Goal: Task Accomplishment & Management: Complete application form

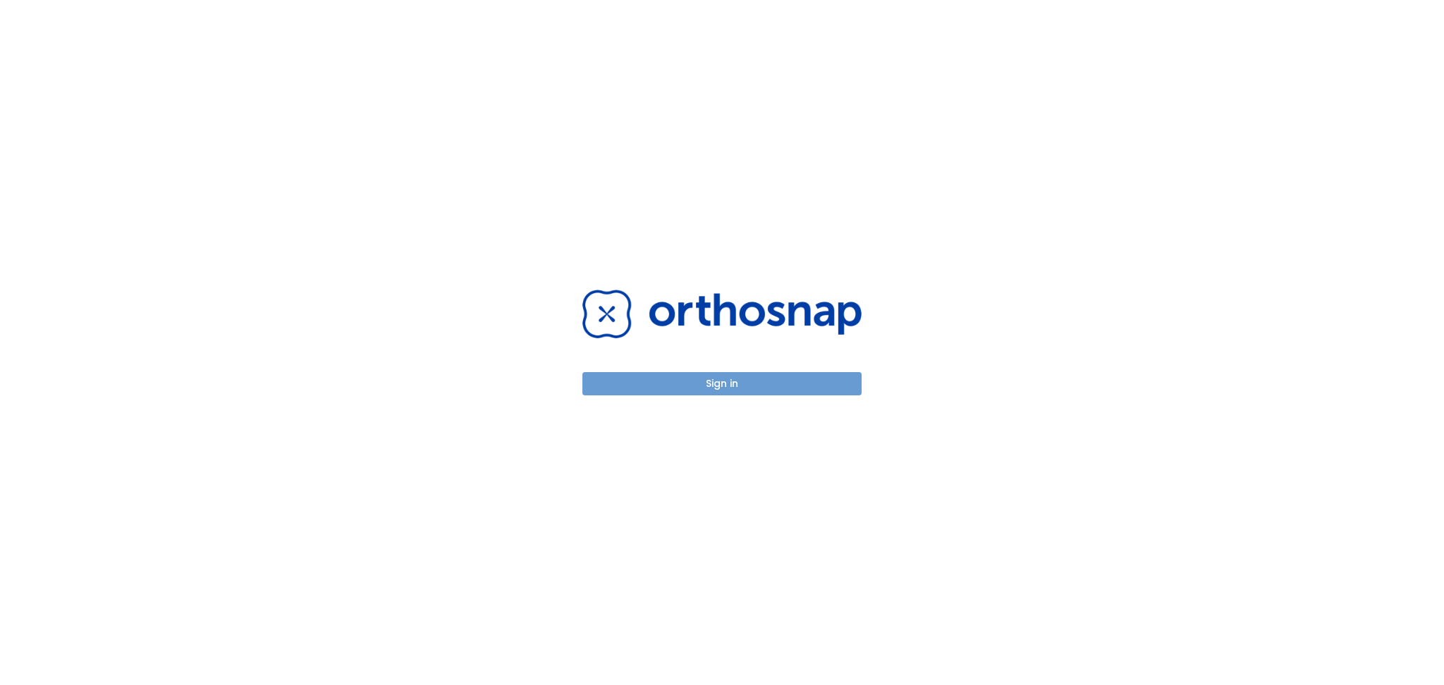
click at [680, 381] on button "Sign in" at bounding box center [721, 383] width 279 height 23
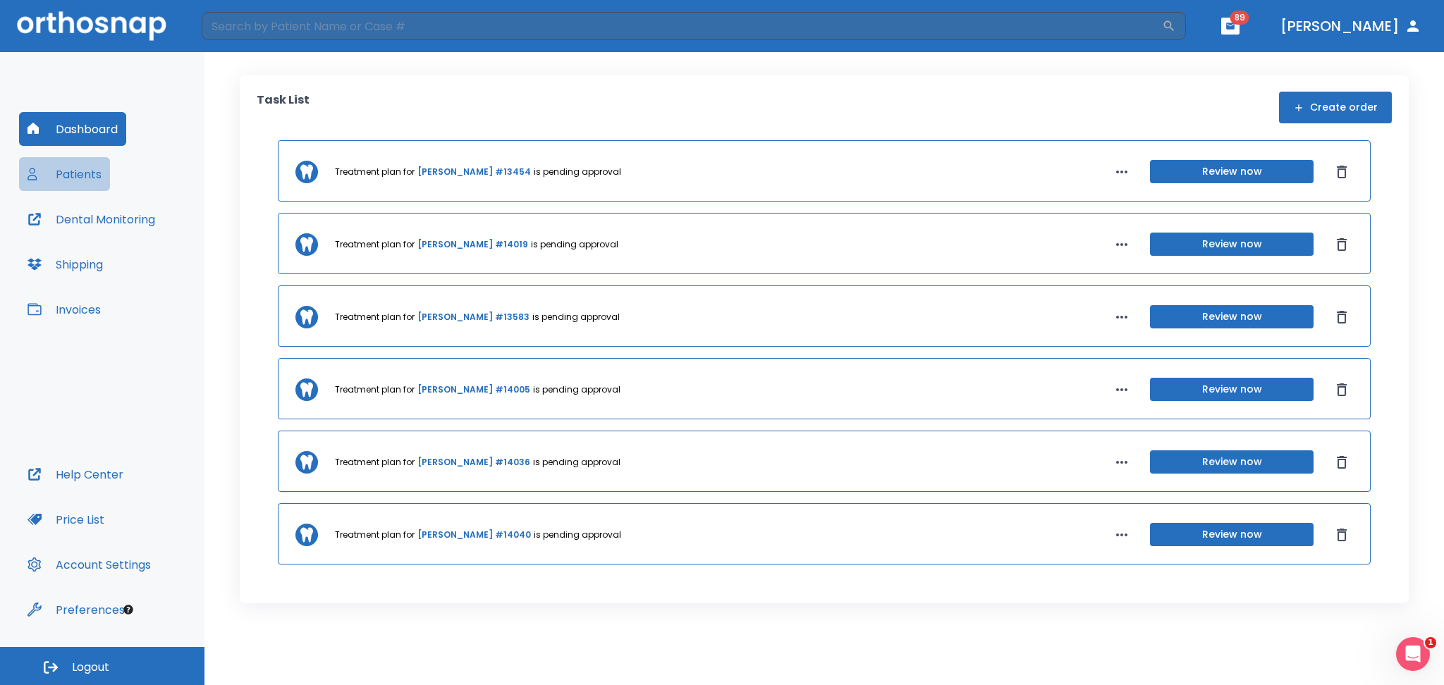
click at [64, 171] on button "Patients" at bounding box center [64, 174] width 91 height 34
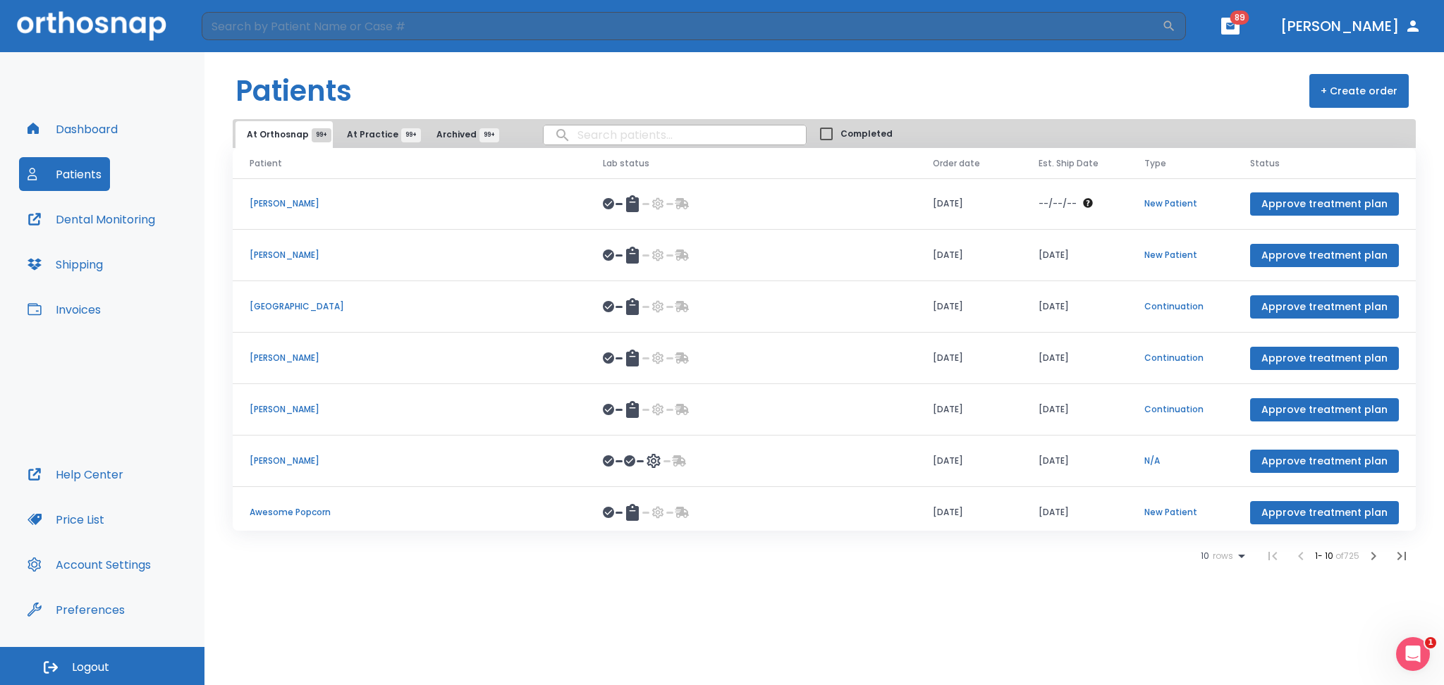
click at [374, 136] on span "At Practice 99+" at bounding box center [379, 134] width 64 height 13
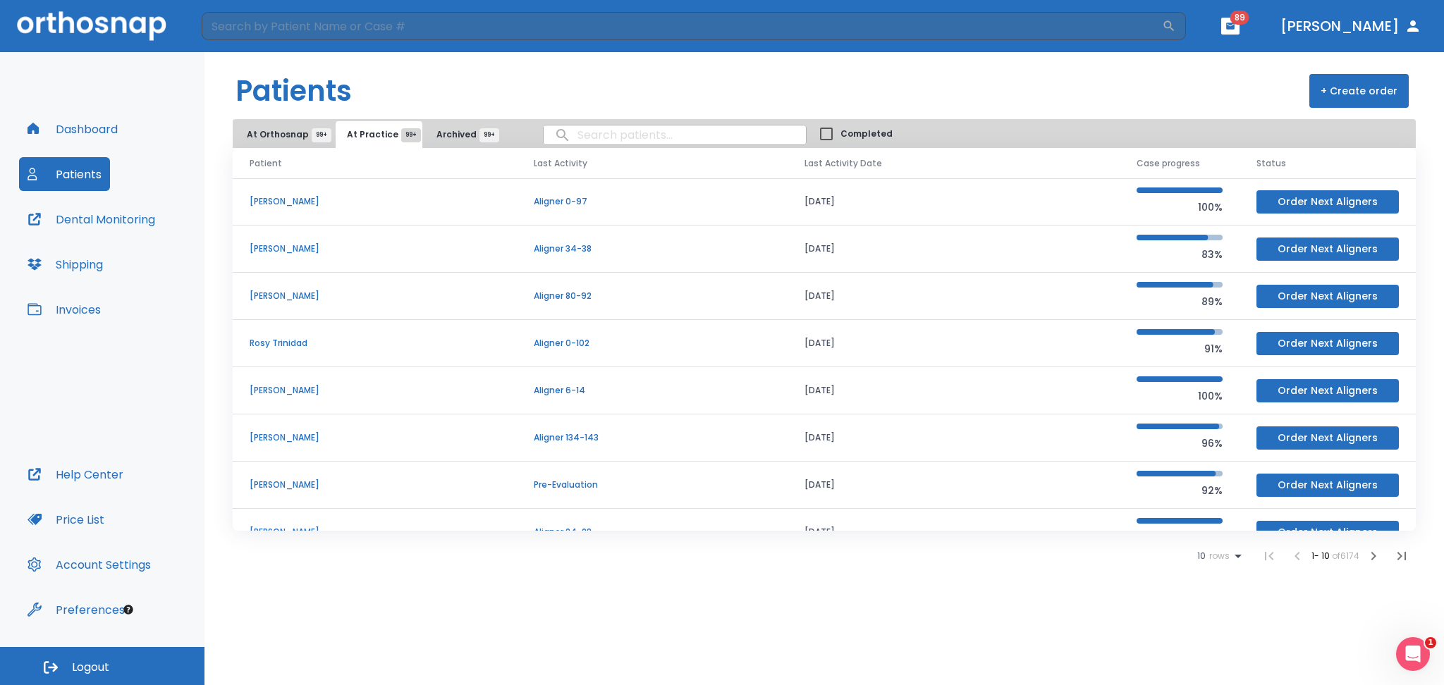
click at [610, 128] on input "search" at bounding box center [674, 134] width 262 height 27
type input "dsfsdfsf"
click at [605, 135] on input "dsfsdfsf" at bounding box center [674, 134] width 262 height 27
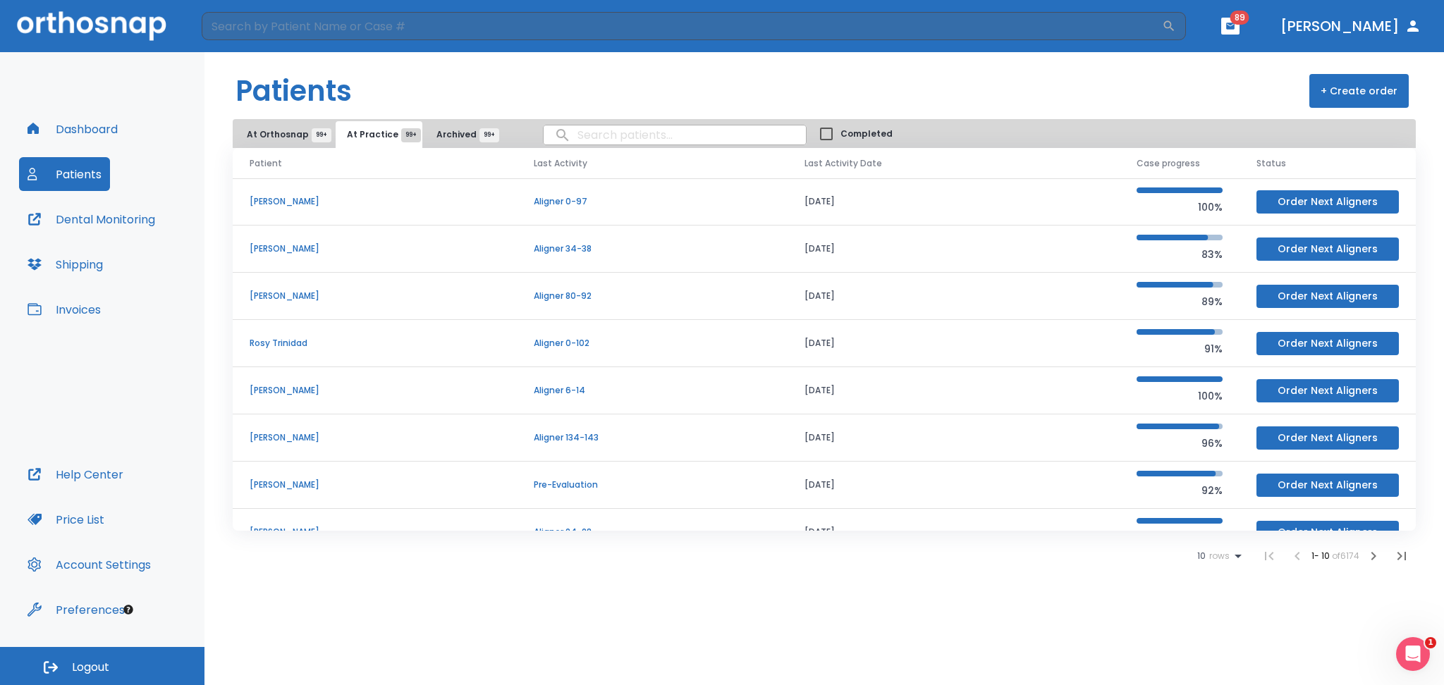
click at [70, 126] on button "Dashboard" at bounding box center [72, 129] width 107 height 34
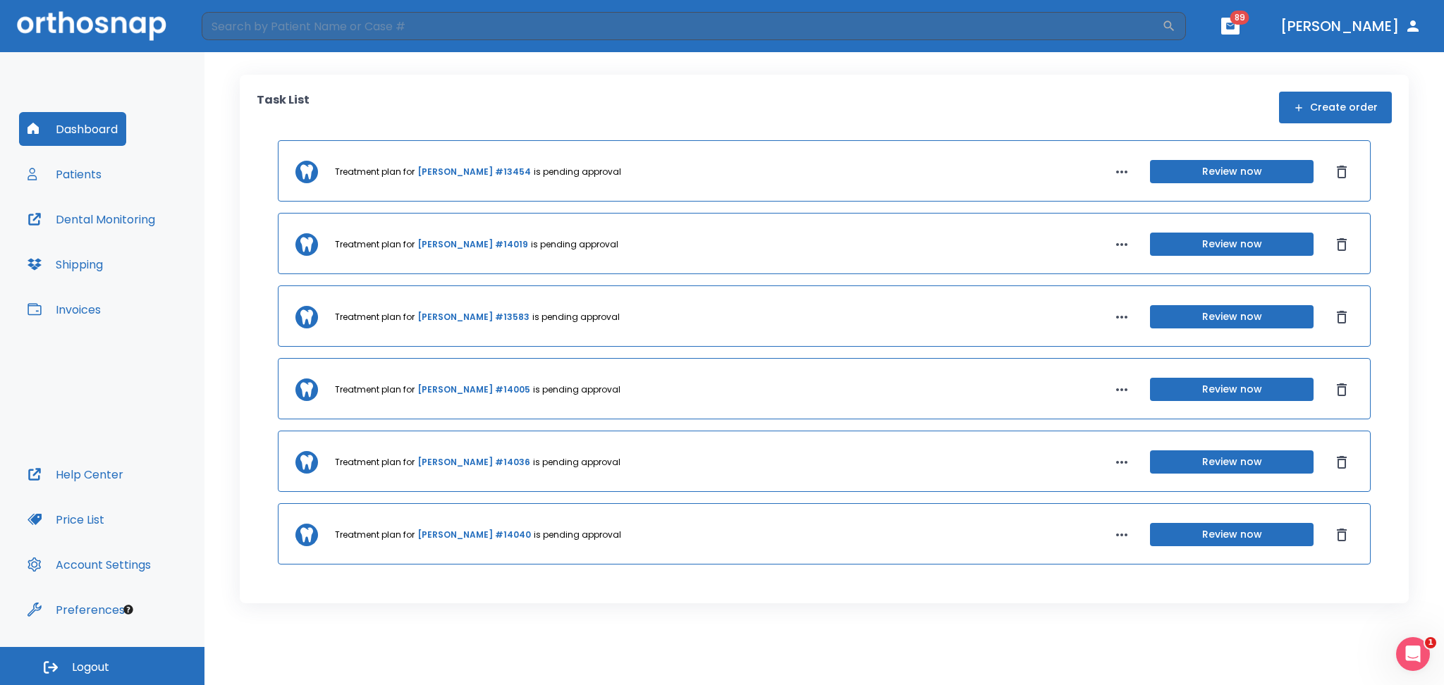
click at [1317, 112] on button "Create order" at bounding box center [1335, 108] width 113 height 32
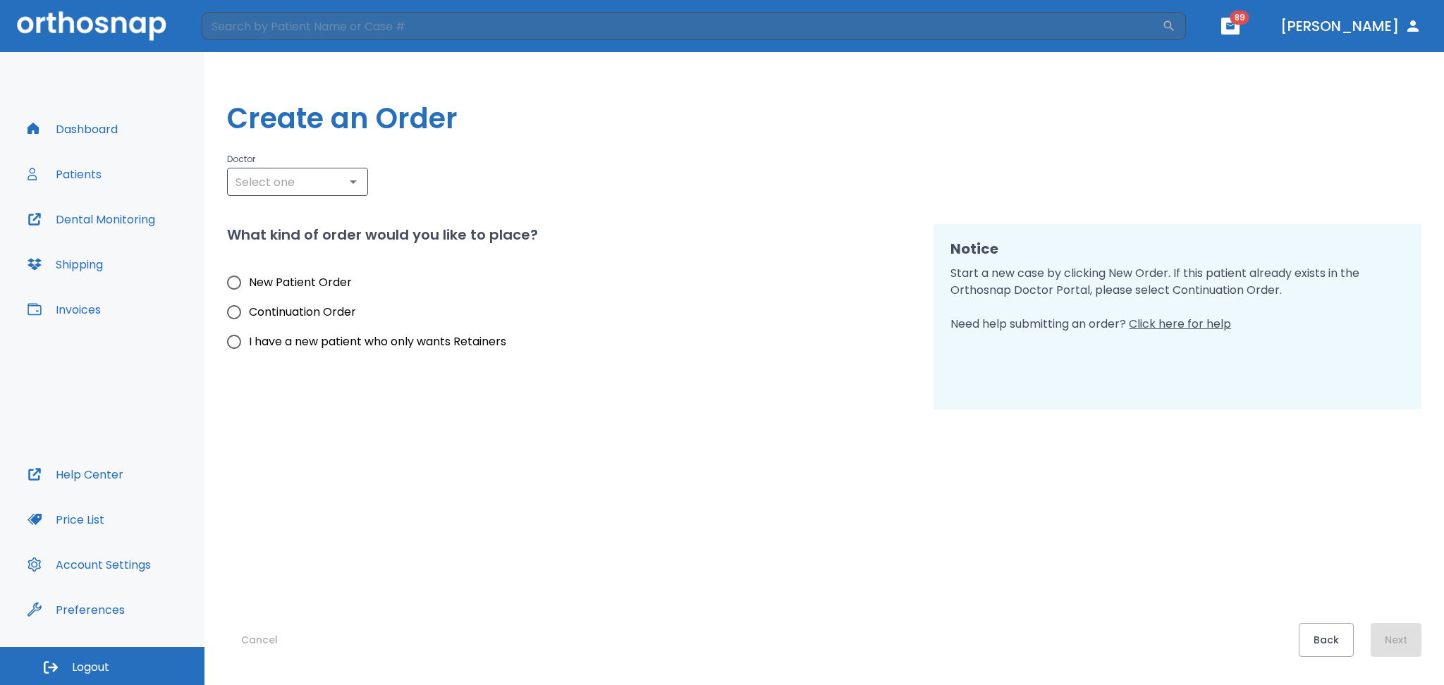
click at [286, 175] on input "text" at bounding box center [297, 182] width 133 height 20
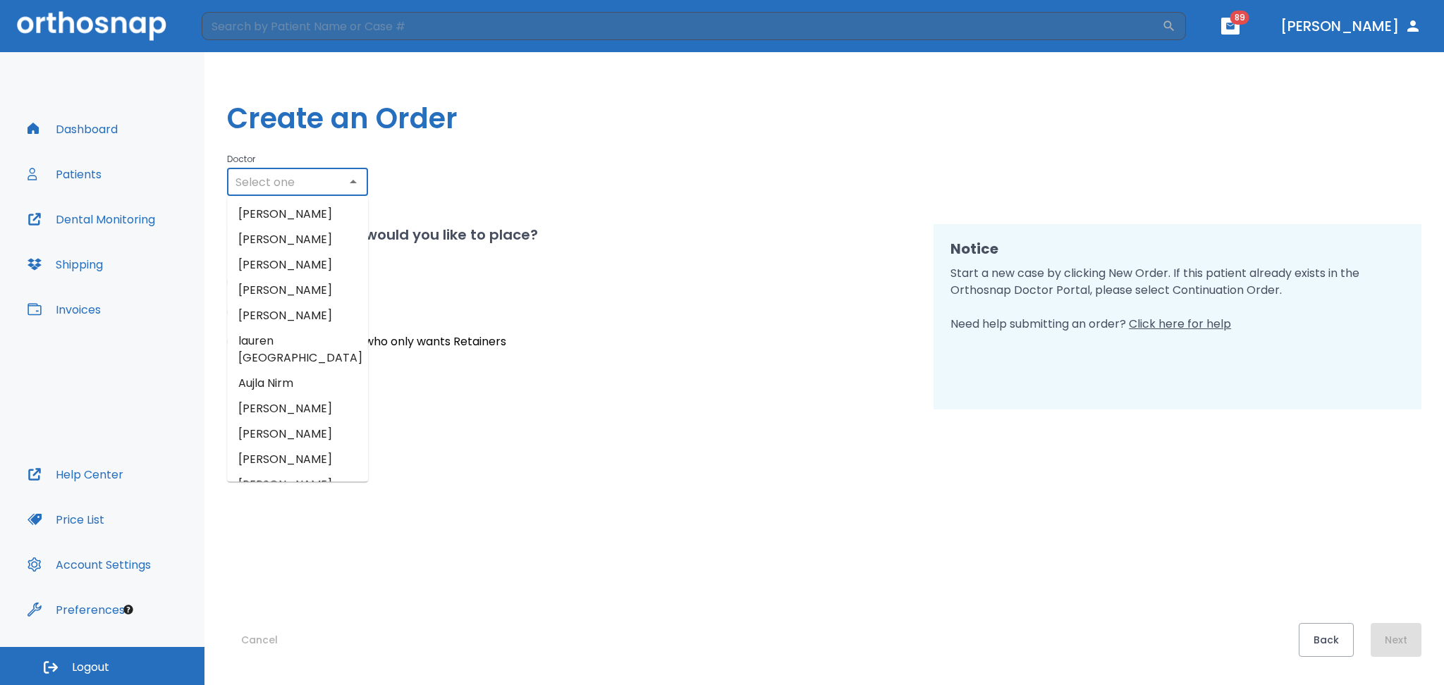
click at [284, 253] on li "[PERSON_NAME]" at bounding box center [297, 264] width 141 height 25
type input "[PERSON_NAME]"
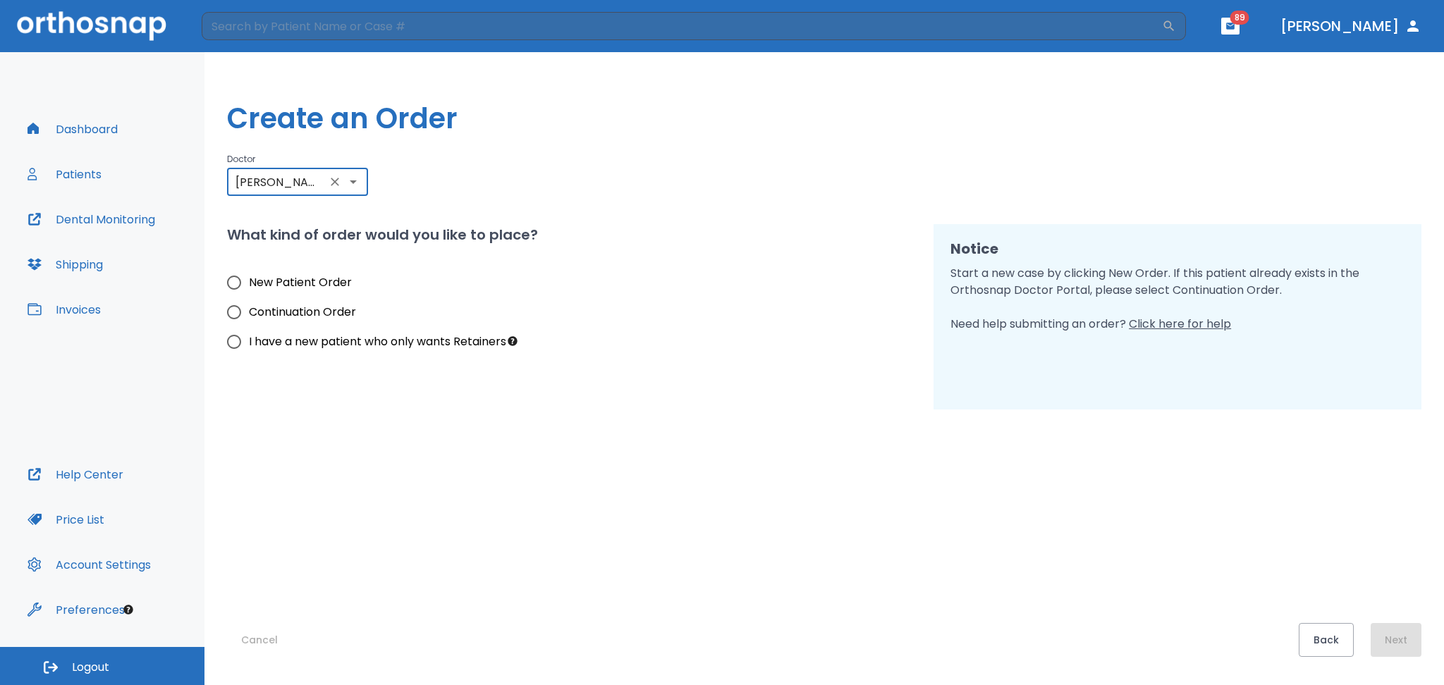
click at [257, 285] on span "New Patient Order" at bounding box center [300, 282] width 103 height 17
click at [249, 285] on input "New Patient Order" at bounding box center [234, 283] width 30 height 30
radio input "true"
click at [1406, 642] on button "Next" at bounding box center [1395, 640] width 51 height 34
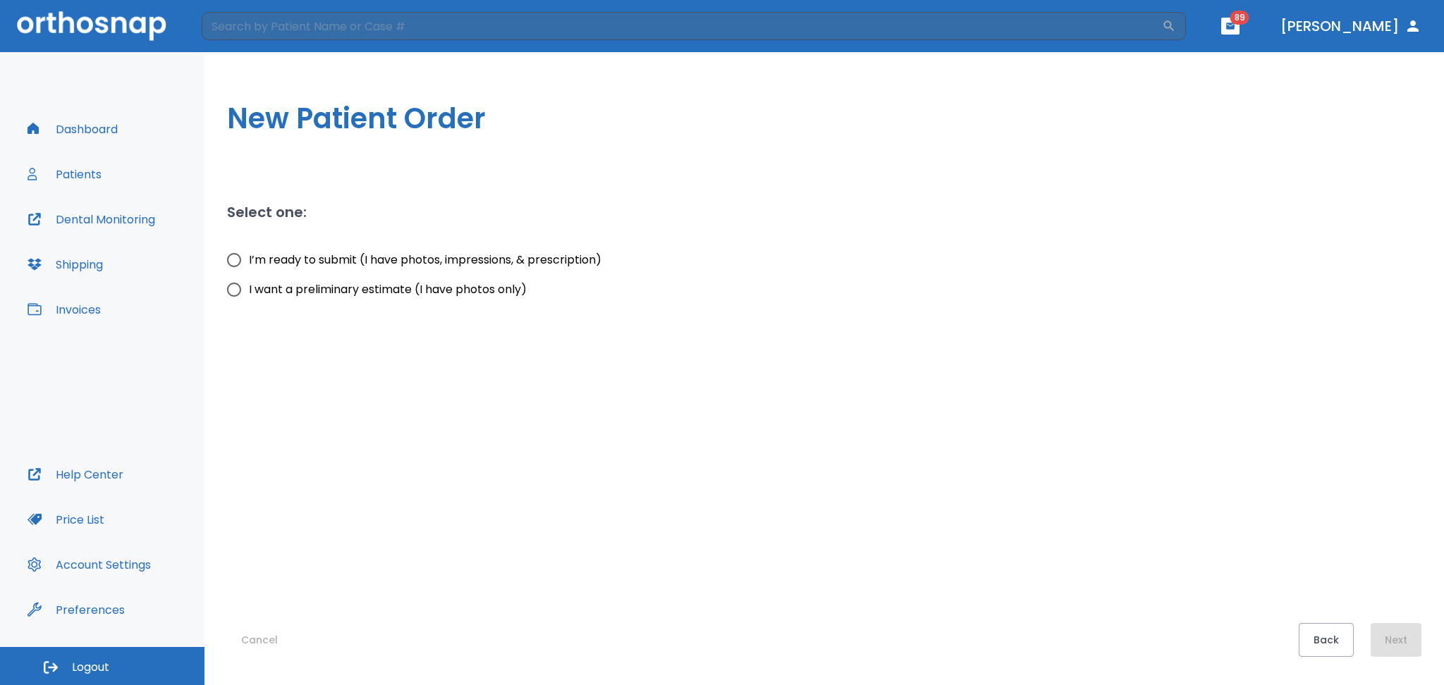
click at [424, 253] on span "I’m ready to submit (I have photos, impressions, & prescription)" at bounding box center [425, 260] width 352 height 17
click at [249, 253] on input "I’m ready to submit (I have photos, impressions, & prescription)" at bounding box center [234, 260] width 30 height 30
radio input "true"
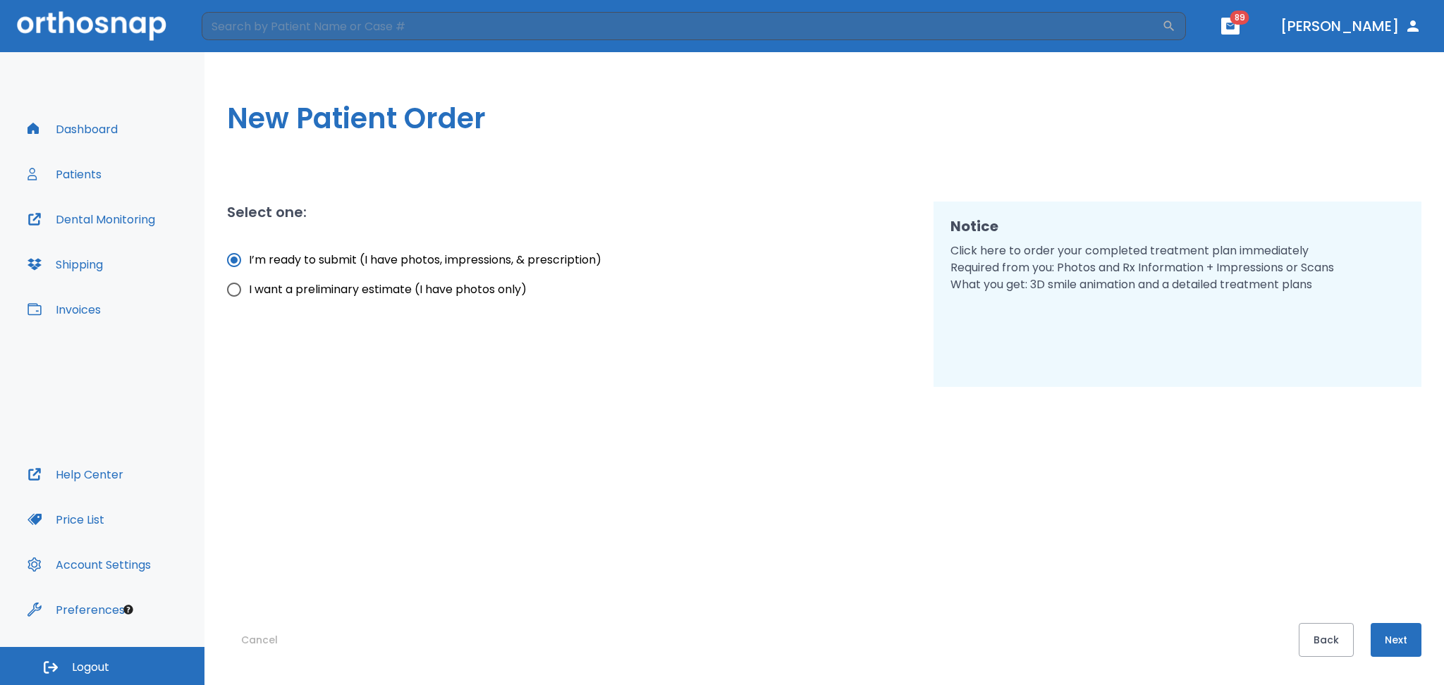
click at [1389, 653] on button "Next" at bounding box center [1395, 640] width 51 height 34
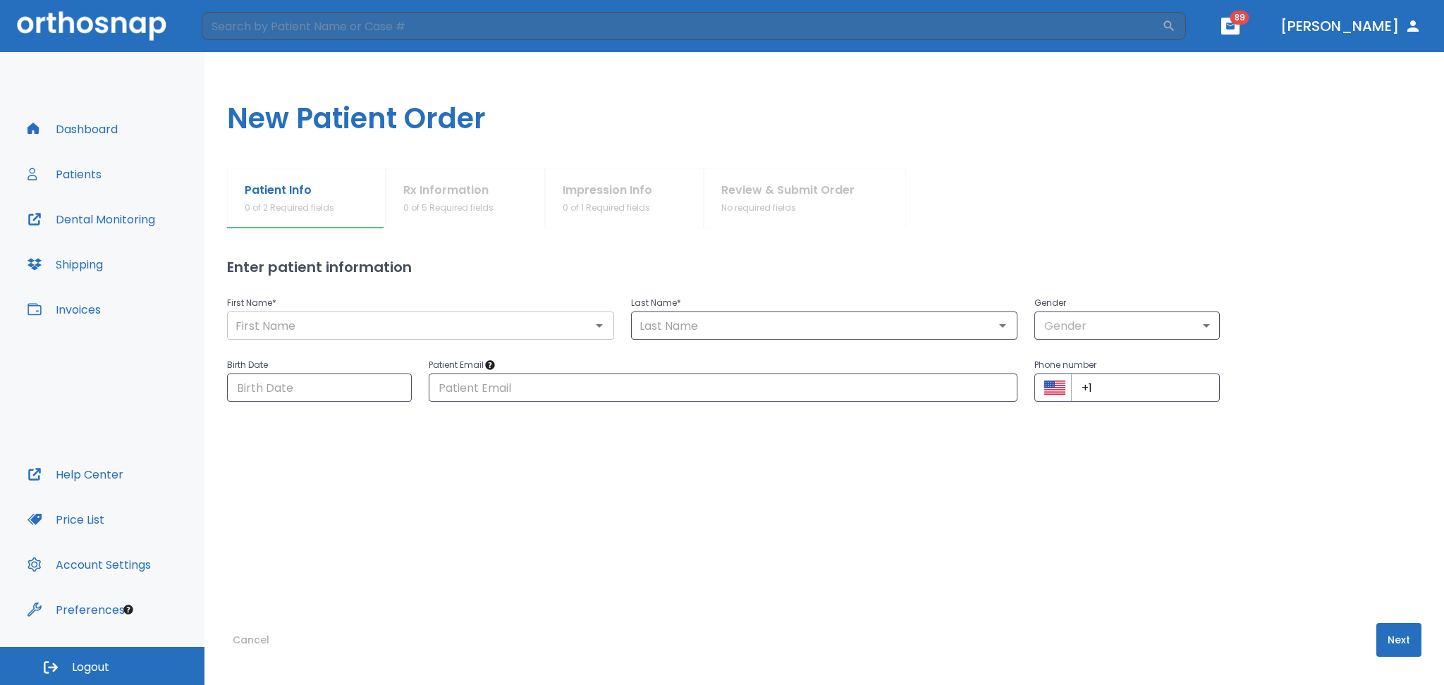
click at [246, 334] on input "text" at bounding box center [420, 326] width 379 height 20
type input "[PERSON_NAME]"
click at [670, 333] on input "text" at bounding box center [824, 326] width 379 height 20
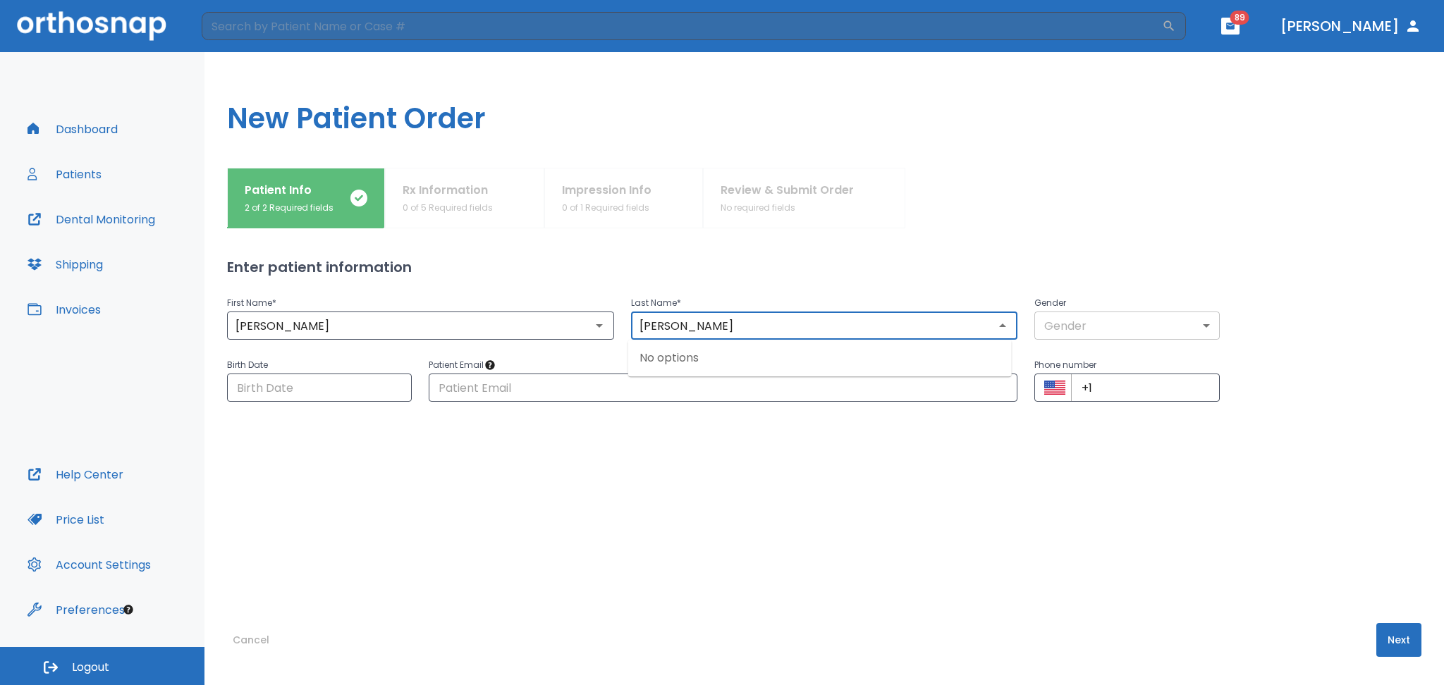
type input "[PERSON_NAME]"
click at [1169, 314] on body "​ 89 [PERSON_NAME] Dashboard Patients Dental Monitoring Shipping Invoices Help …" at bounding box center [722, 342] width 1444 height 685
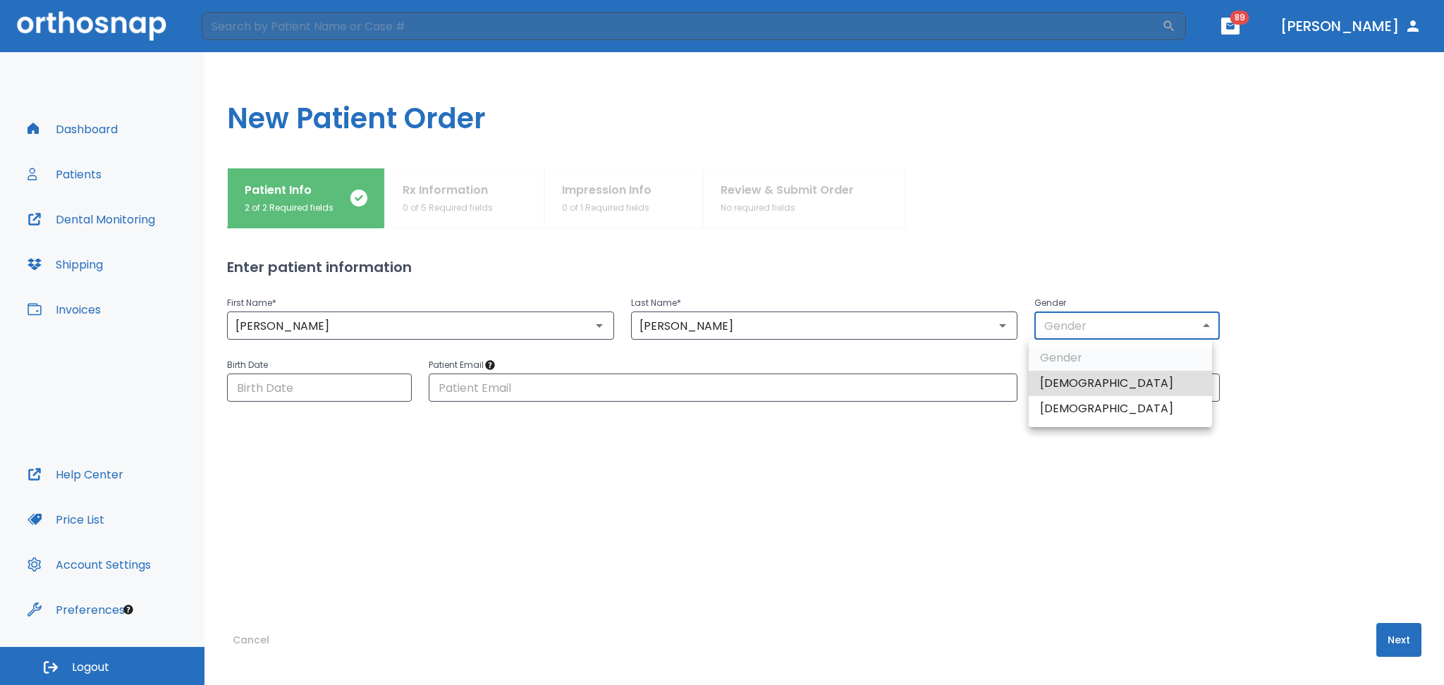
click at [1064, 412] on li "[DEMOGRAPHIC_DATA]" at bounding box center [1119, 408] width 183 height 25
type input "0"
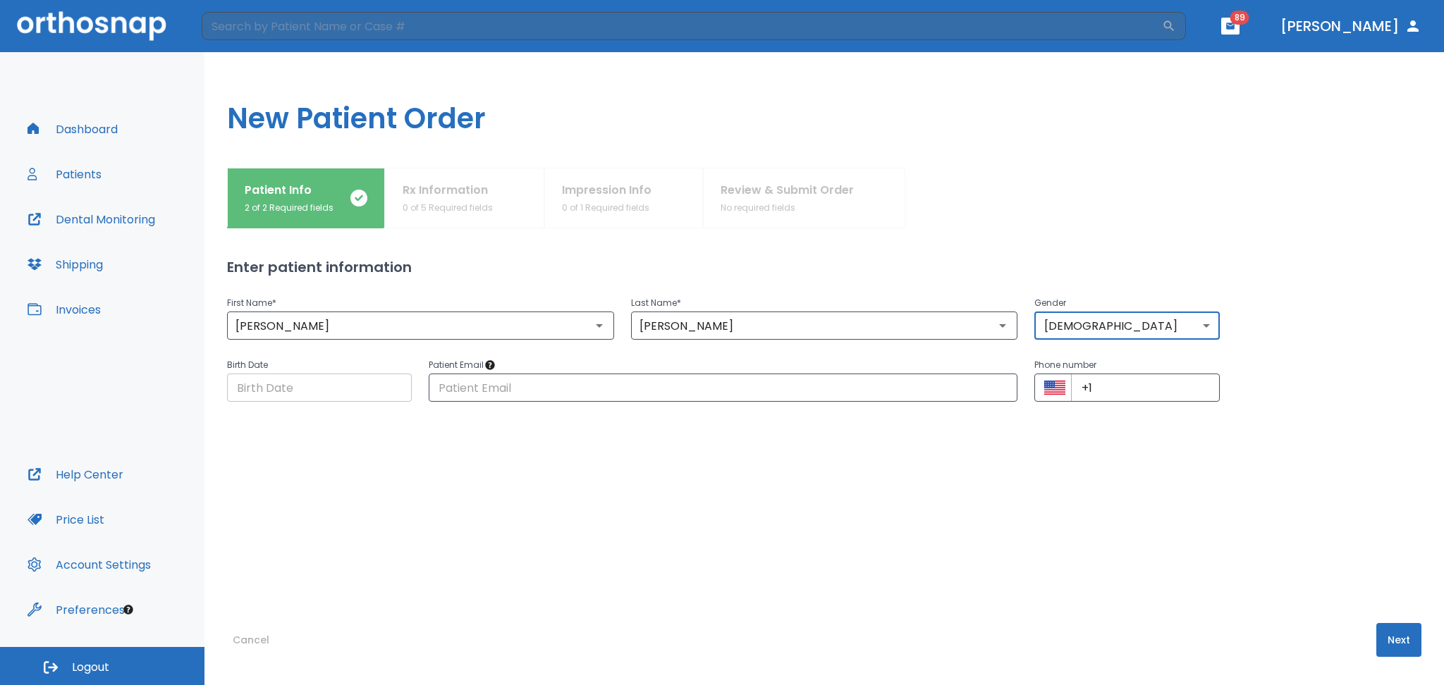
click at [297, 393] on input "Choose date" at bounding box center [319, 388] width 185 height 28
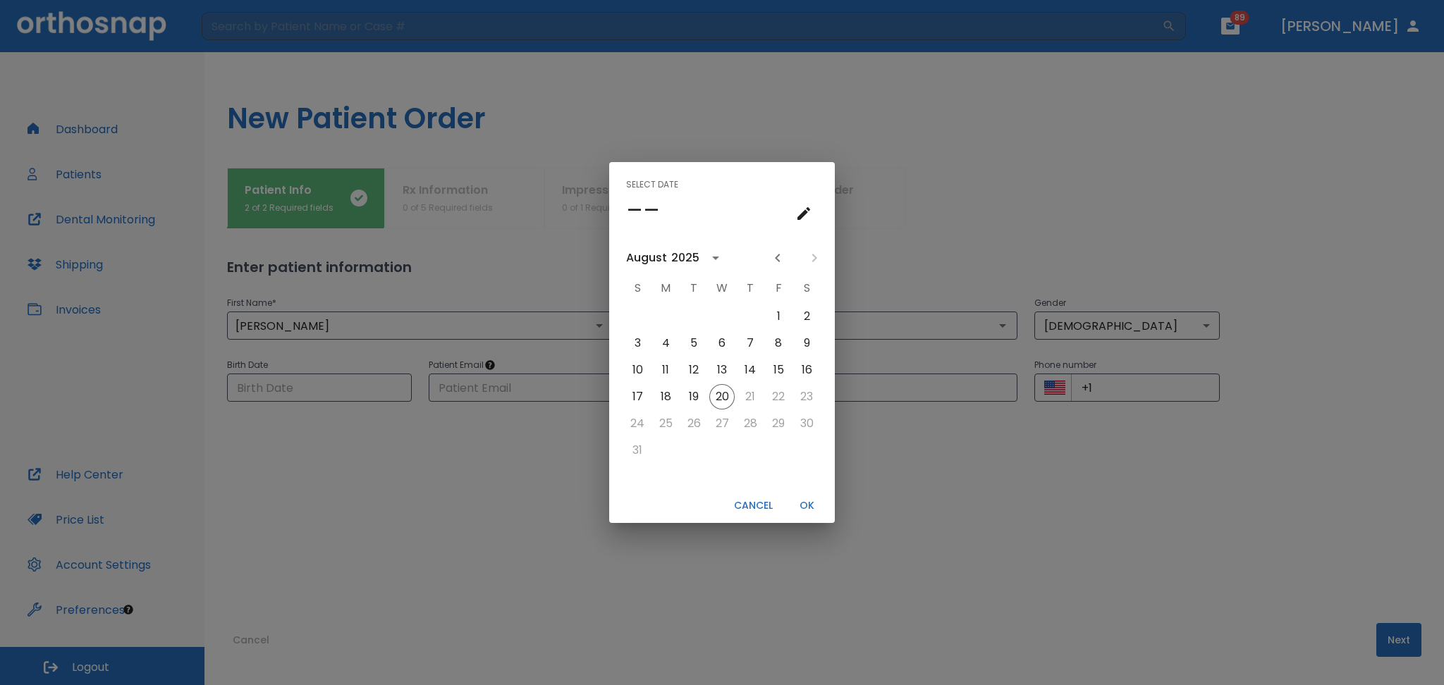
click at [646, 202] on h4 "––" at bounding box center [643, 210] width 34 height 30
click at [692, 362] on button "12" at bounding box center [693, 369] width 25 height 25
type input "[DATE]"
drag, startPoint x: 802, startPoint y: 498, endPoint x: 784, endPoint y: 490, distance: 20.2
click at [803, 501] on button "OK" at bounding box center [806, 505] width 45 height 23
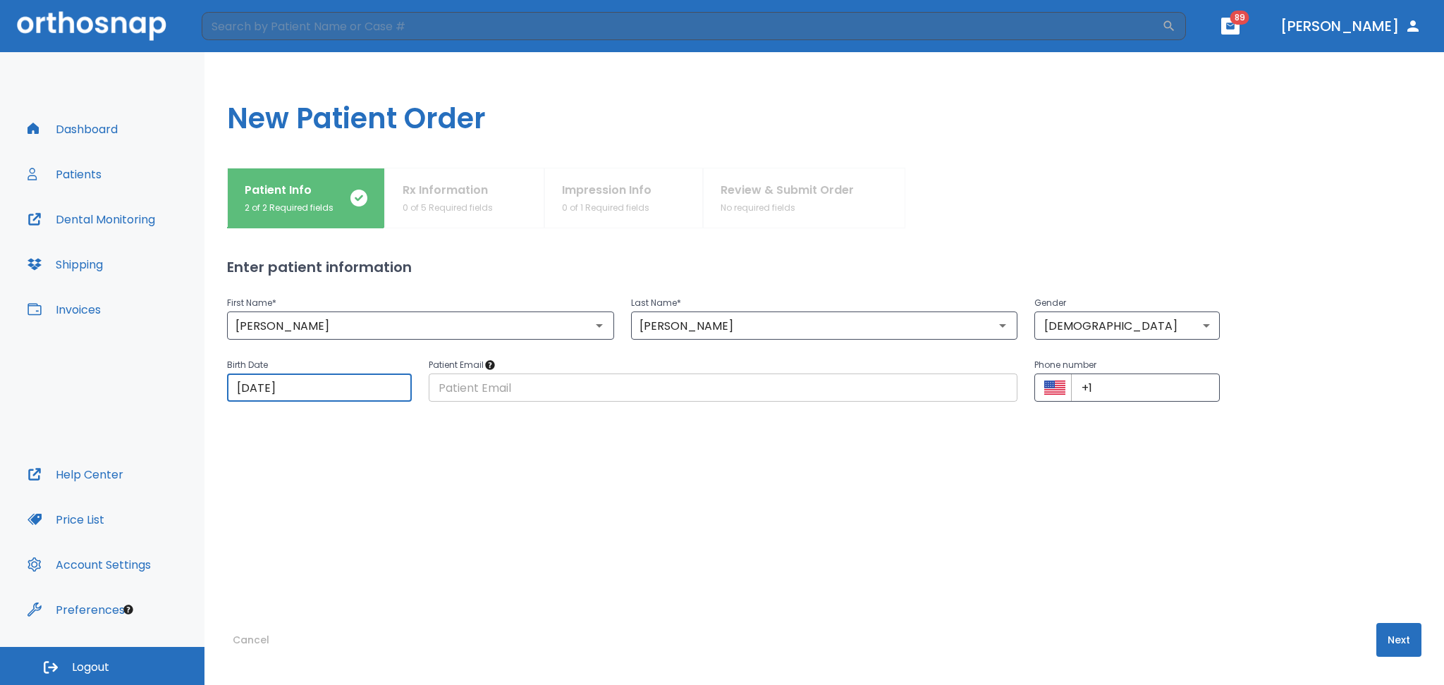
click at [555, 393] on input "text" at bounding box center [723, 388] width 589 height 28
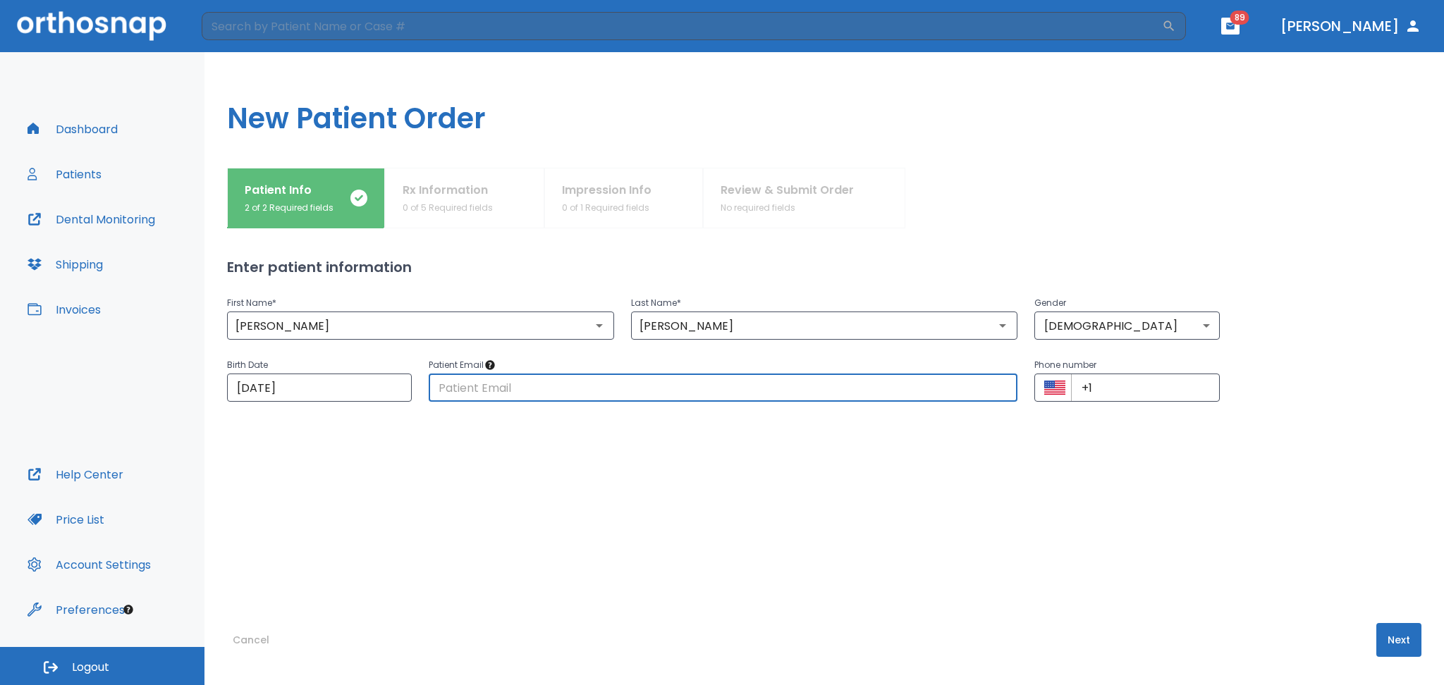
type input "[EMAIL_ADDRESS][DOMAIN_NAME]"
click at [1101, 387] on input "+1" at bounding box center [1145, 388] width 148 height 28
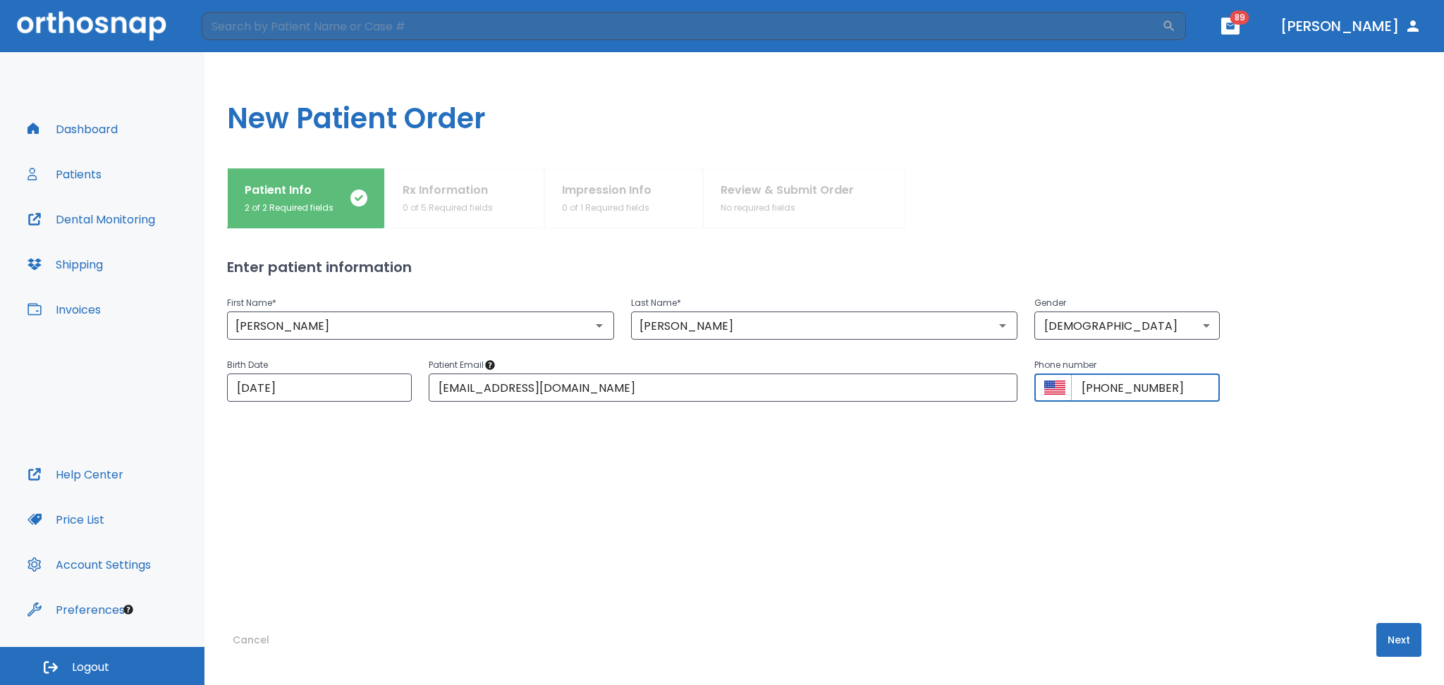
type input "[PHONE_NUMBER]"
click at [1388, 638] on button "Next" at bounding box center [1398, 640] width 45 height 34
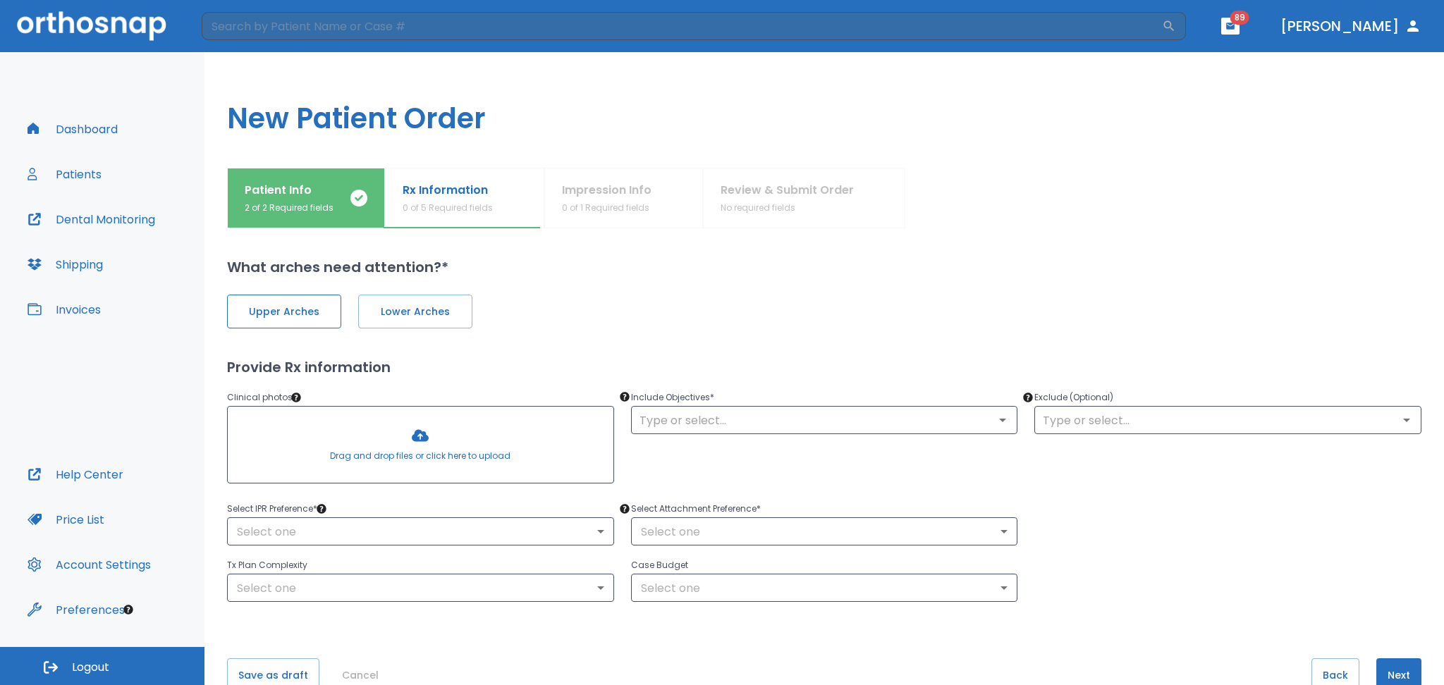
click at [285, 317] on span "Upper Arches" at bounding box center [284, 312] width 85 height 15
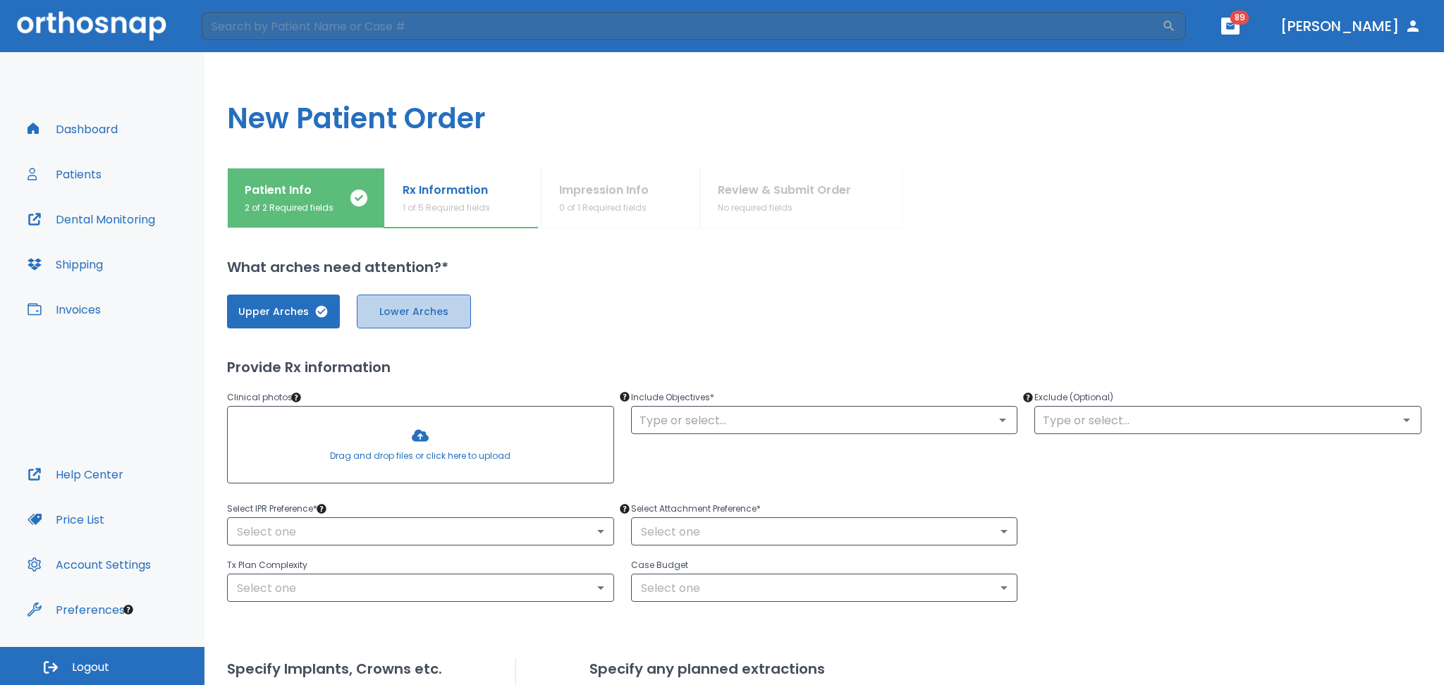
click at [409, 317] on span "Lower Arches" at bounding box center [413, 312] width 85 height 15
click at [283, 314] on span "Upper Arches" at bounding box center [283, 312] width 85 height 15
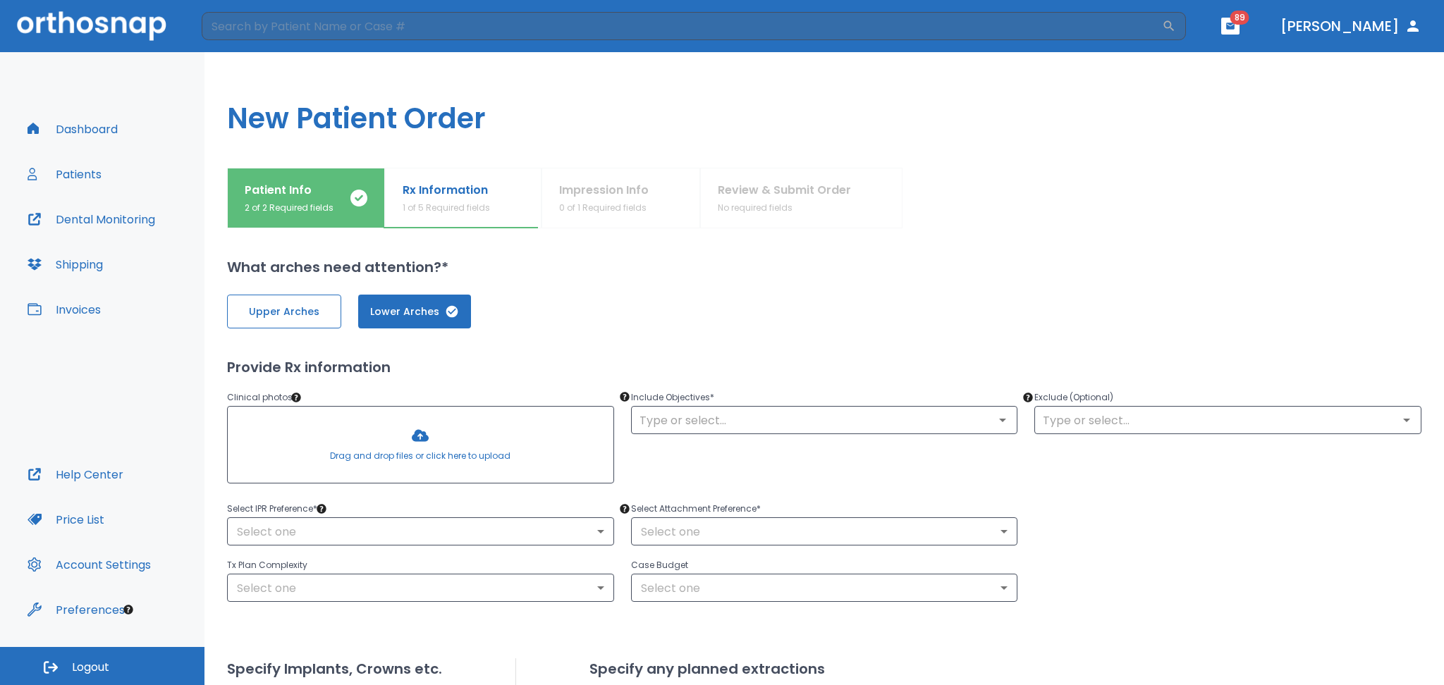
click at [277, 313] on span "Upper Arches" at bounding box center [284, 312] width 85 height 15
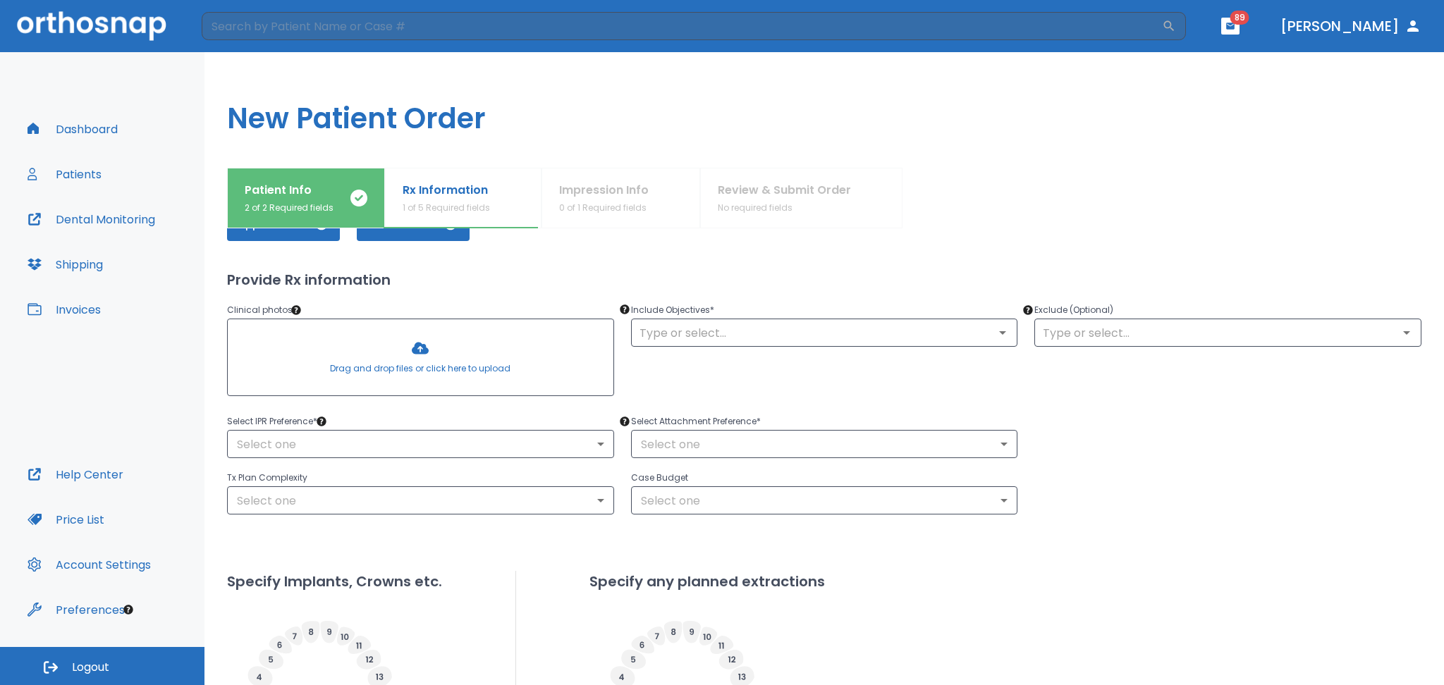
scroll to position [94, 0]
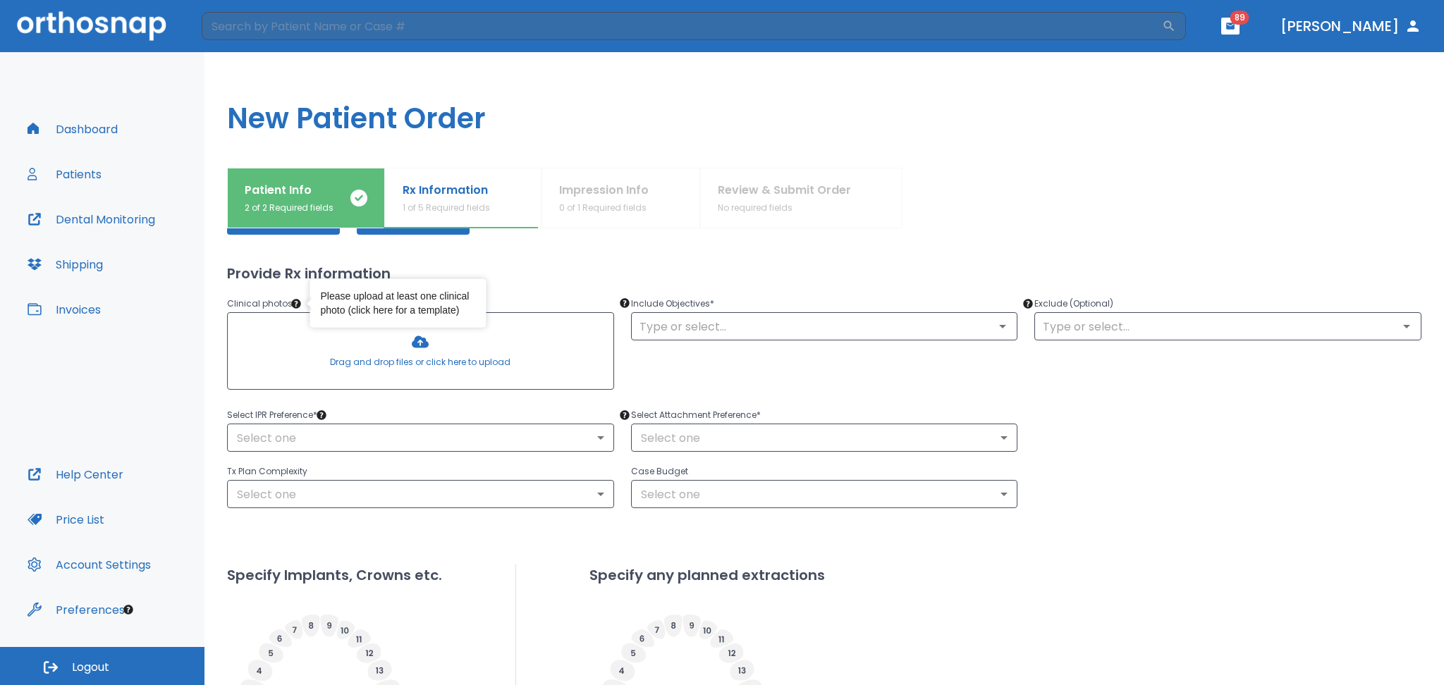
click at [378, 306] on link "click here for a template" at bounding box center [403, 309] width 105 height 11
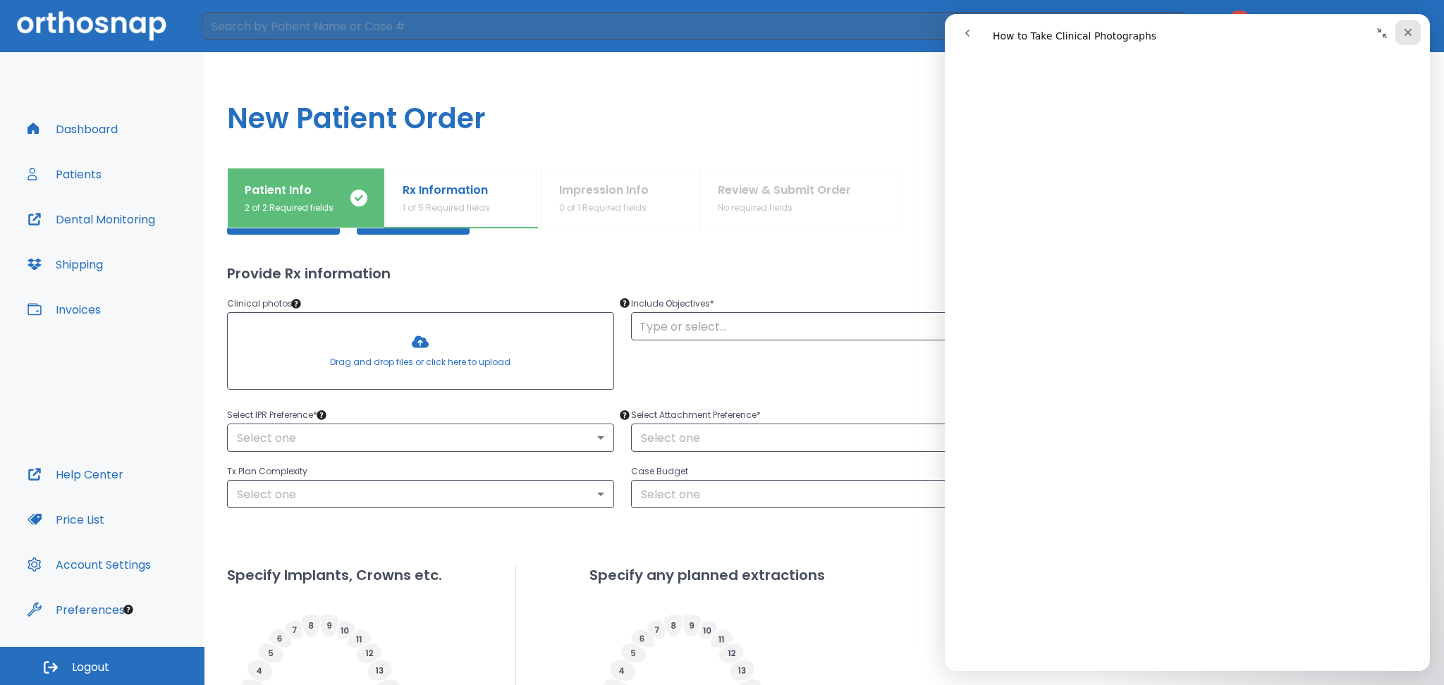
click at [1413, 27] on icon "Close" at bounding box center [1407, 32] width 11 height 11
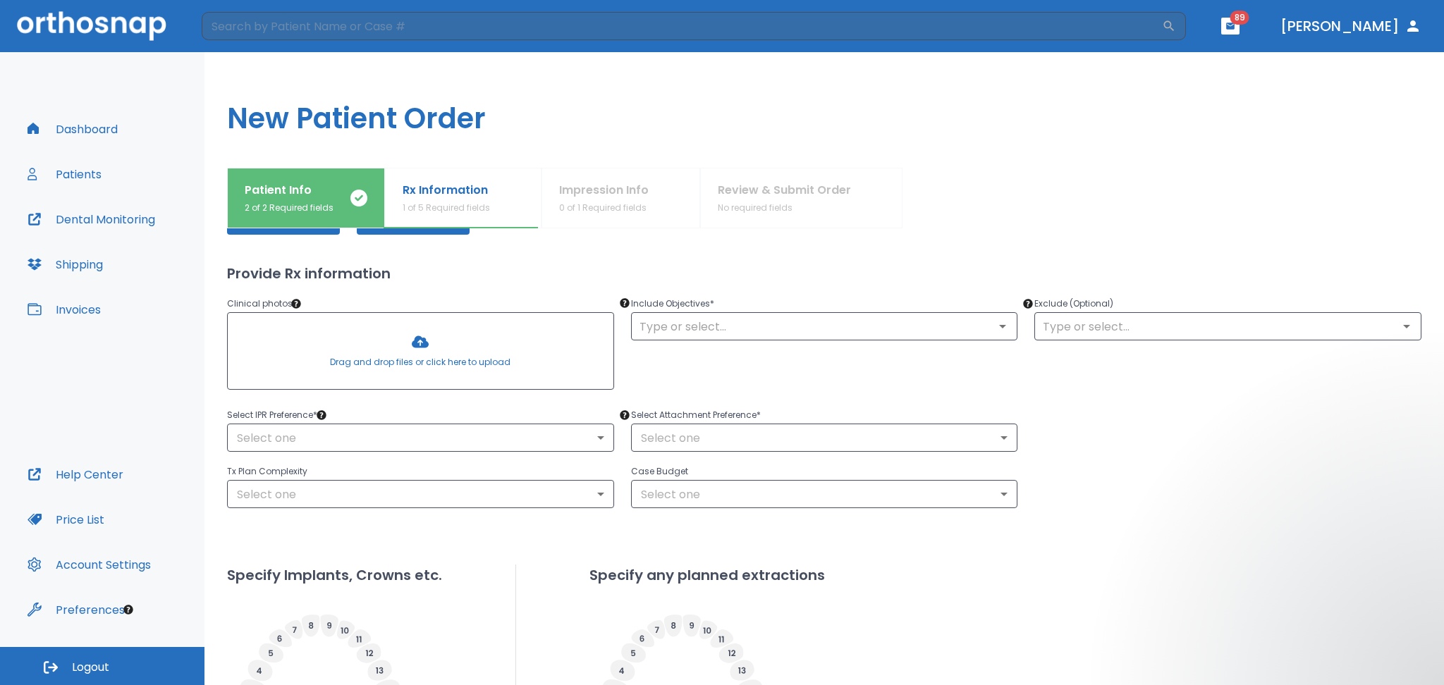
scroll to position [0, 0]
click at [290, 345] on div at bounding box center [421, 351] width 386 height 76
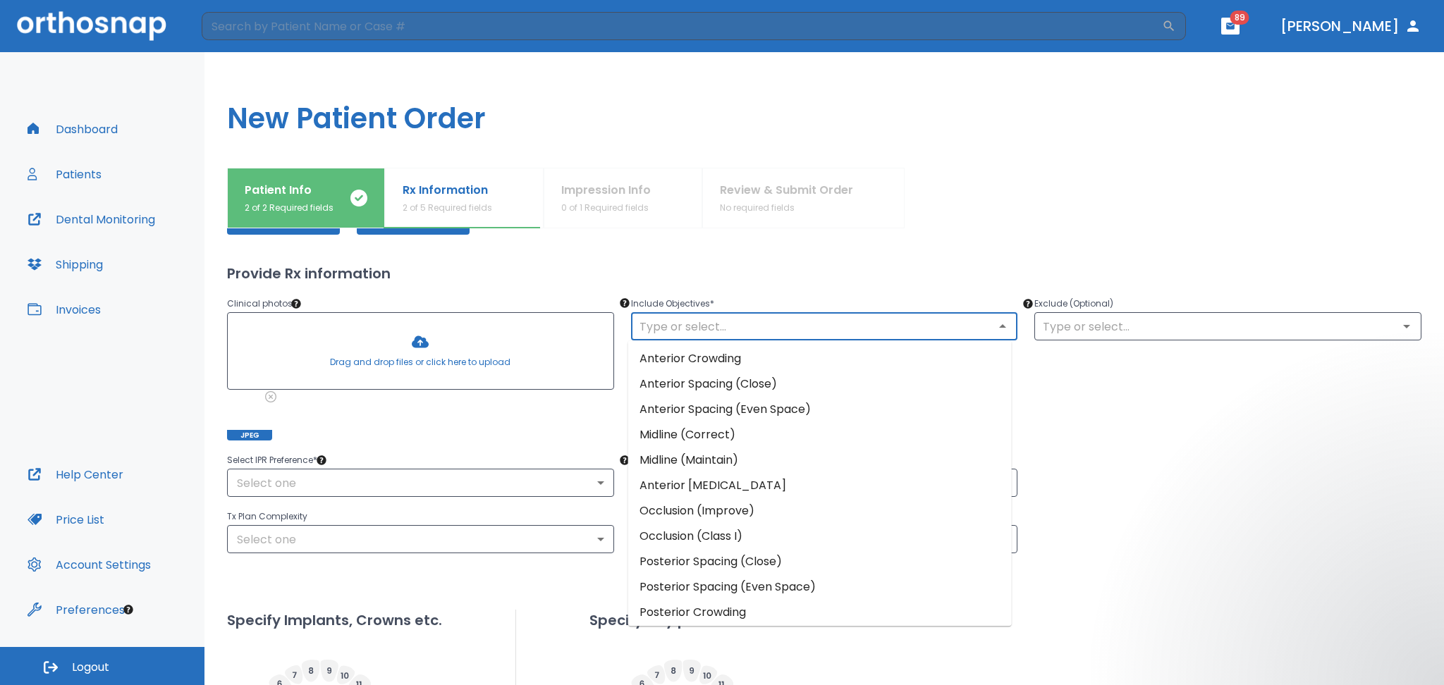
click at [675, 327] on input "text" at bounding box center [824, 327] width 379 height 20
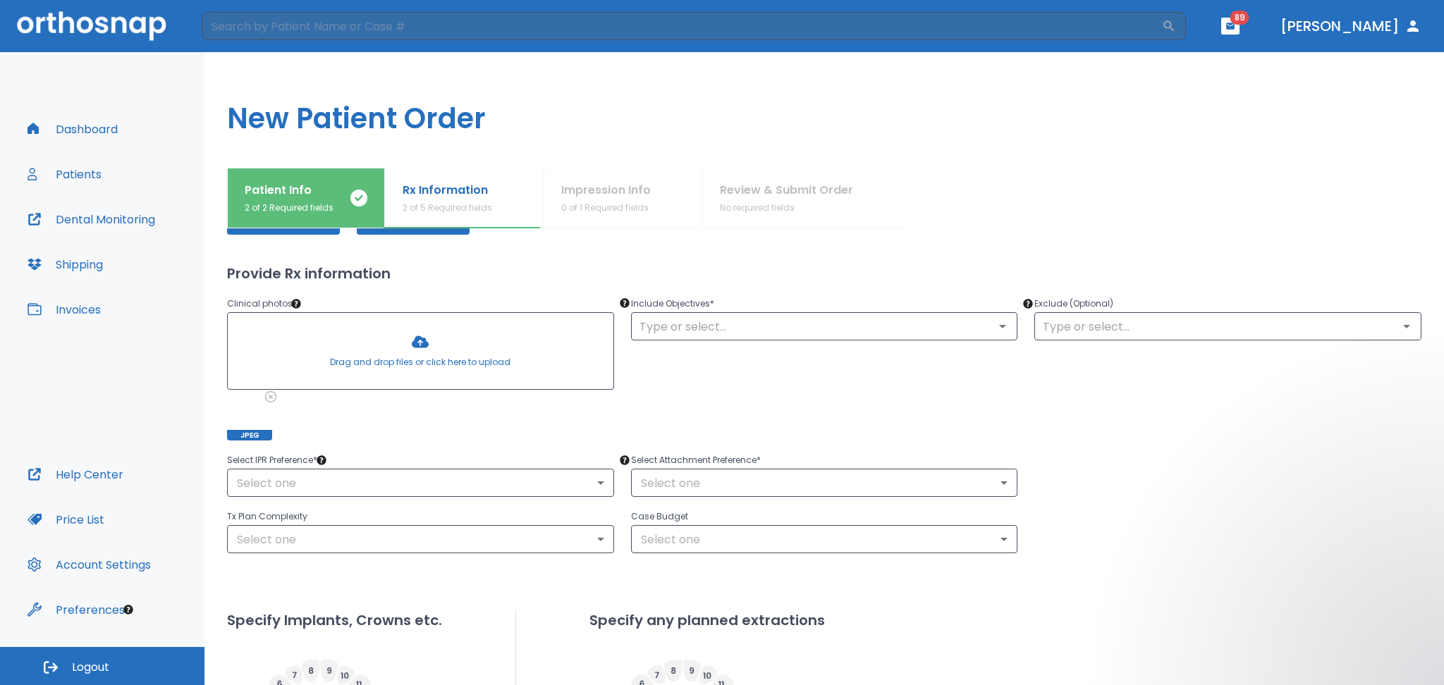
click at [768, 255] on div "Upper Arches Lower Arches Provide Rx information Clinical photos * Drag and dro…" at bounding box center [824, 559] width 1194 height 750
click at [701, 328] on input "text" at bounding box center [824, 327] width 379 height 20
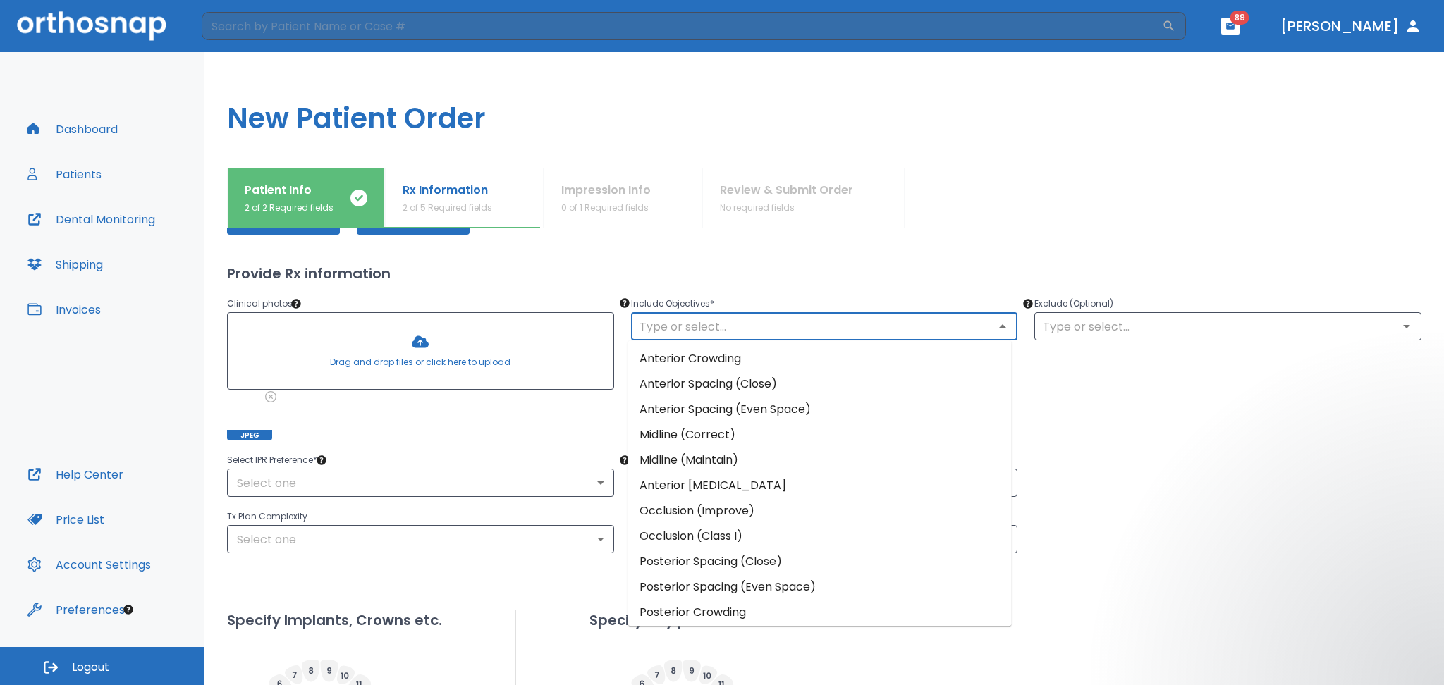
click at [692, 368] on li "Anterior Crowding" at bounding box center [819, 358] width 383 height 25
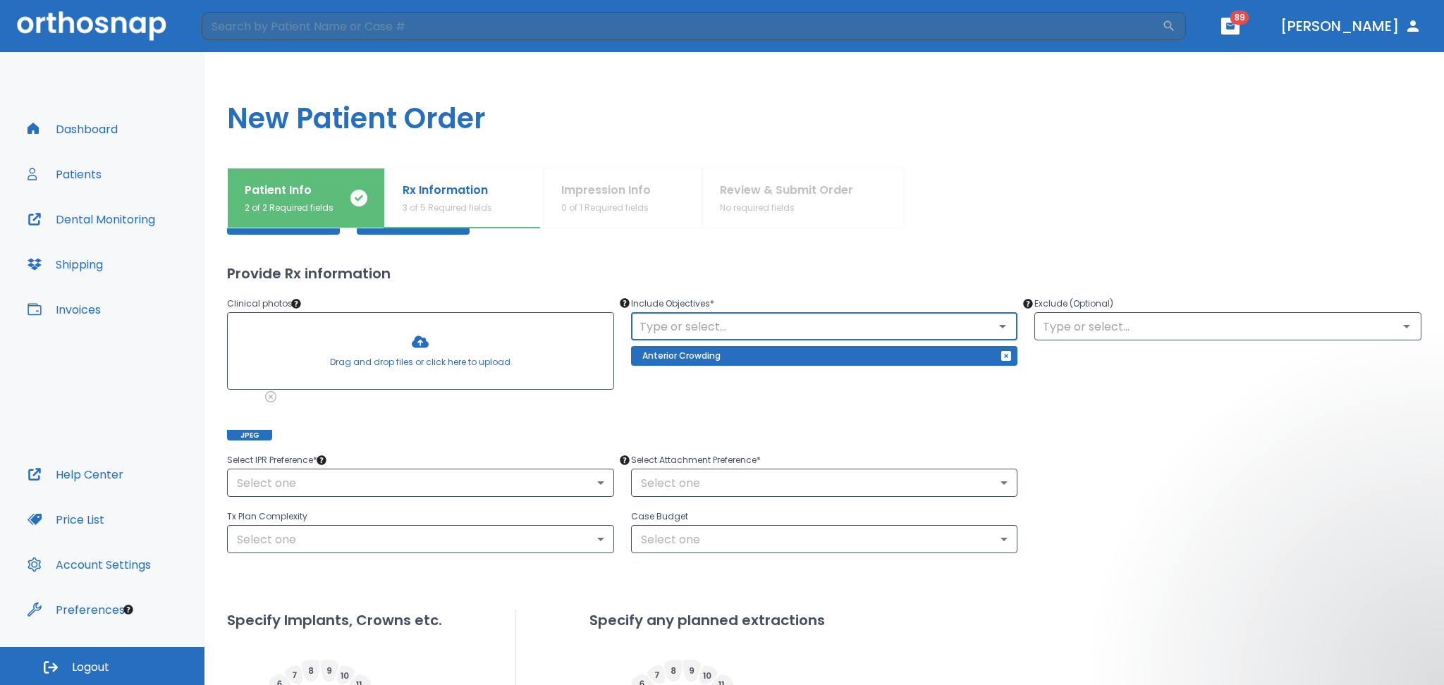
click at [730, 321] on input "text" at bounding box center [824, 327] width 379 height 20
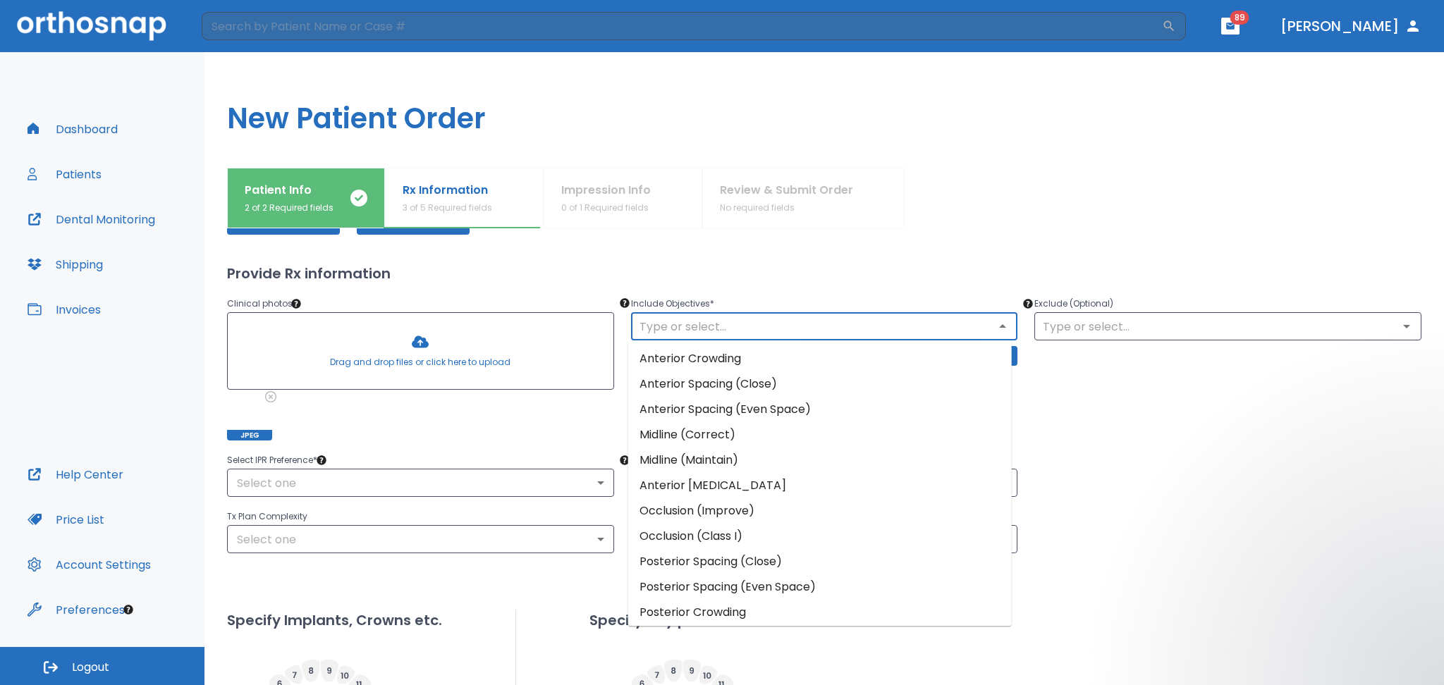
click at [709, 460] on li "Midline (Maintain)" at bounding box center [819, 460] width 383 height 25
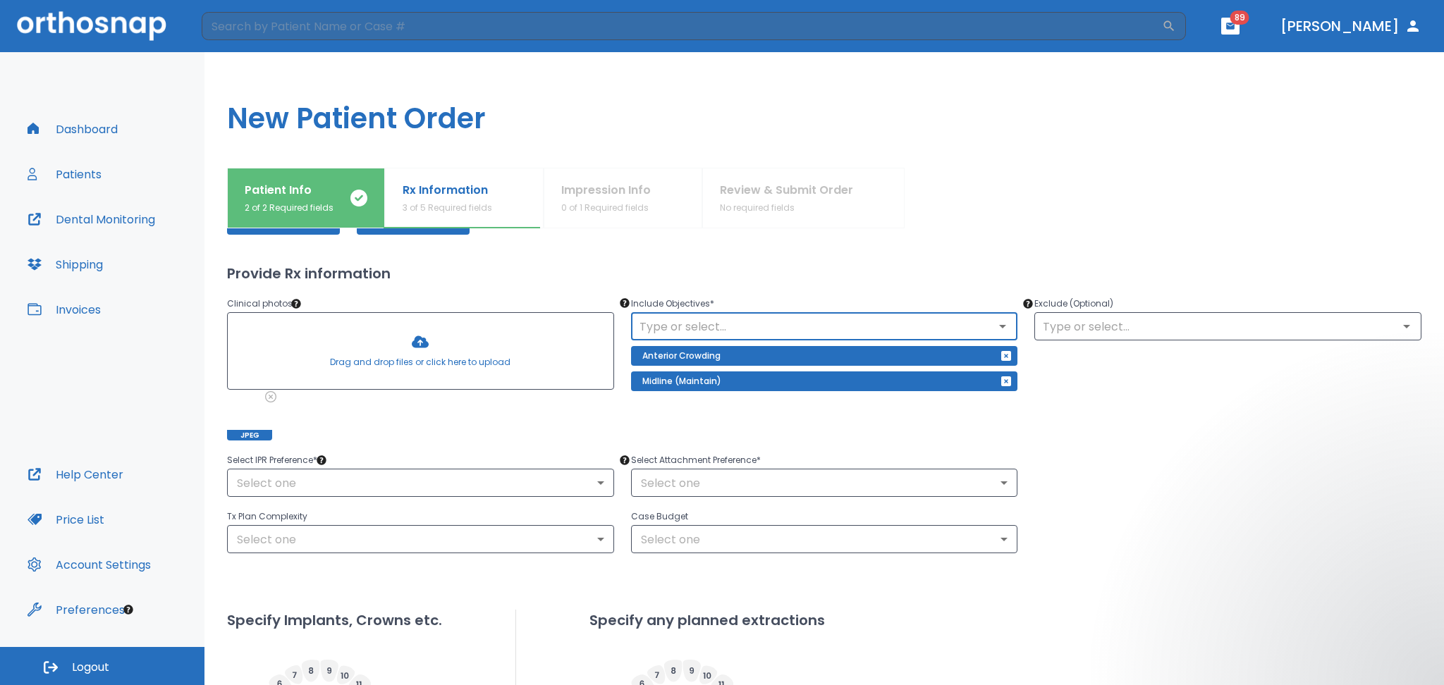
click at [708, 319] on input "text" at bounding box center [824, 327] width 379 height 20
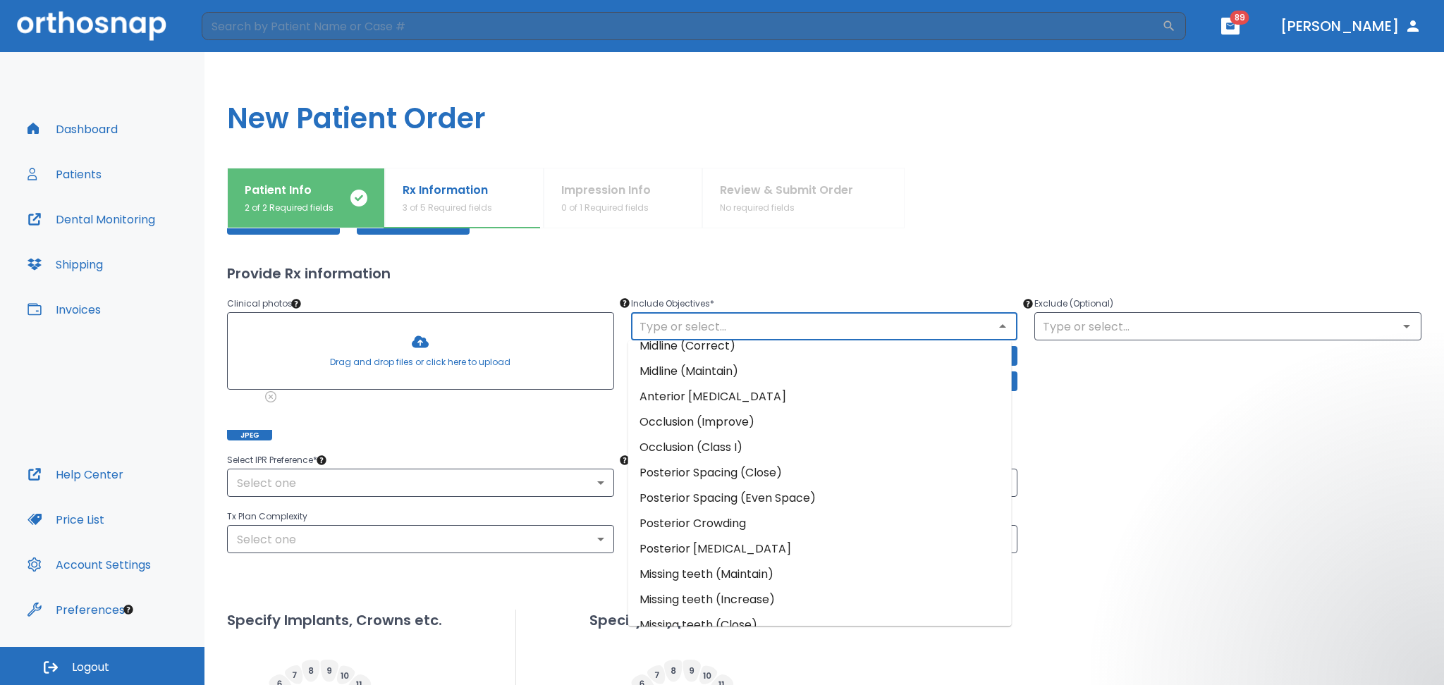
scroll to position [94, 0]
click at [749, 441] on li "Occlusion (Class I)" at bounding box center [819, 442] width 383 height 25
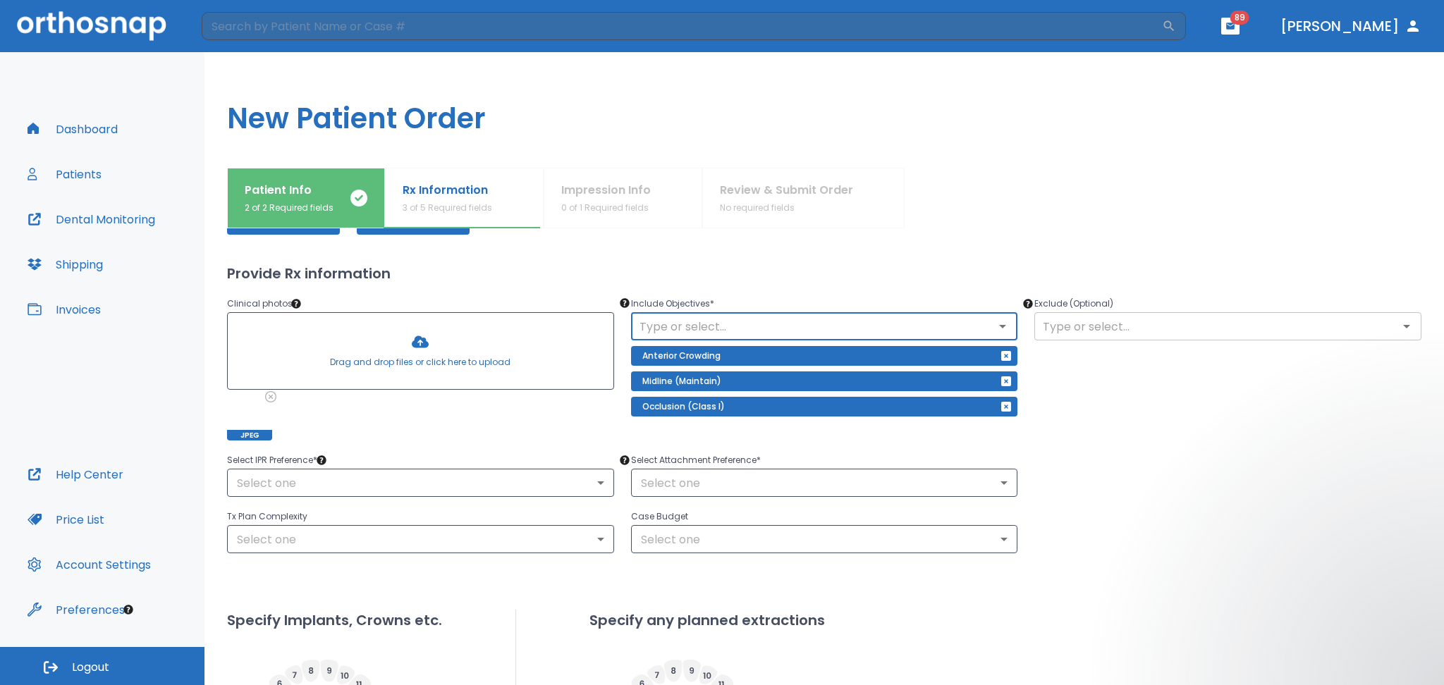
click at [1142, 321] on input "text" at bounding box center [1227, 327] width 379 height 20
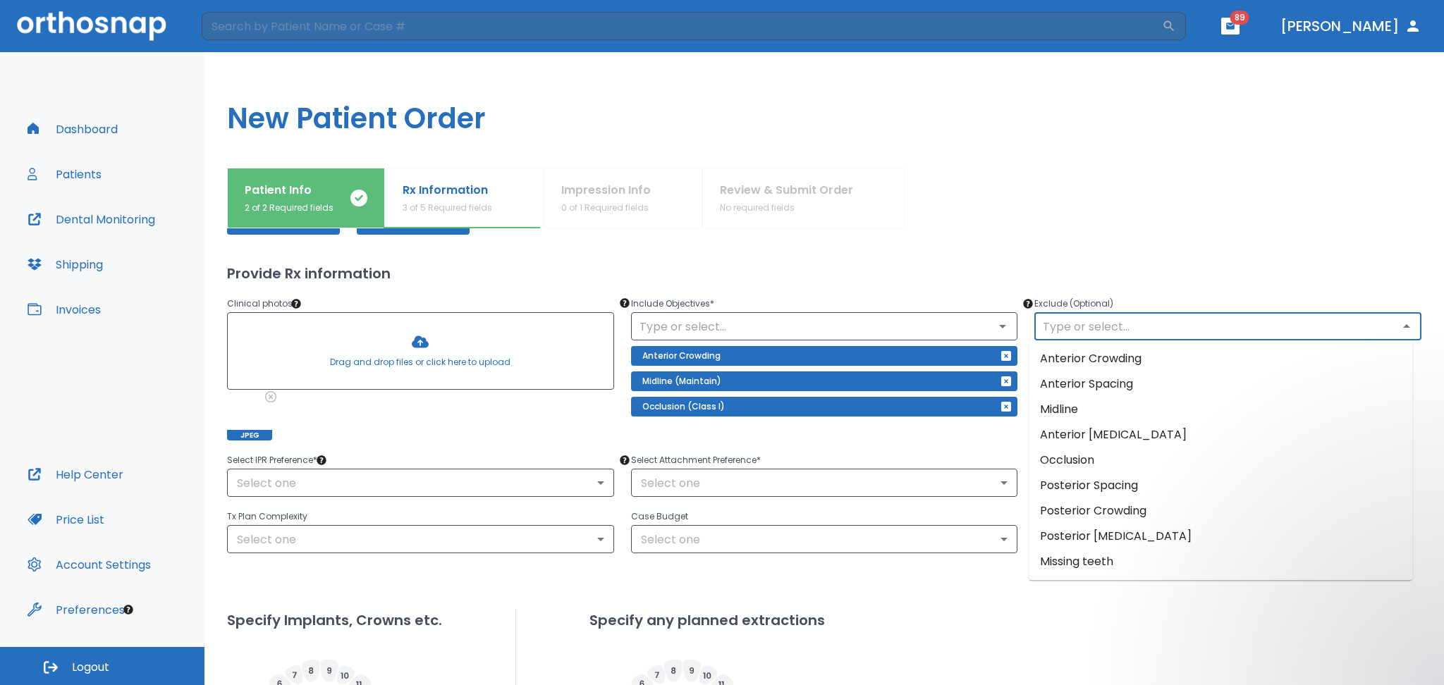
click at [1072, 406] on li "Midline" at bounding box center [1219, 409] width 383 height 25
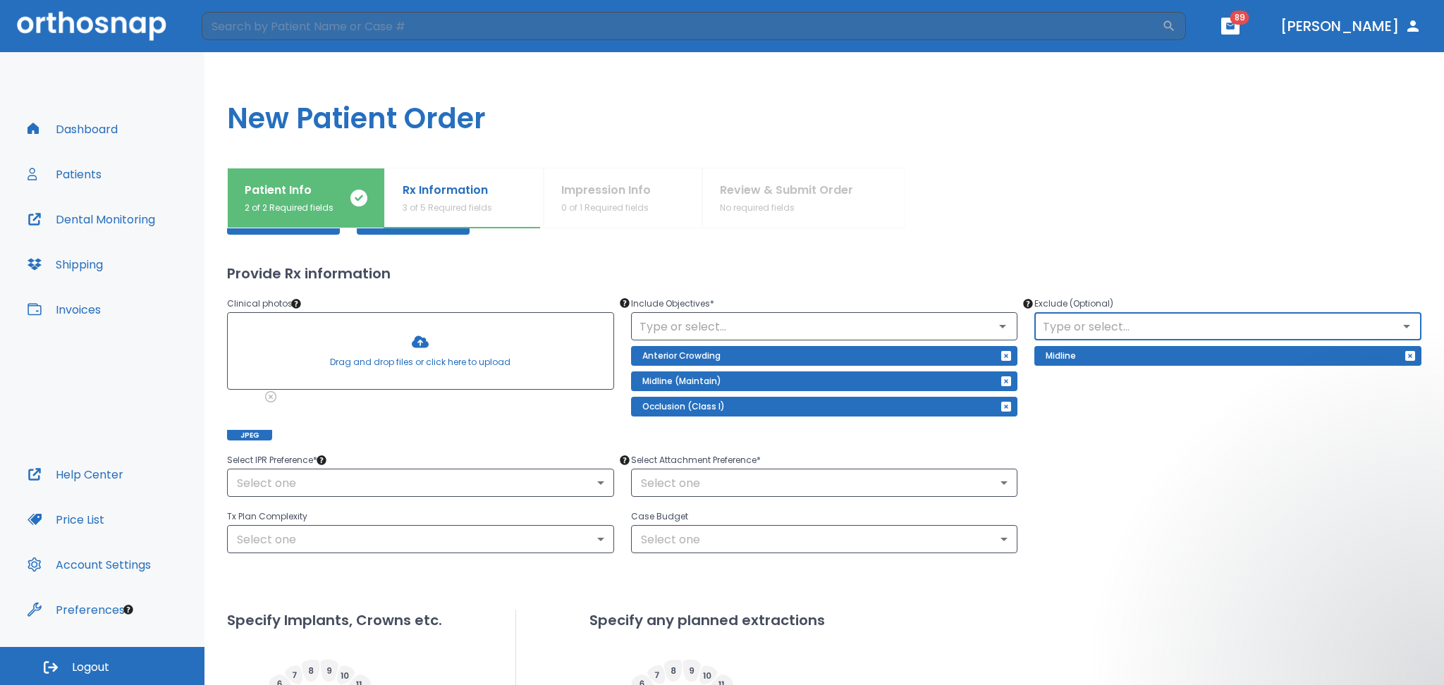
click at [1047, 322] on input "text" at bounding box center [1227, 327] width 379 height 20
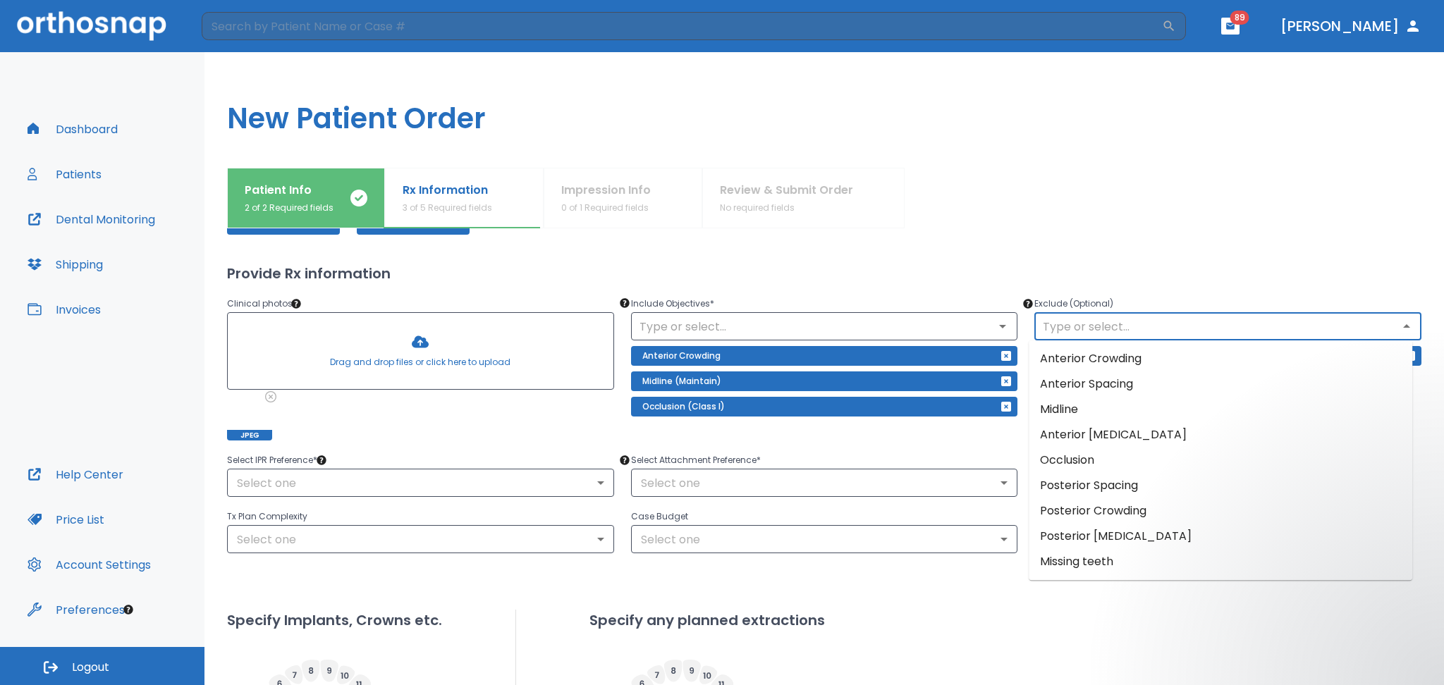
click at [1066, 568] on li "Missing teeth" at bounding box center [1219, 561] width 383 height 25
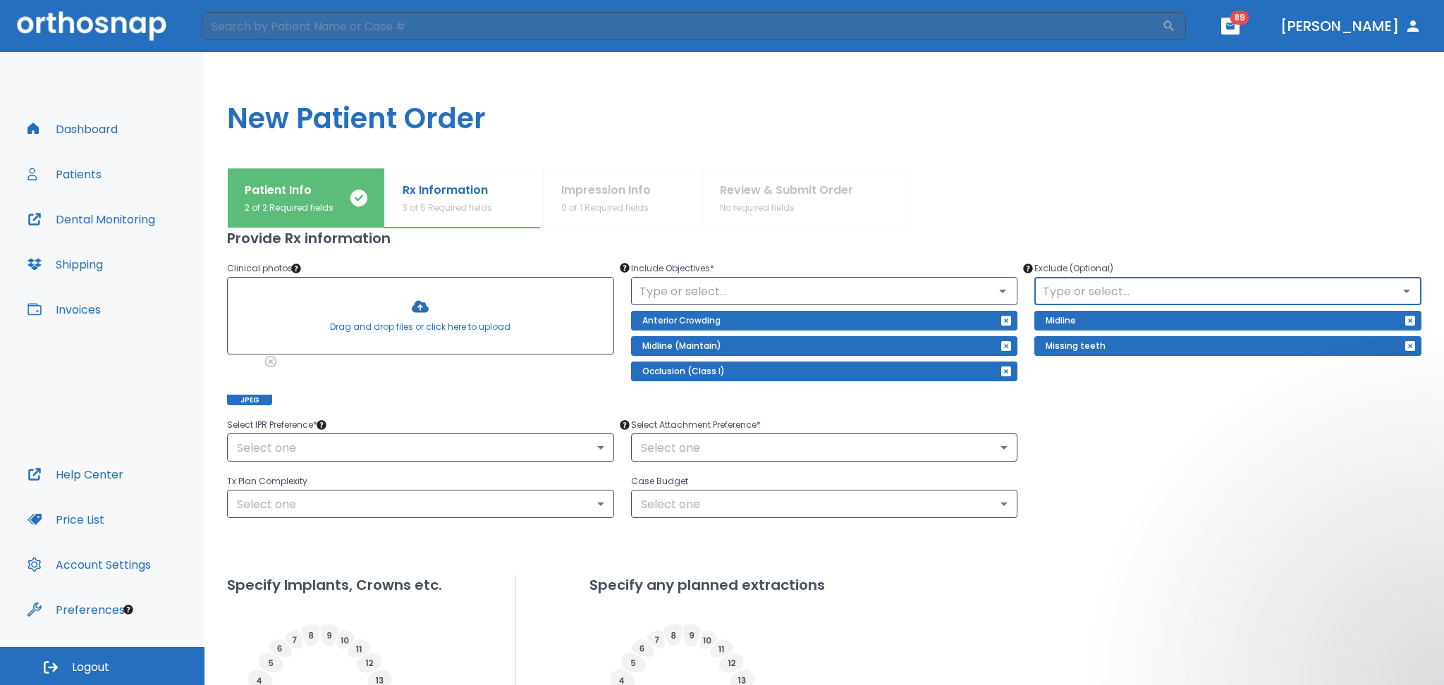
scroll to position [188, 0]
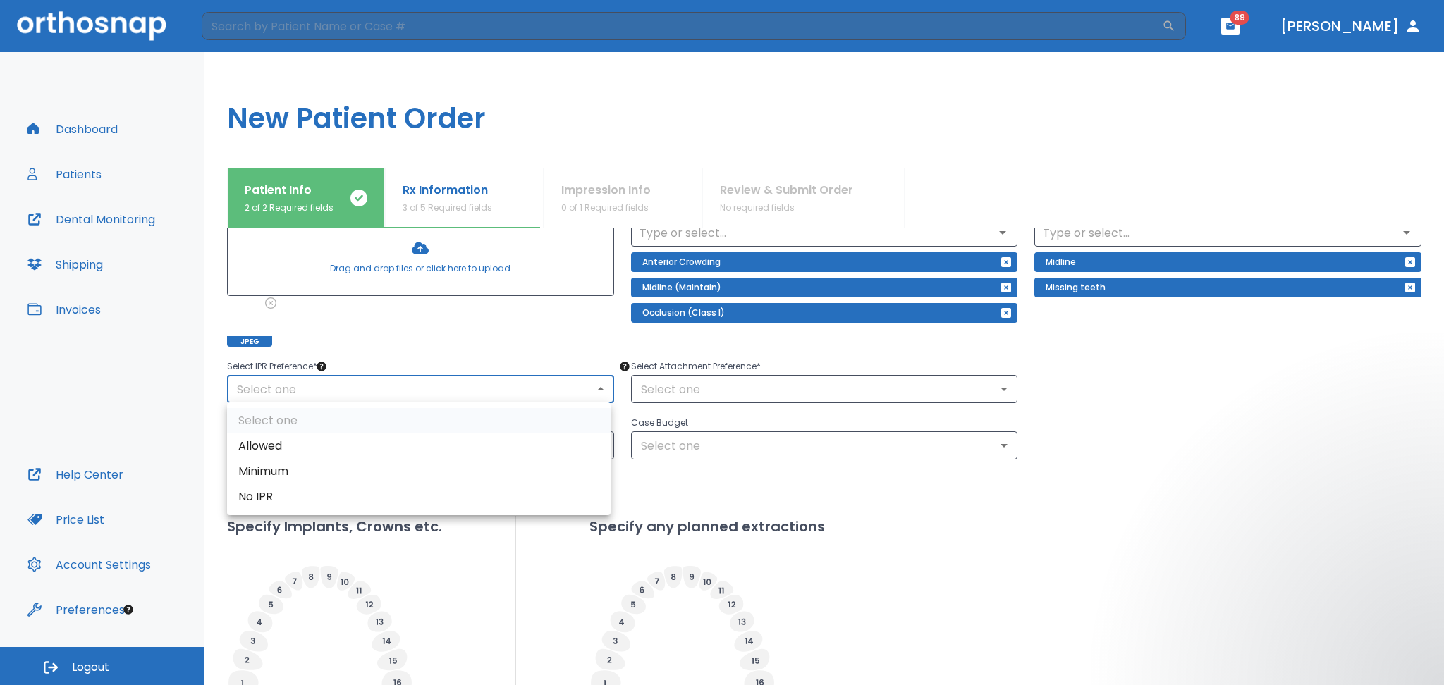
click at [319, 379] on body "​ 89 [PERSON_NAME] Dashboard Patients Dental Monitoring Shipping Invoices Help …" at bounding box center [722, 342] width 1444 height 685
click at [260, 473] on li "Minimum" at bounding box center [418, 471] width 383 height 25
click at [250, 393] on body "​ 89 [PERSON_NAME] Dashboard Patients Dental Monitoring Shipping Invoices Help …" at bounding box center [722, 342] width 1444 height 685
click at [290, 447] on li "Allowed" at bounding box center [418, 446] width 383 height 25
type input "1"
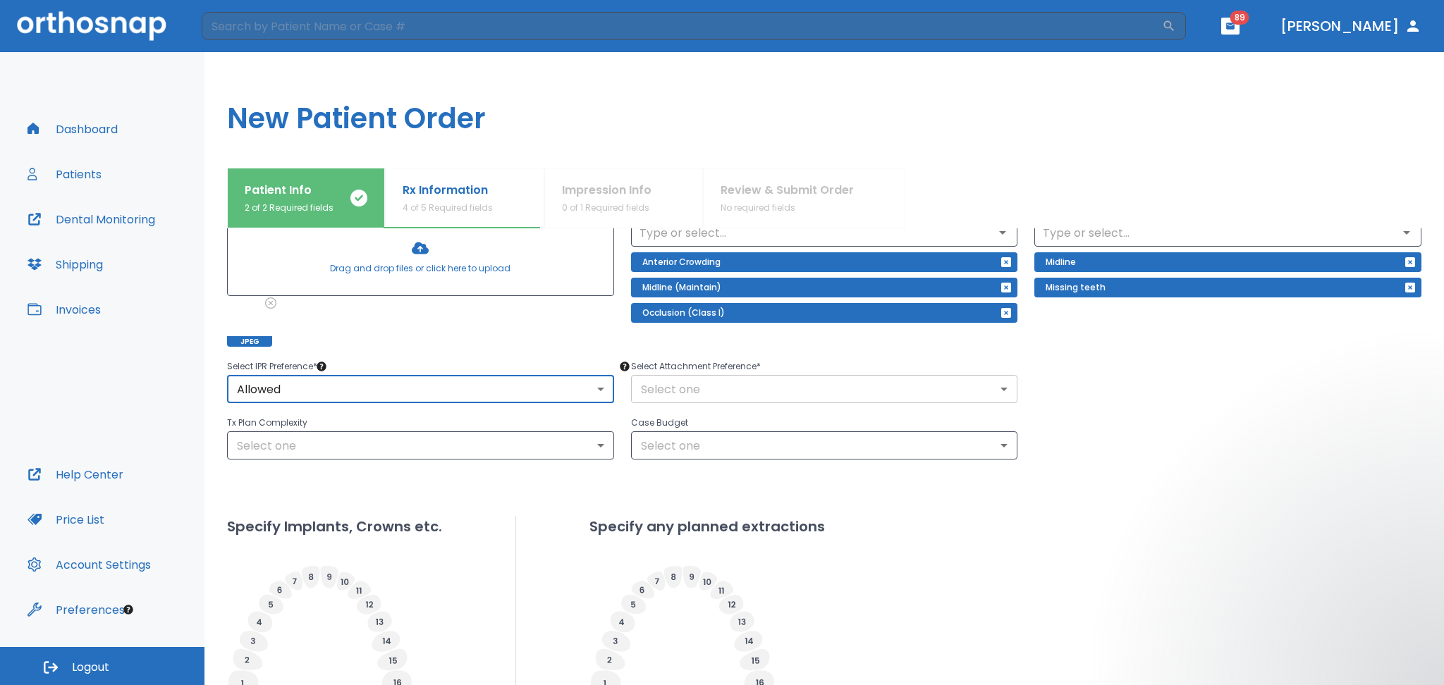
click at [692, 387] on body "​ 89 [PERSON_NAME] Dashboard Patients Dental Monitoring Shipping Invoices Help …" at bounding box center [722, 342] width 1444 height 685
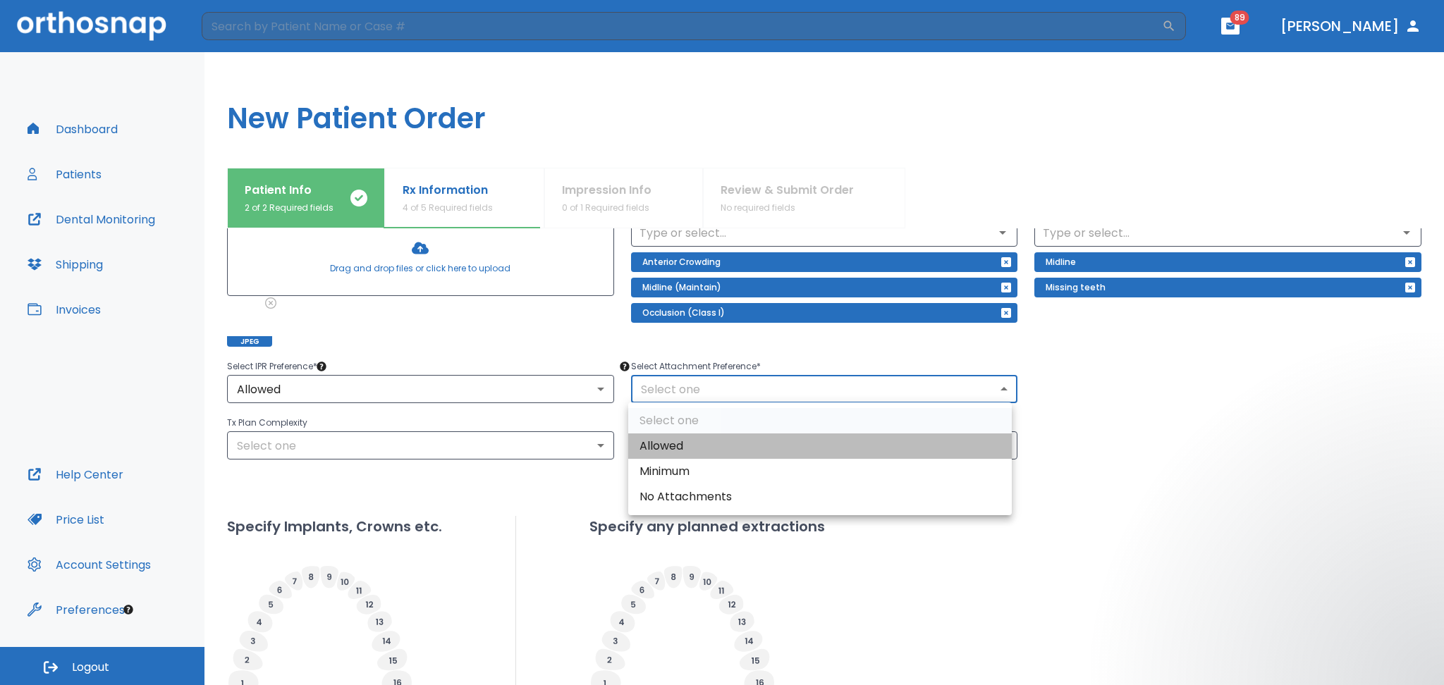
click at [675, 440] on li "Allowed" at bounding box center [819, 446] width 383 height 25
type input "1"
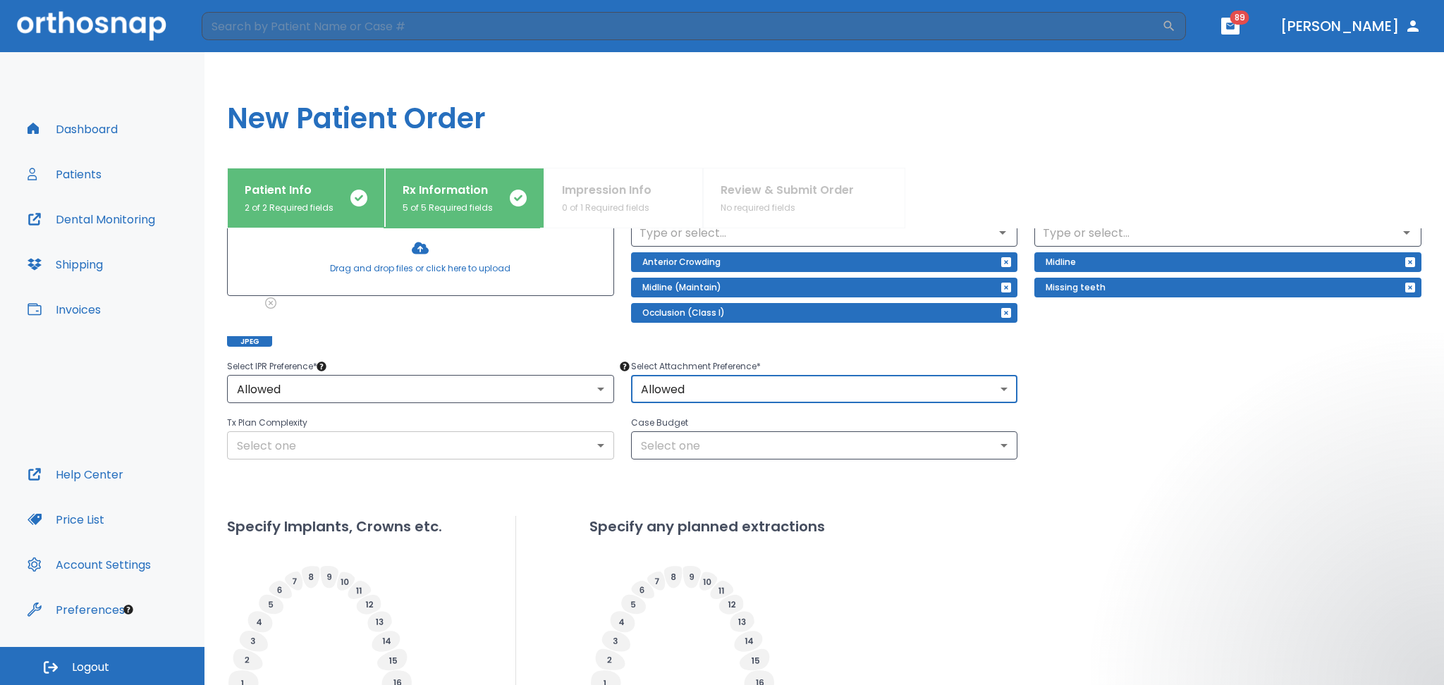
click at [356, 438] on body "​ 89 [PERSON_NAME] Dashboard Patients Dental Monitoring Shipping Invoices Help …" at bounding box center [722, 342] width 1444 height 685
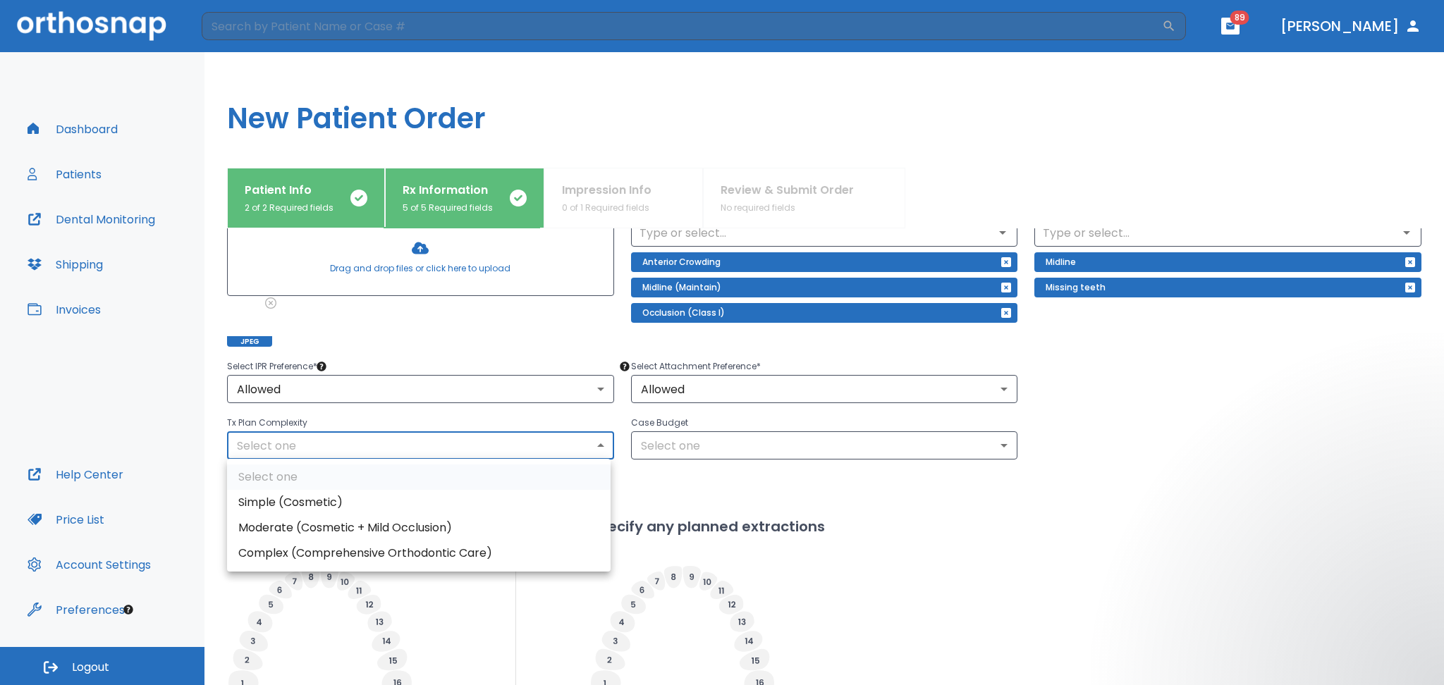
click at [271, 517] on li "Moderate (Cosmetic + Mild Occlusion)" at bounding box center [418, 527] width 383 height 25
type input "1"
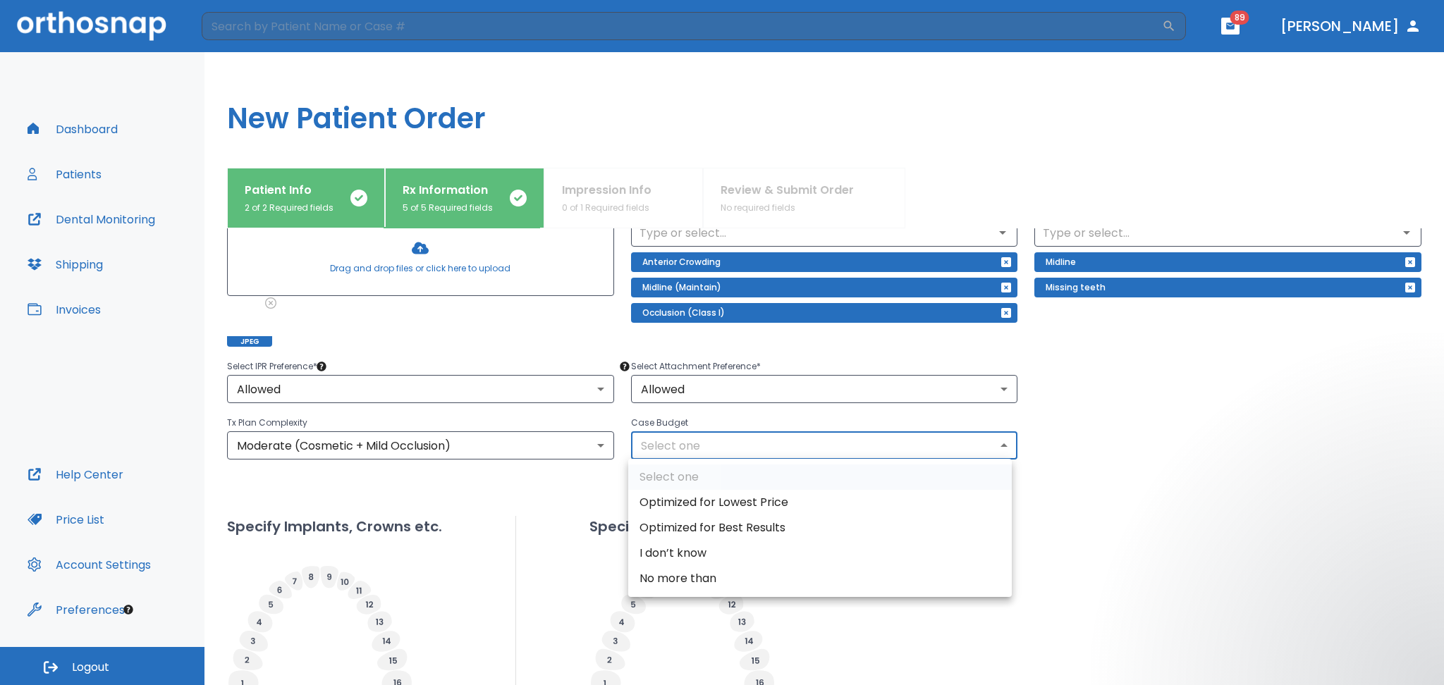
click at [696, 453] on body "​ 89 [PERSON_NAME] Dashboard Patients Dental Monitoring Shipping Invoices Help …" at bounding box center [722, 342] width 1444 height 685
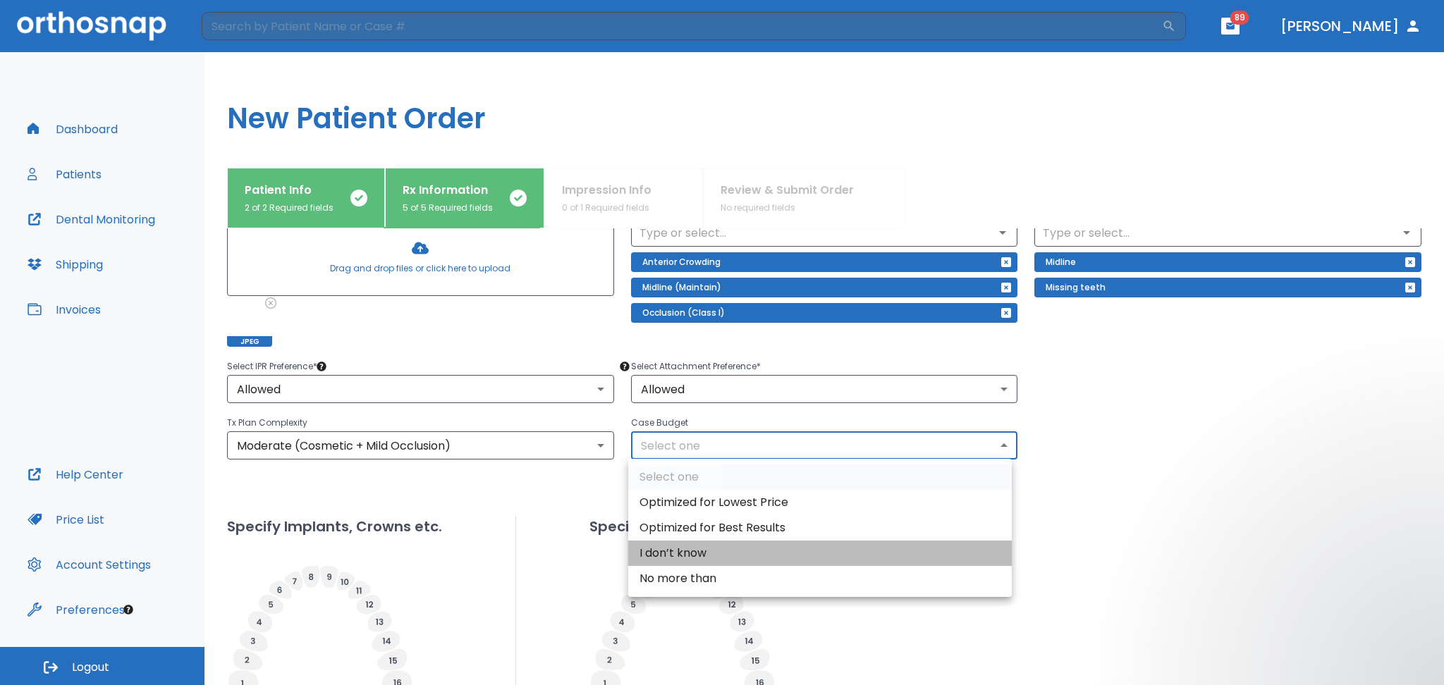
click at [684, 554] on li "I don’t know" at bounding box center [819, 553] width 383 height 25
type input "2"
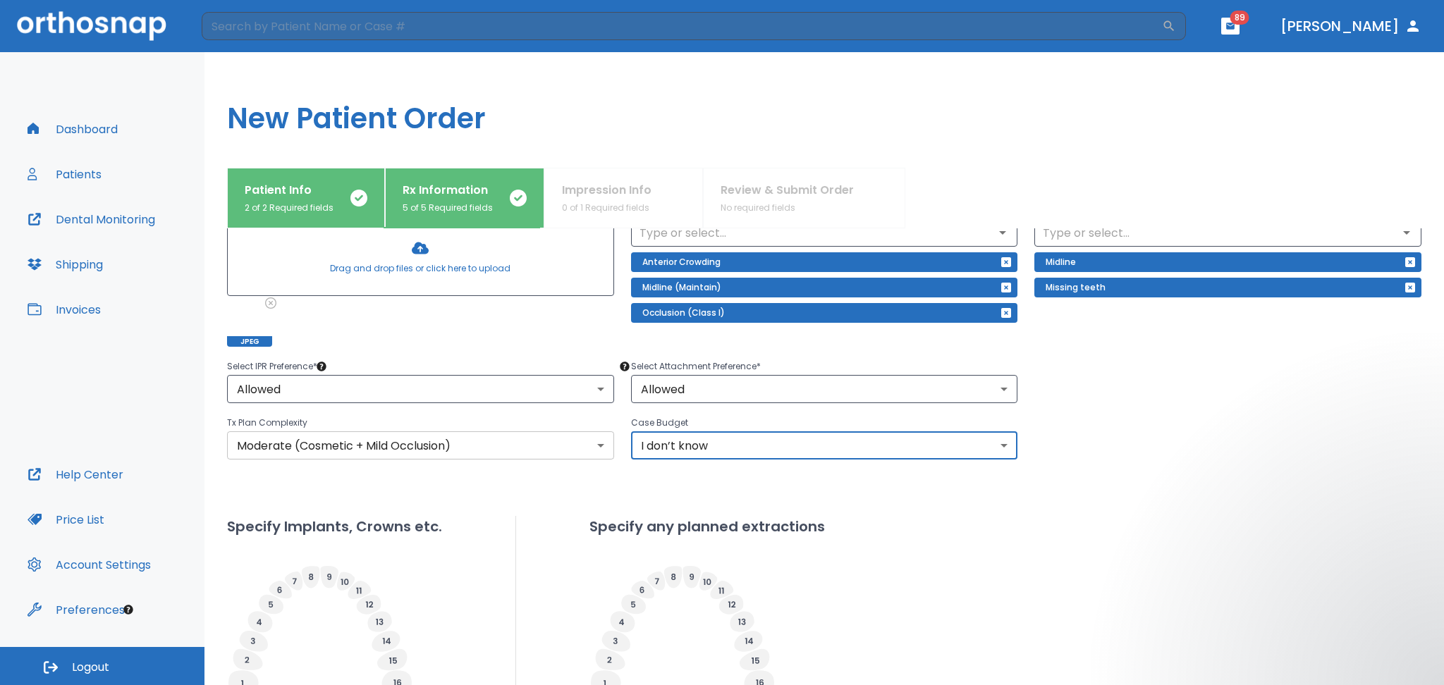
click at [259, 453] on body "​ 89 [PERSON_NAME] Dashboard Patients Dental Monitoring Shipping Invoices Help …" at bounding box center [722, 342] width 1444 height 685
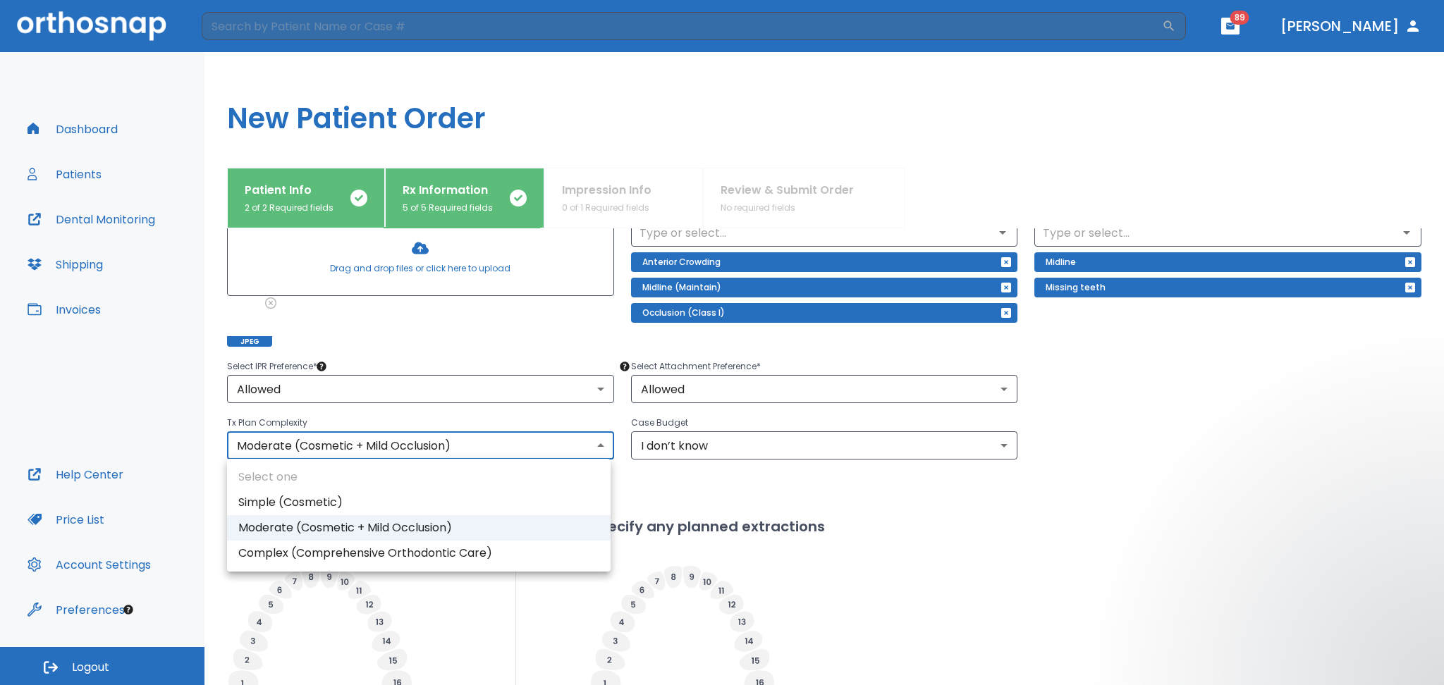
click at [846, 514] on div at bounding box center [722, 342] width 1444 height 685
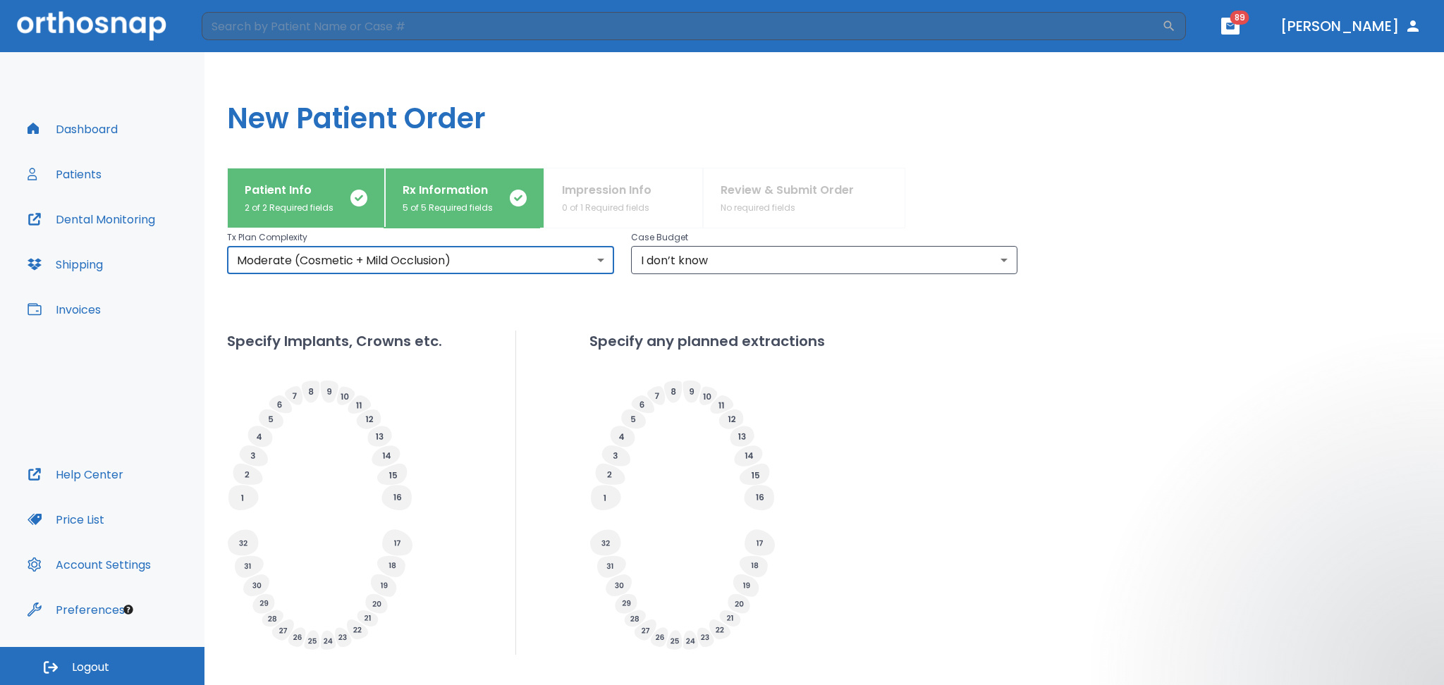
scroll to position [376, 0]
click at [284, 404] on icon at bounding box center [280, 402] width 23 height 18
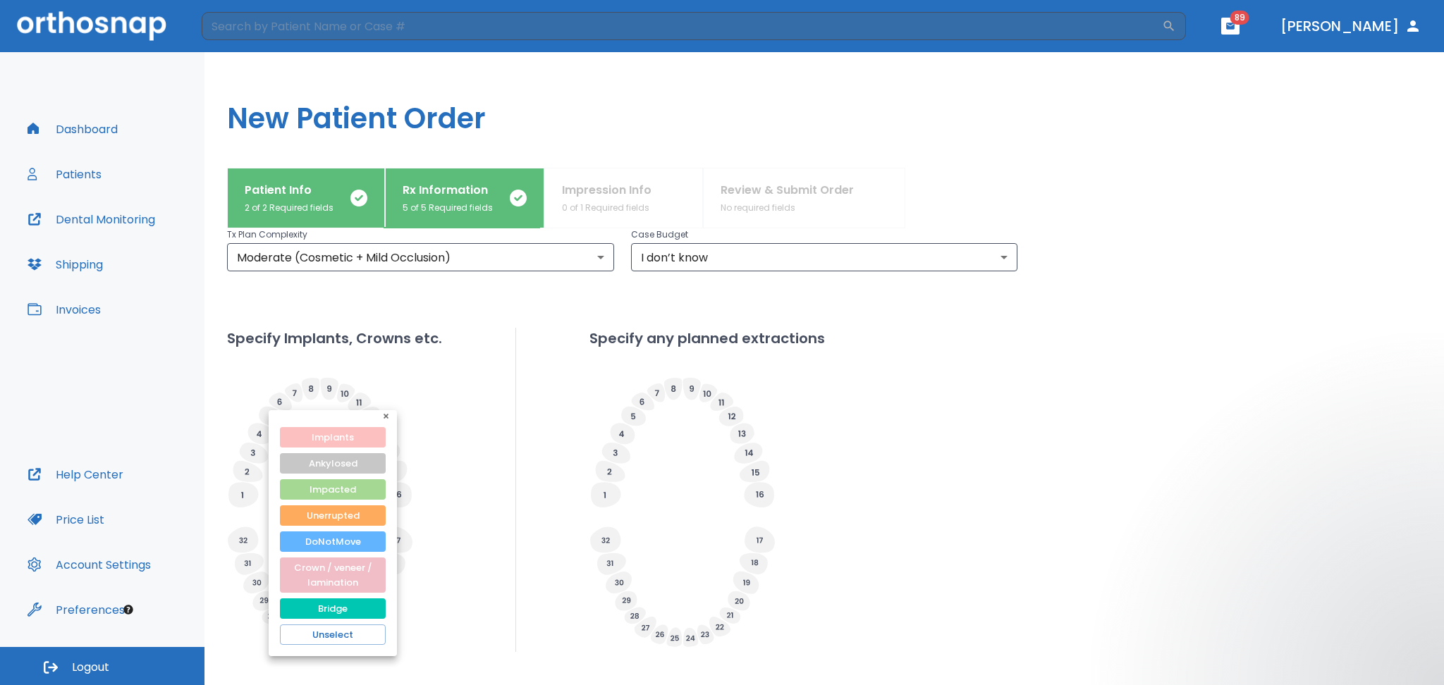
click at [302, 441] on button "Implants" at bounding box center [333, 437] width 106 height 20
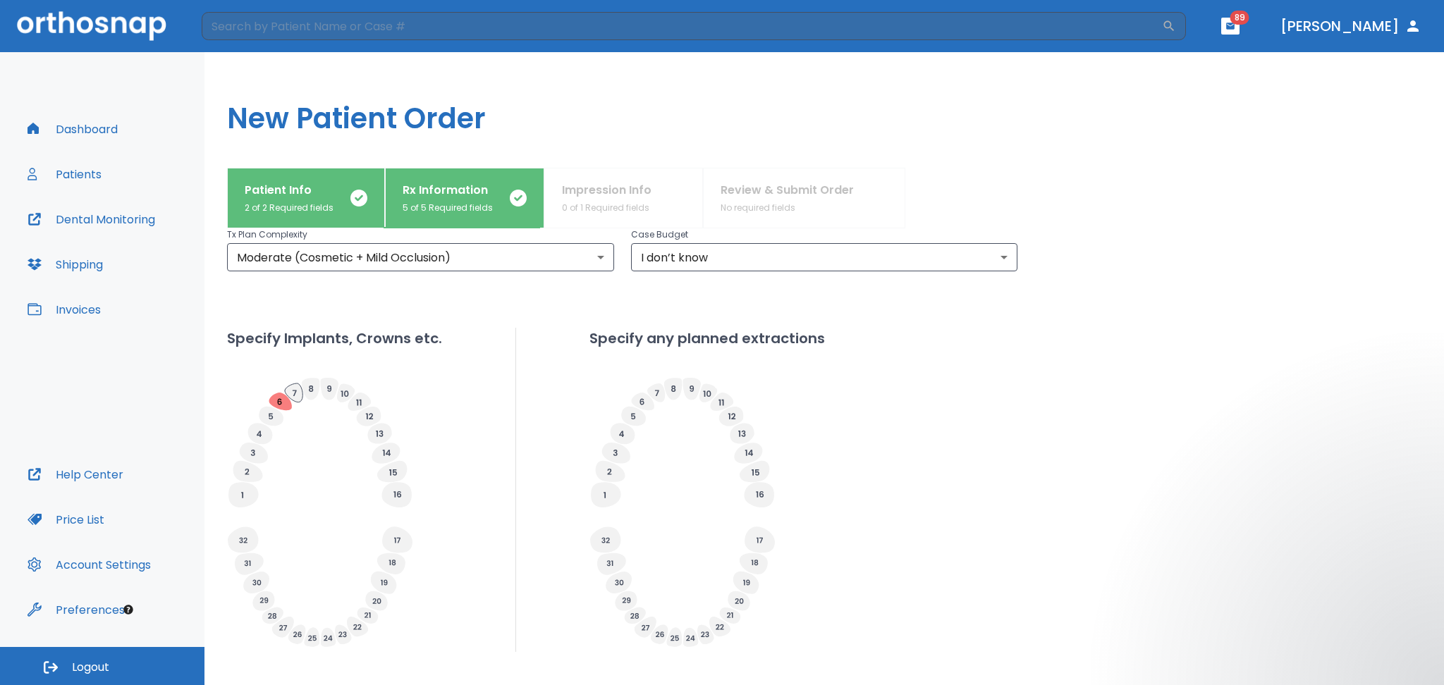
click at [291, 396] on icon at bounding box center [294, 392] width 18 height 19
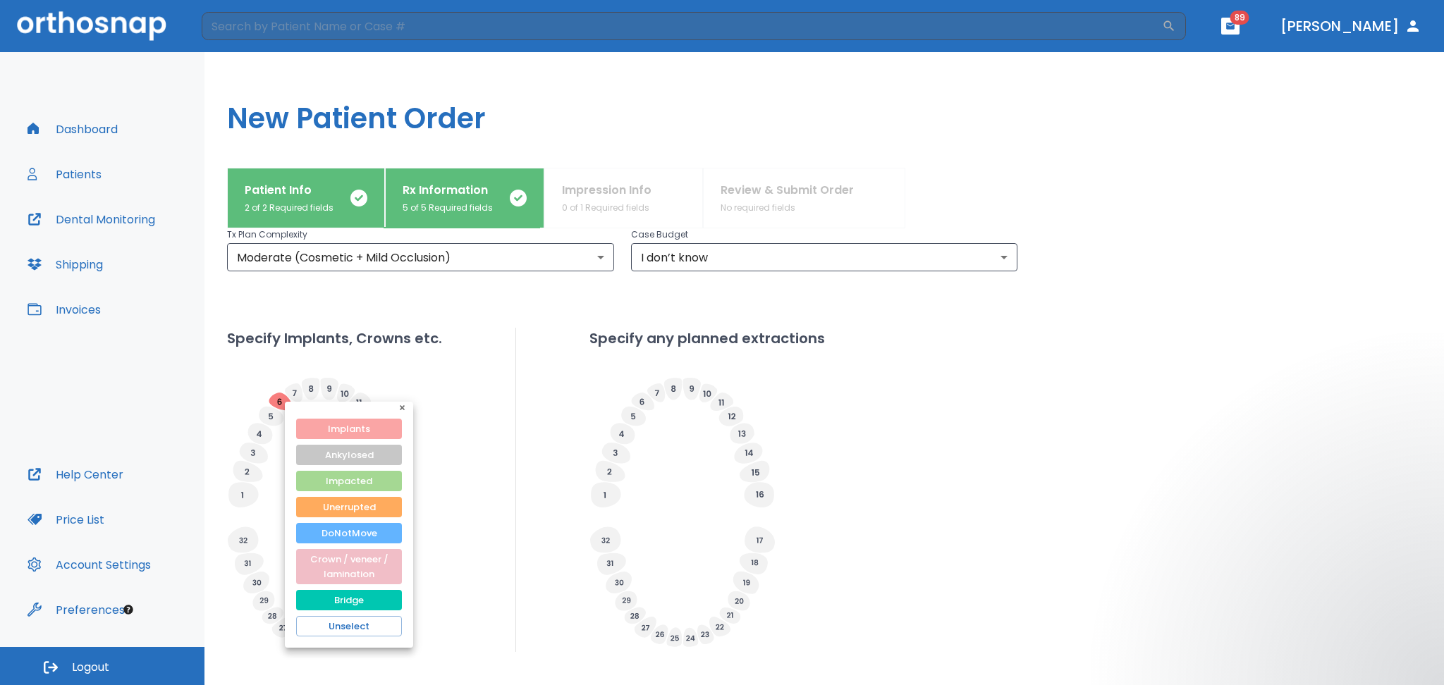
click at [345, 433] on button "Implants" at bounding box center [349, 429] width 106 height 20
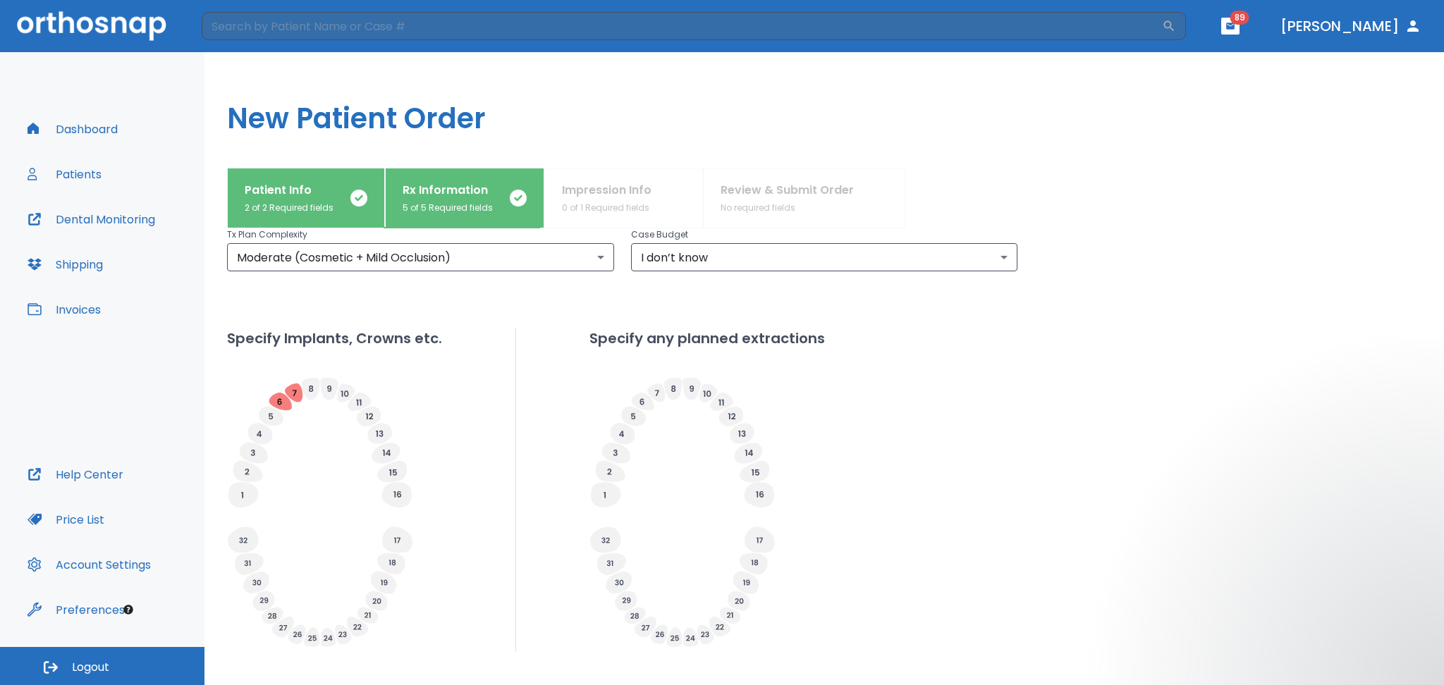
click at [316, 388] on icon at bounding box center [311, 389] width 18 height 22
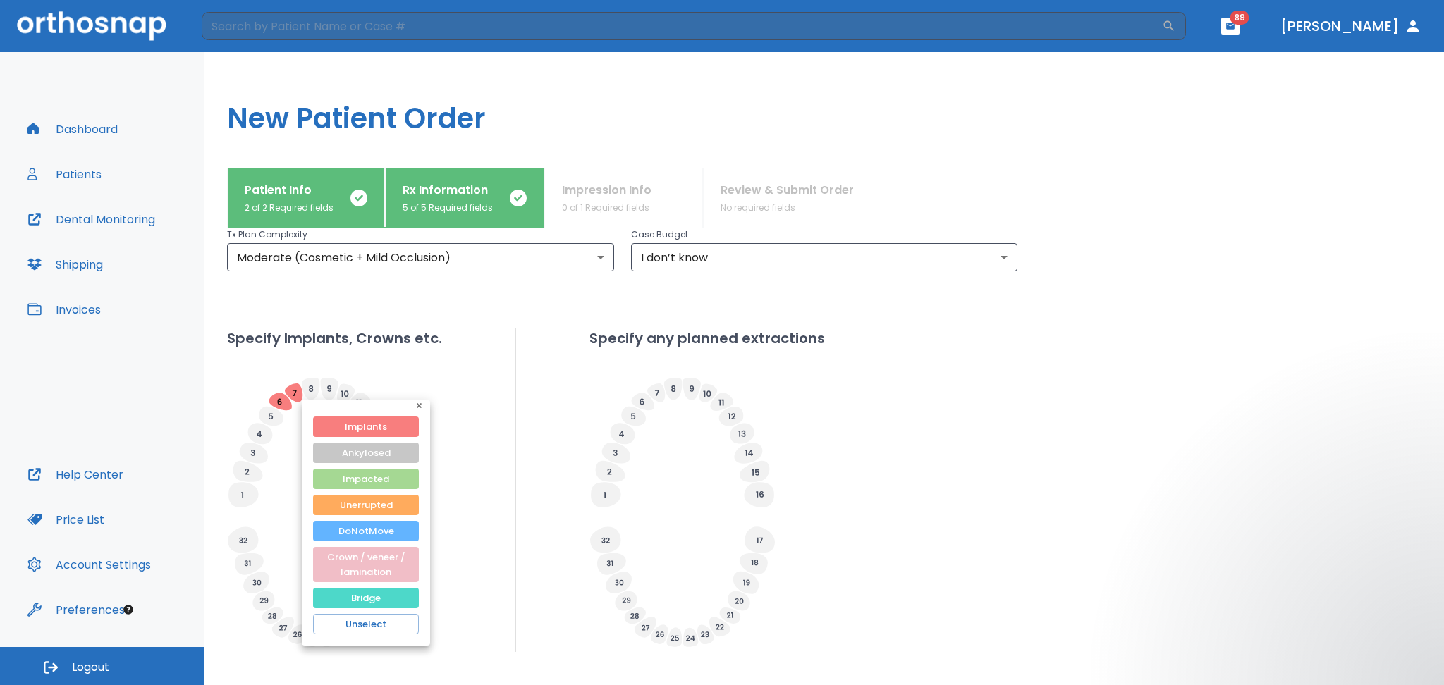
click at [343, 598] on button "Bridge" at bounding box center [366, 598] width 106 height 20
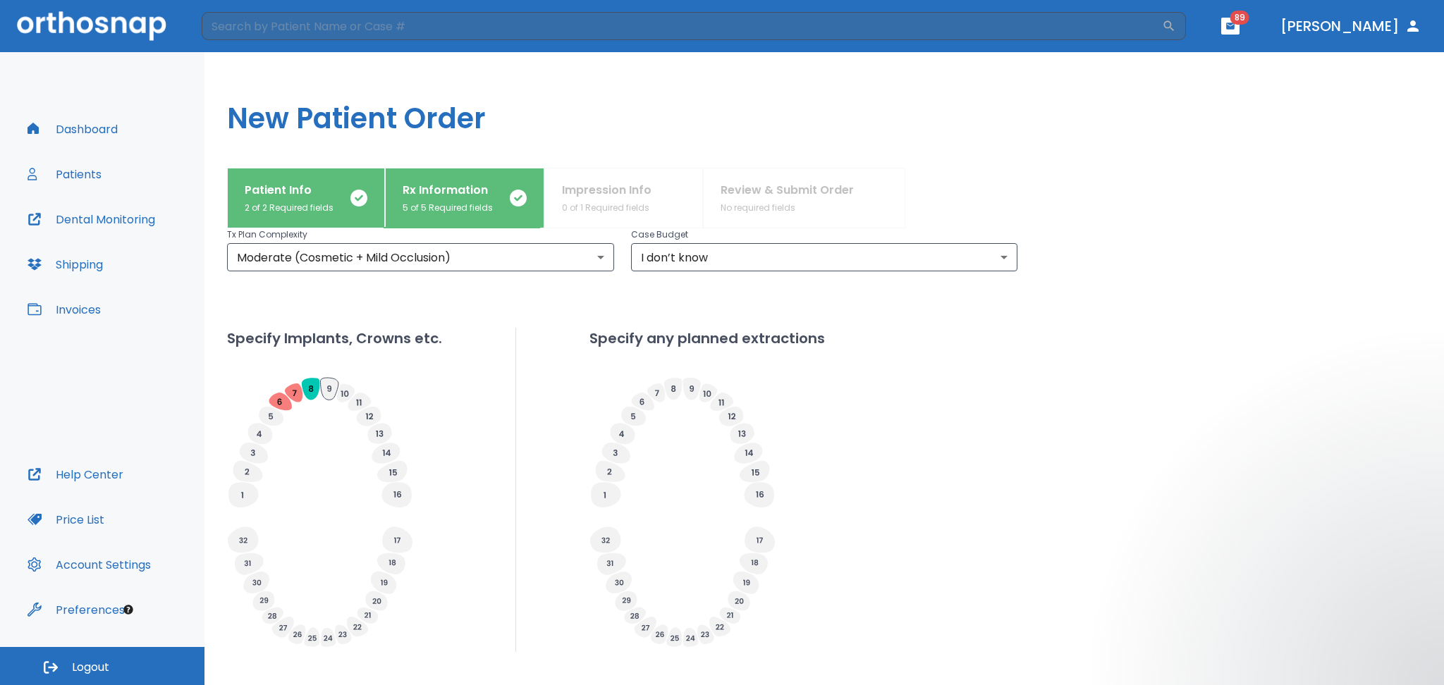
click at [336, 389] on icon at bounding box center [329, 389] width 18 height 22
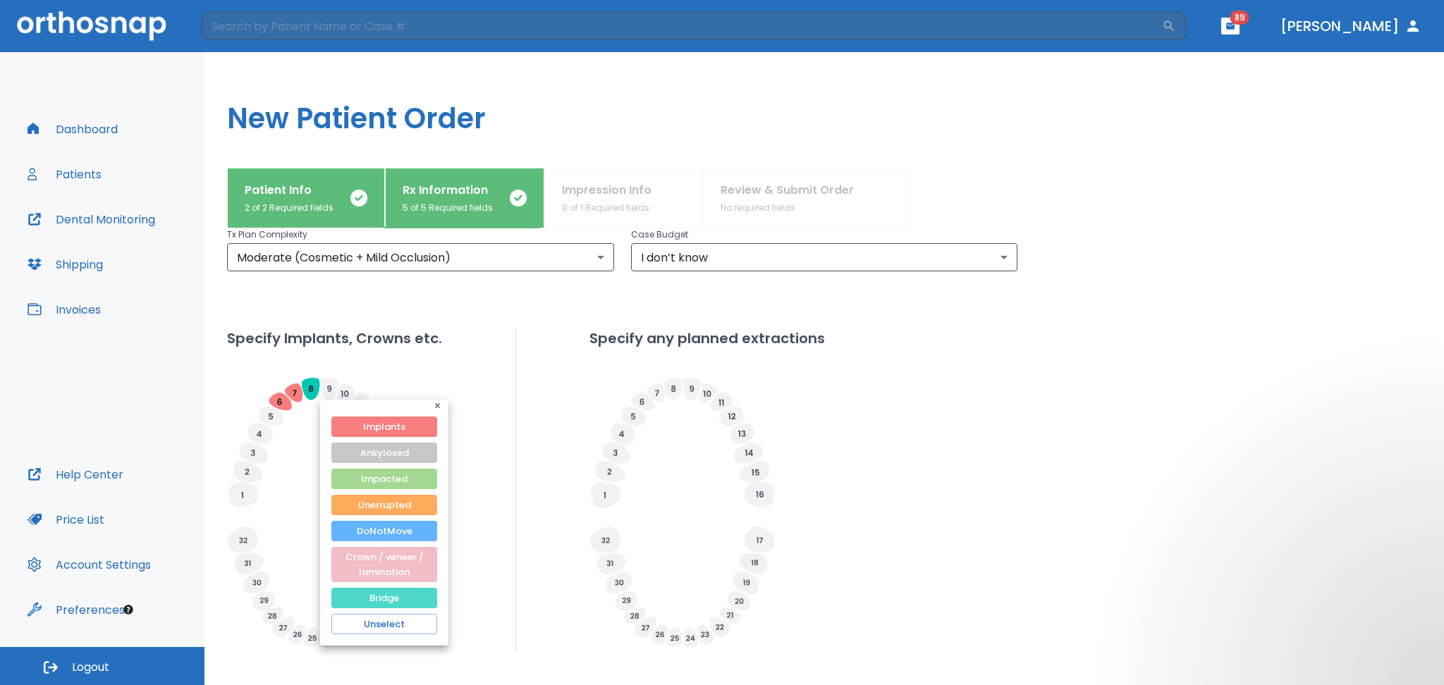
click at [372, 598] on button "Bridge" at bounding box center [384, 598] width 106 height 20
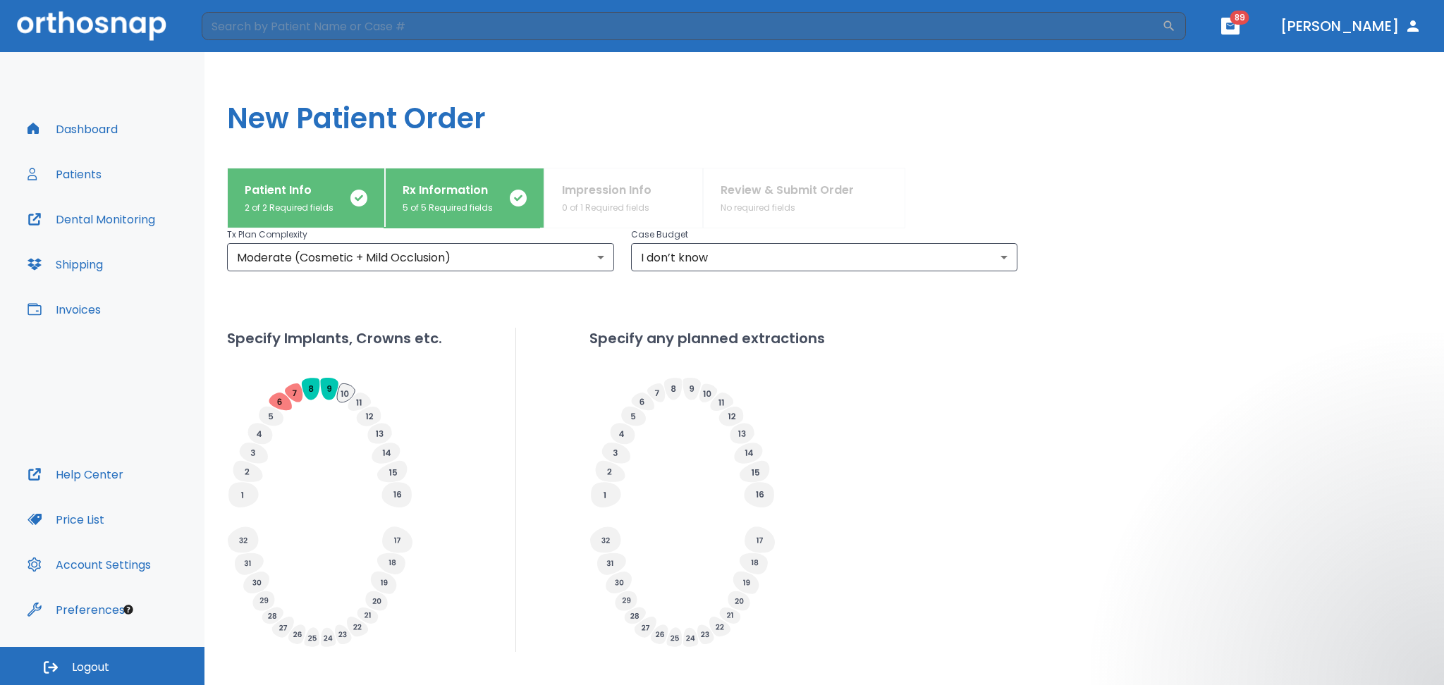
click at [352, 395] on icon at bounding box center [346, 392] width 18 height 18
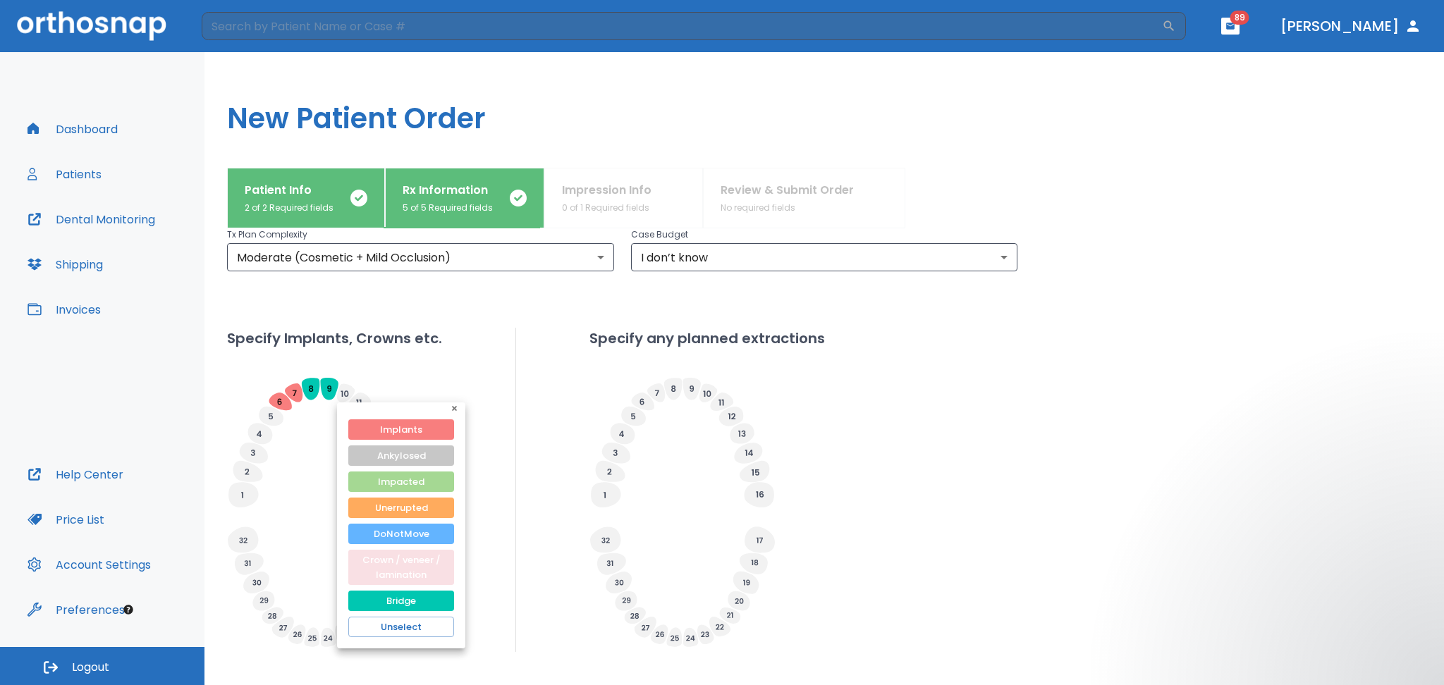
click at [386, 567] on button "Crown / veneer / lamination" at bounding box center [401, 567] width 106 height 35
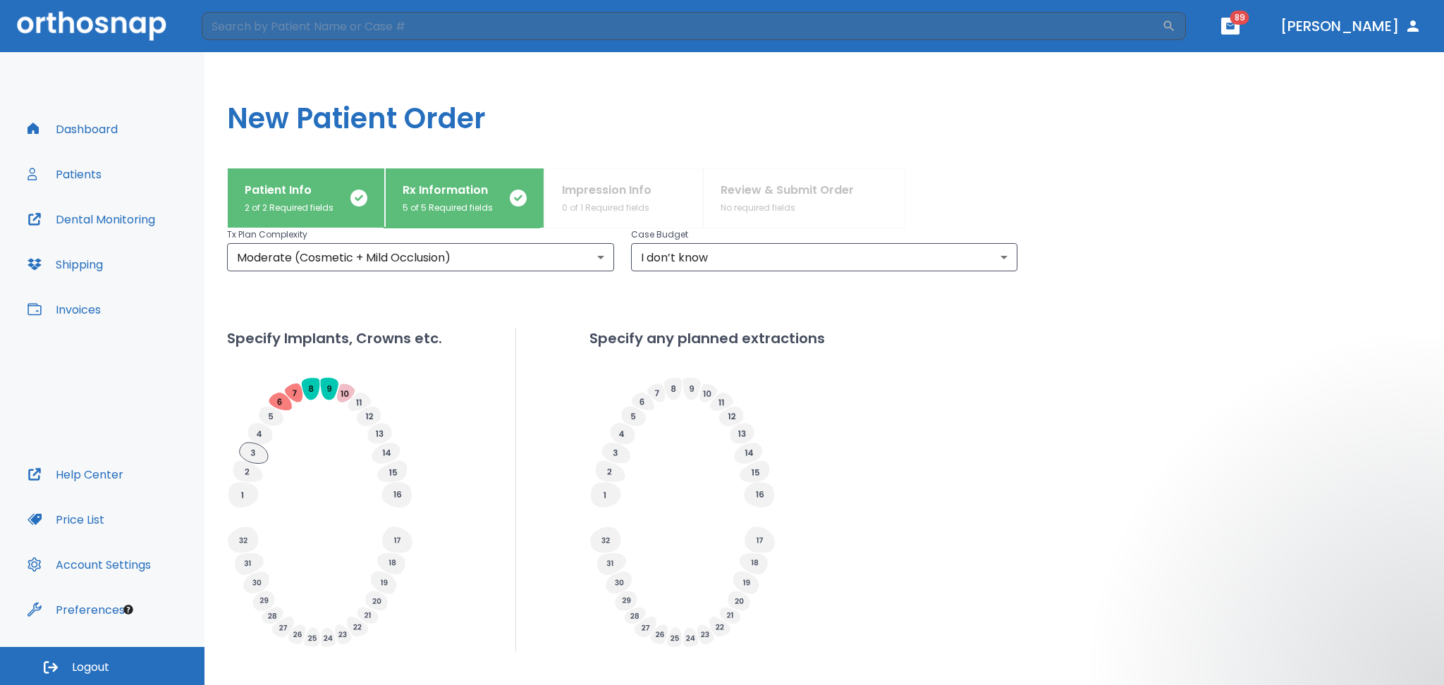
click at [260, 458] on icon at bounding box center [254, 453] width 28 height 21
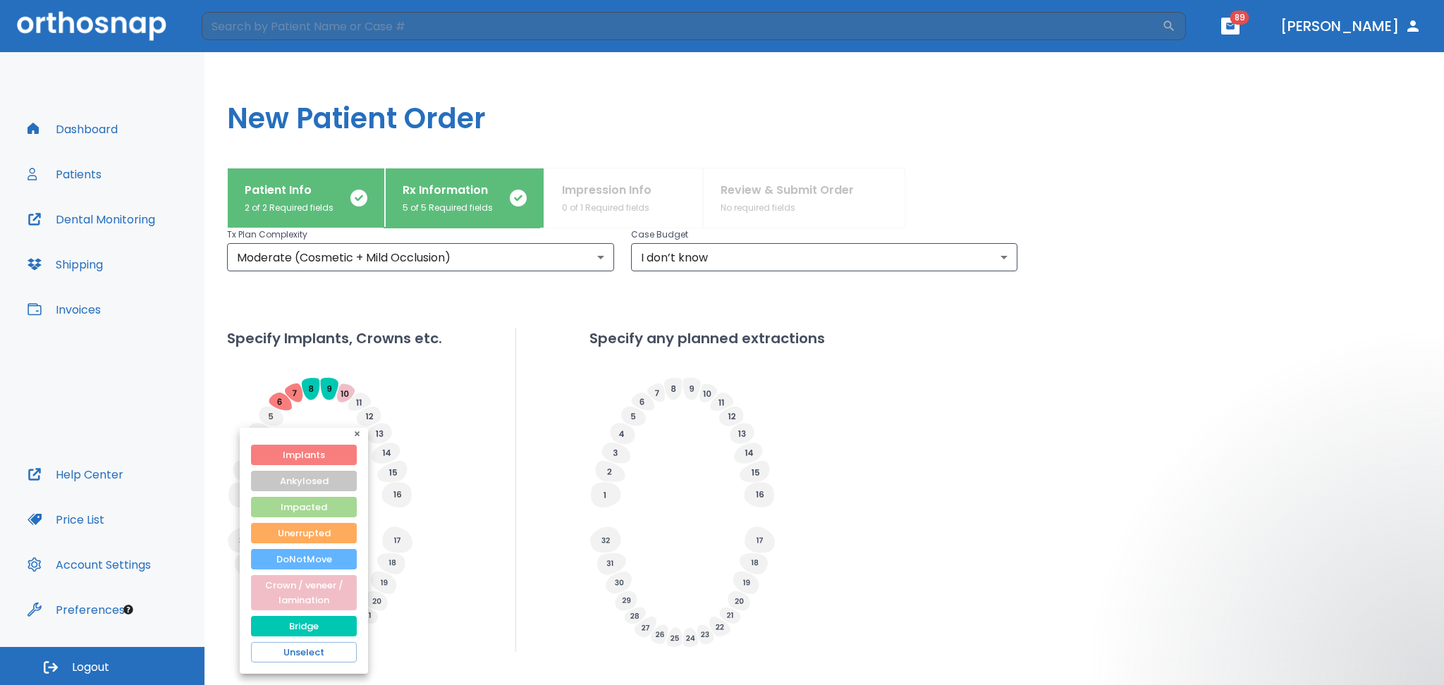
click at [467, 469] on div at bounding box center [722, 342] width 1444 height 685
click at [625, 416] on div at bounding box center [722, 342] width 1444 height 685
click at [626, 420] on div at bounding box center [722, 342] width 1444 height 685
click at [666, 453] on div at bounding box center [722, 342] width 1444 height 685
click at [277, 653] on button "Unselect" at bounding box center [304, 652] width 106 height 20
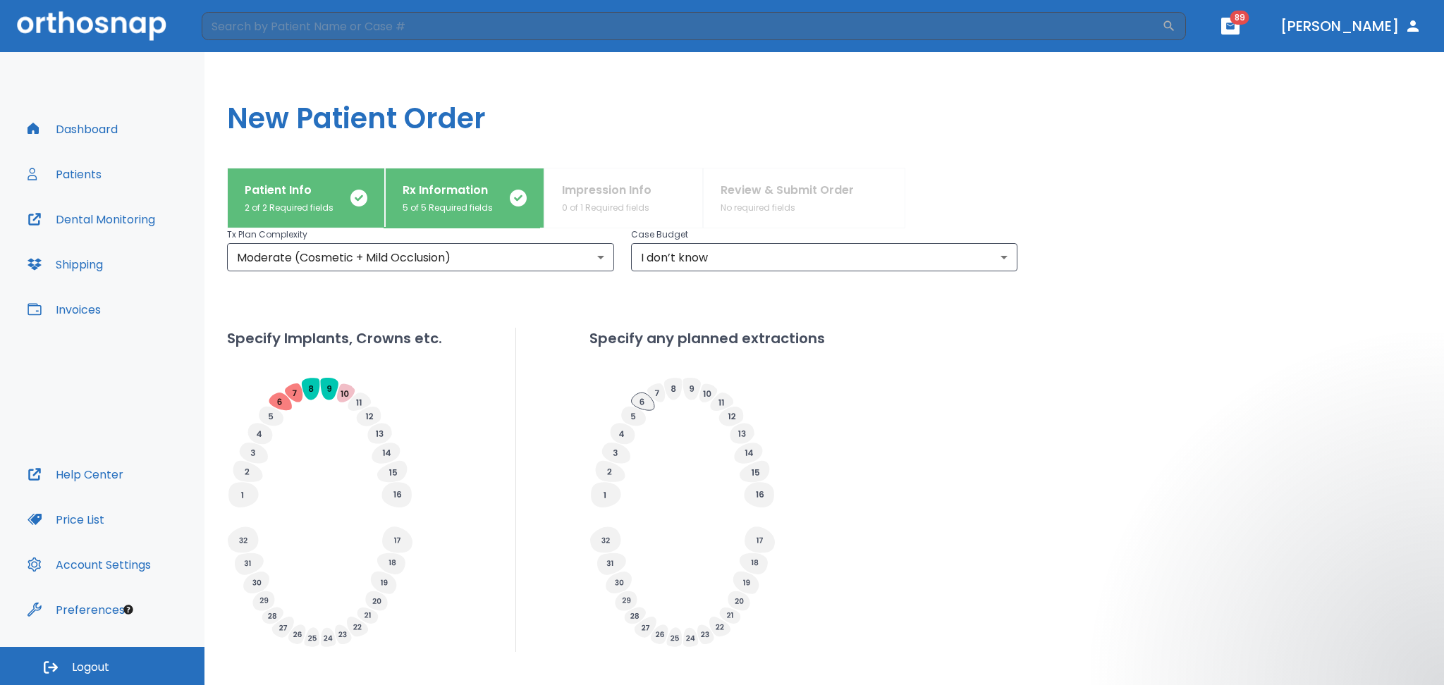
click at [646, 407] on icon at bounding box center [642, 402] width 23 height 18
click at [622, 433] on icon at bounding box center [622, 433] width 25 height 21
click at [740, 428] on icon at bounding box center [742, 434] width 24 height 20
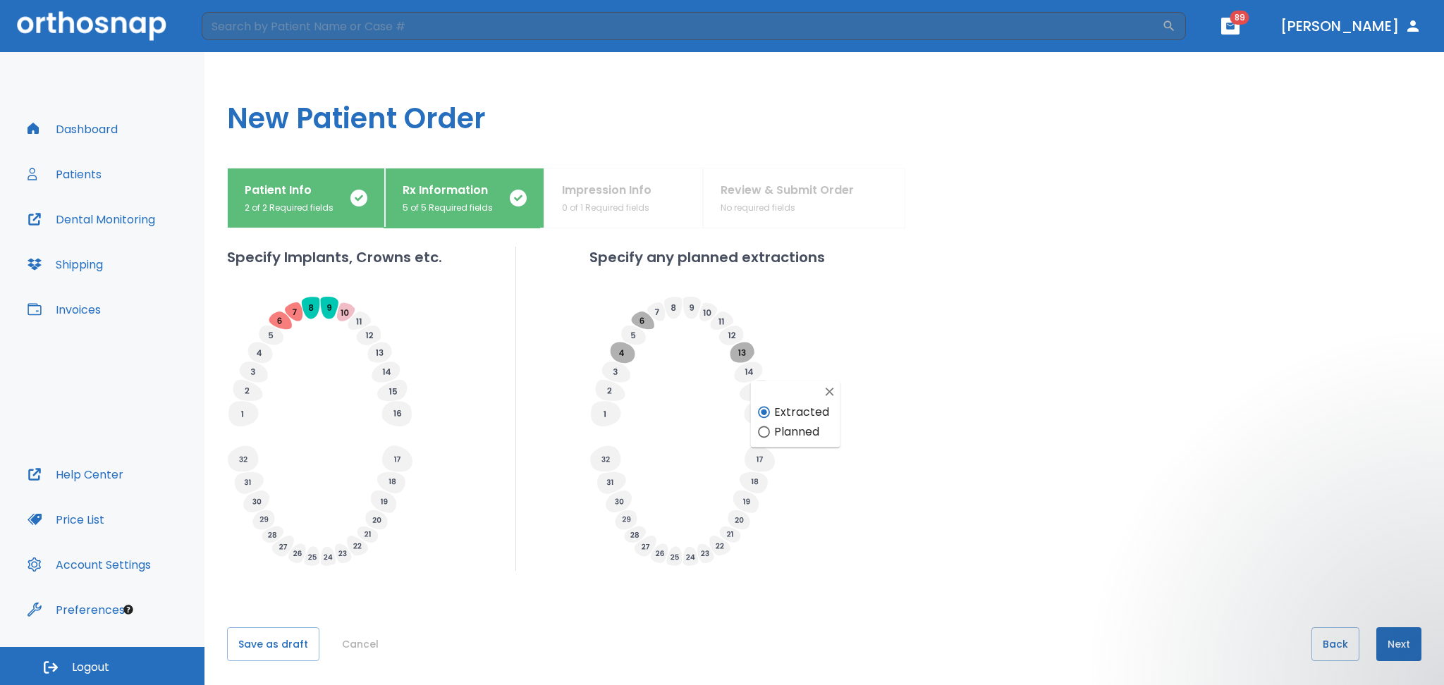
scroll to position [460, 0]
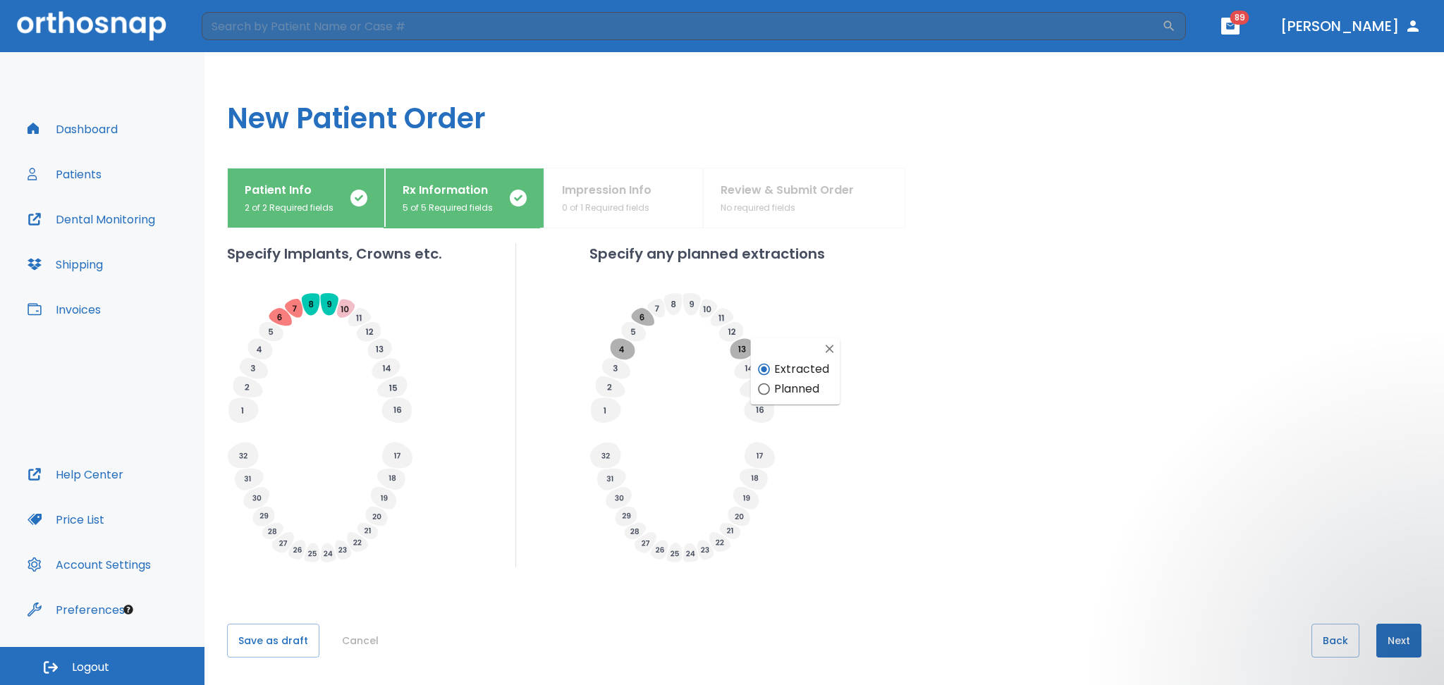
click at [1383, 639] on button "Next" at bounding box center [1398, 641] width 45 height 34
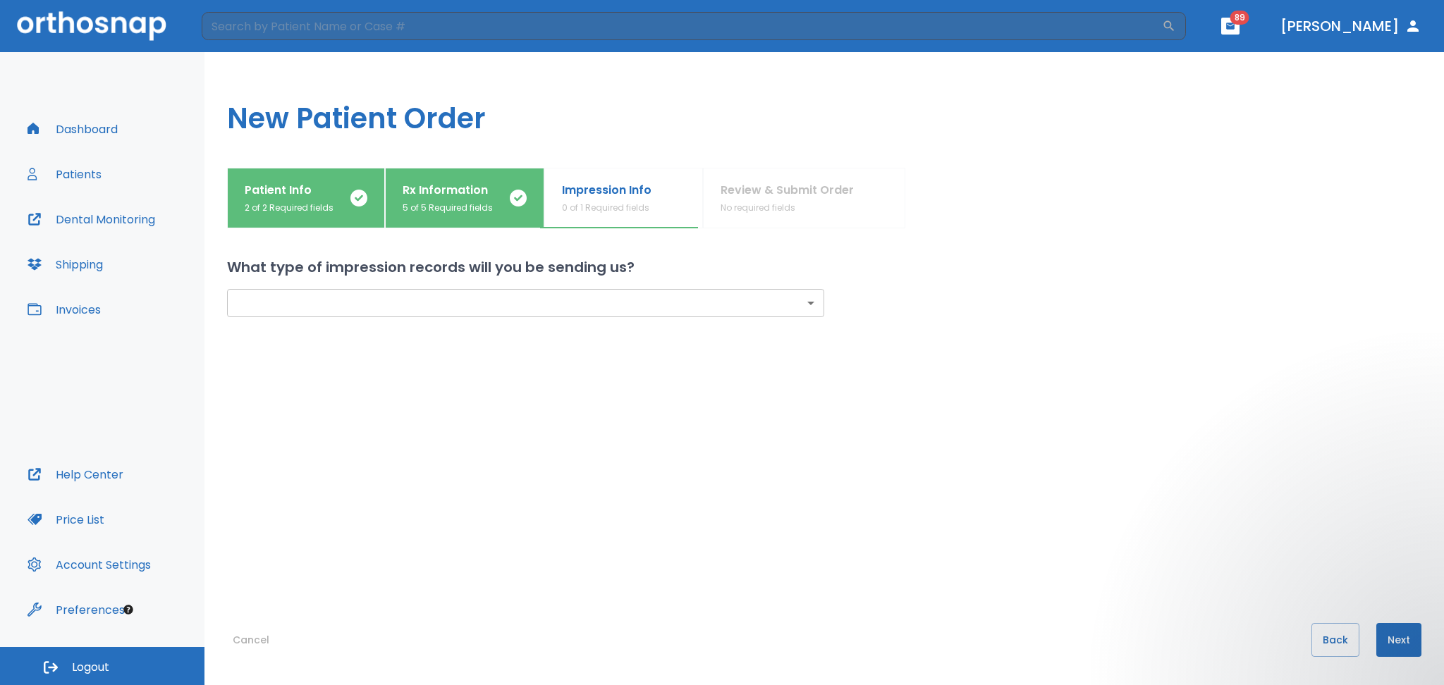
scroll to position [0, 0]
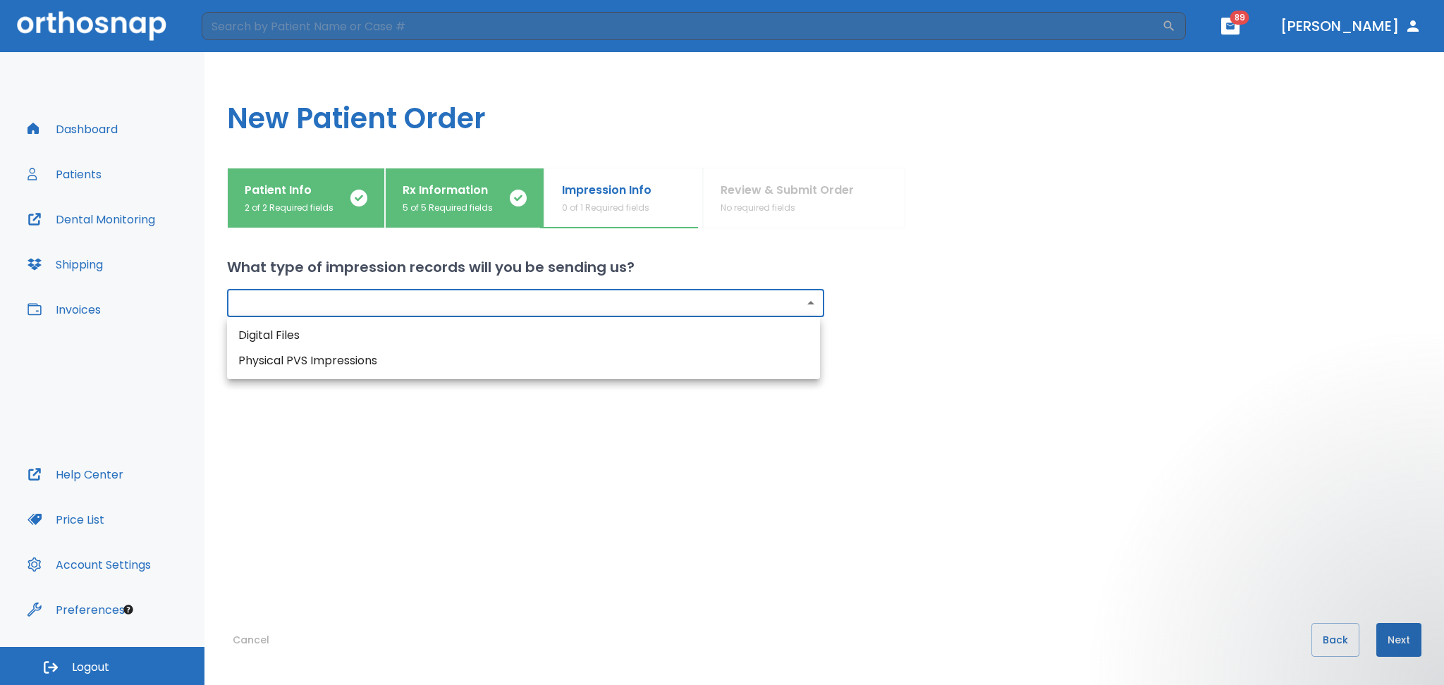
click at [512, 303] on body "​ 89 [PERSON_NAME] Dashboard Patients Dental Monitoring Shipping Invoices Help …" at bounding box center [722, 342] width 1444 height 685
click at [254, 336] on li "Digital Files" at bounding box center [523, 335] width 593 height 25
type input "digital"
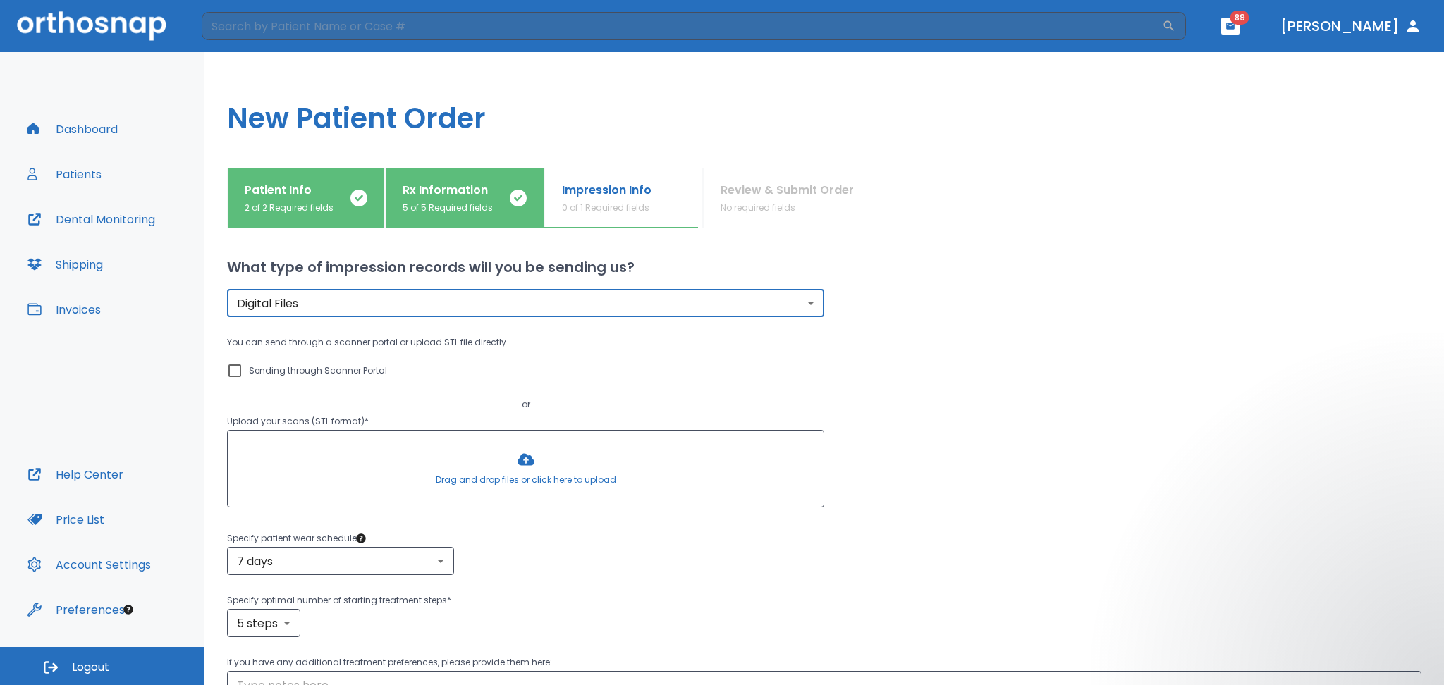
click at [310, 460] on div at bounding box center [526, 469] width 596 height 76
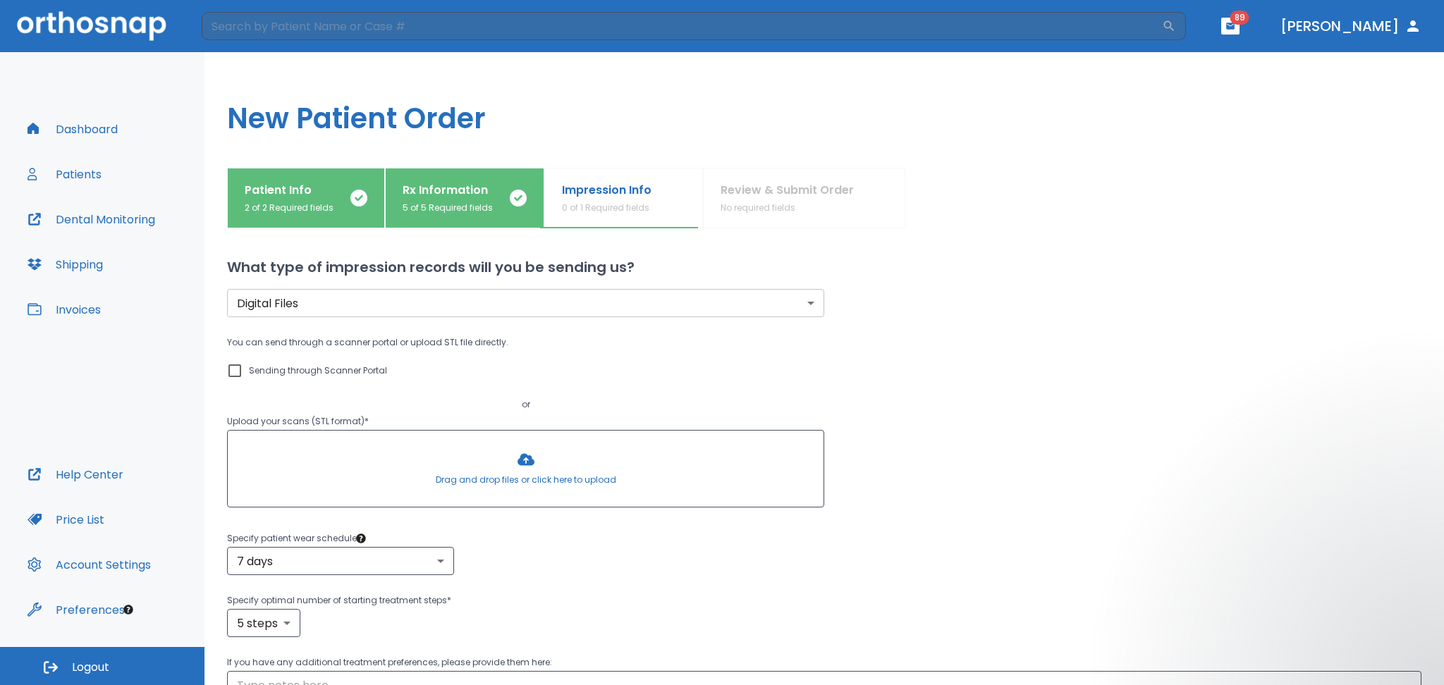
click at [235, 373] on input "Sending through Scanner Portal" at bounding box center [234, 370] width 17 height 17
checkbox input "true"
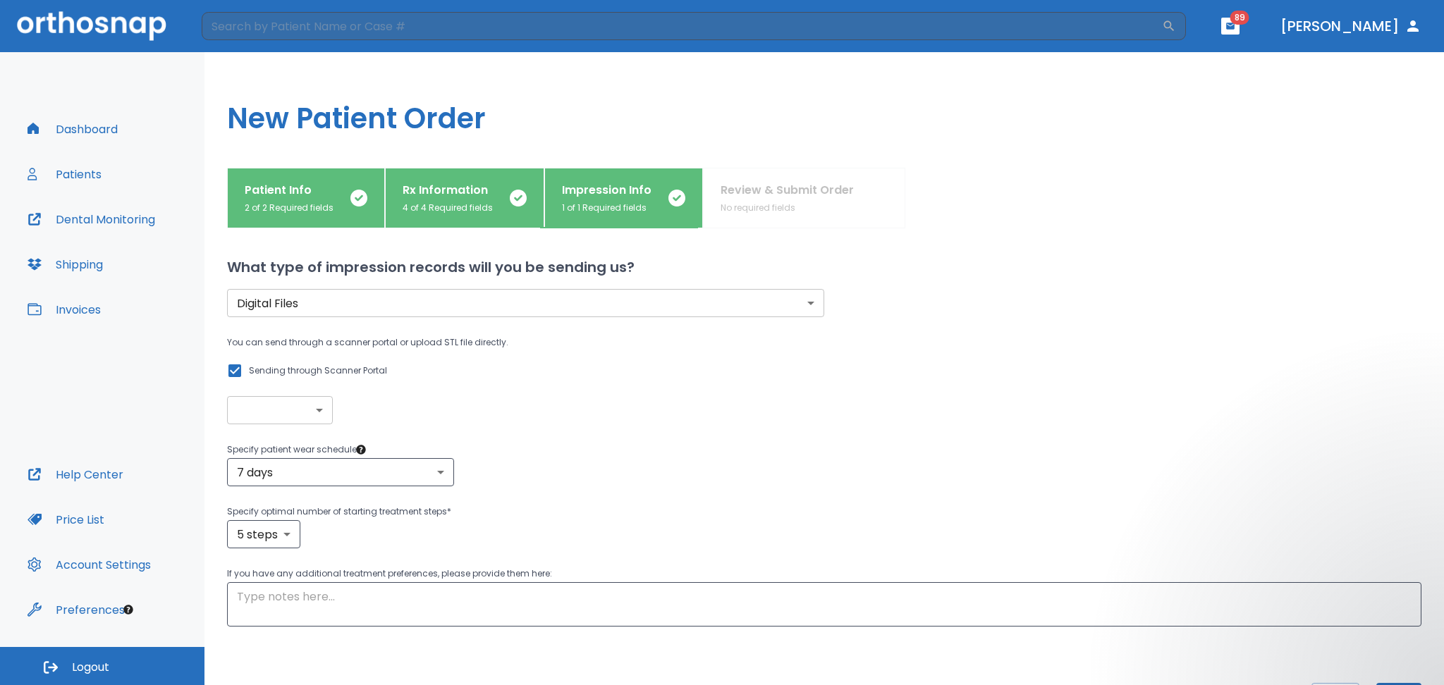
click at [269, 412] on body "​ 89 [PERSON_NAME] Dashboard Patients Dental Monitoring Shipping Invoices Help …" at bounding box center [722, 342] width 1444 height 685
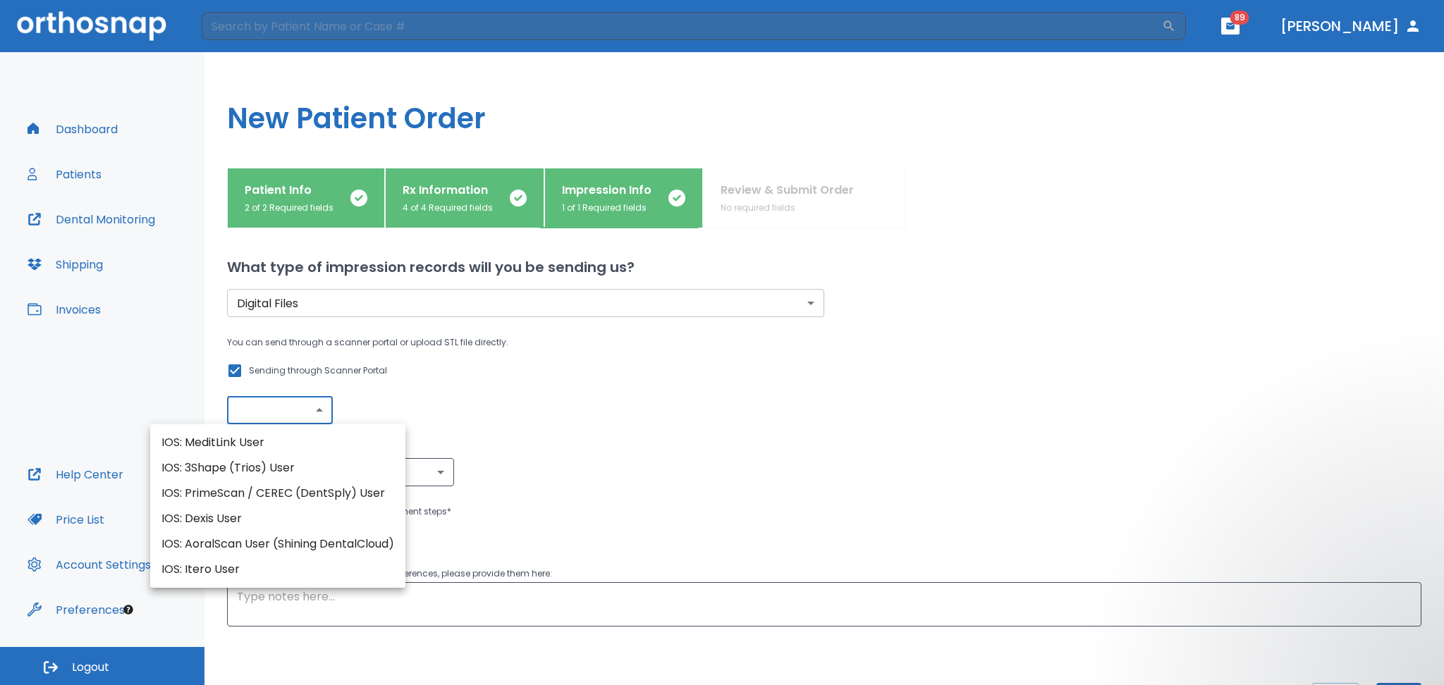
click at [276, 490] on li "IOS: PrimeScan / CEREC (DentSply) User" at bounding box center [277, 493] width 255 height 25
type input "IOS: PrimeScan / CEREC (DentSply) User"
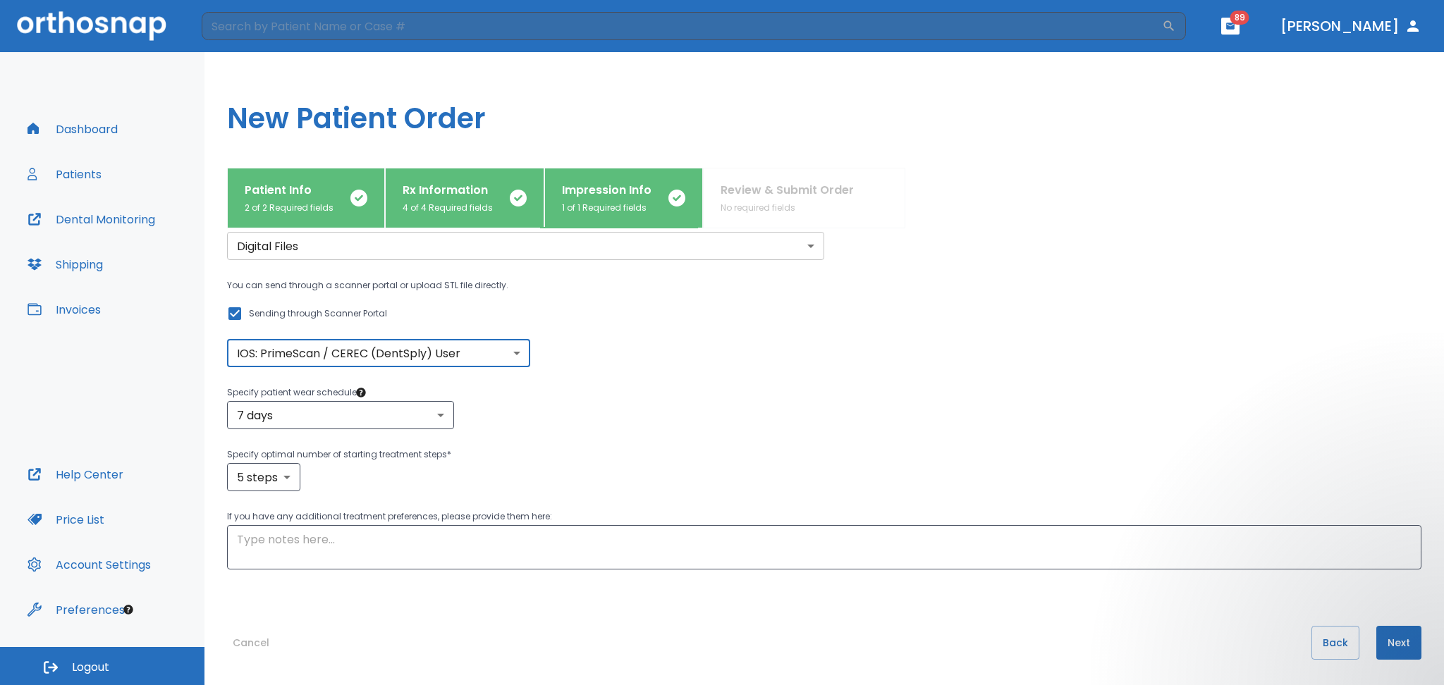
scroll to position [59, 0]
click at [295, 414] on body "​ 89 [PERSON_NAME] Dashboard Patients Dental Monitoring Shipping Invoices Help …" at bounding box center [722, 342] width 1444 height 685
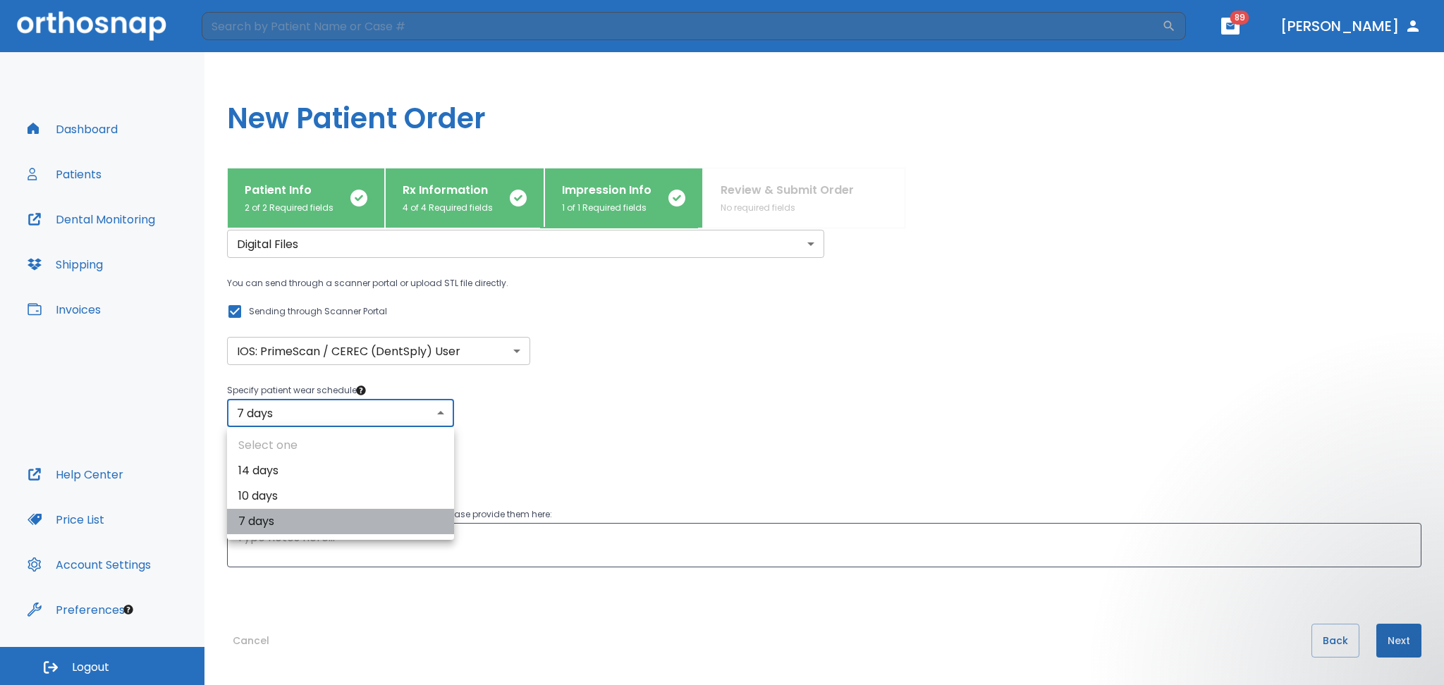
click at [261, 527] on li "7 days" at bounding box center [340, 521] width 227 height 25
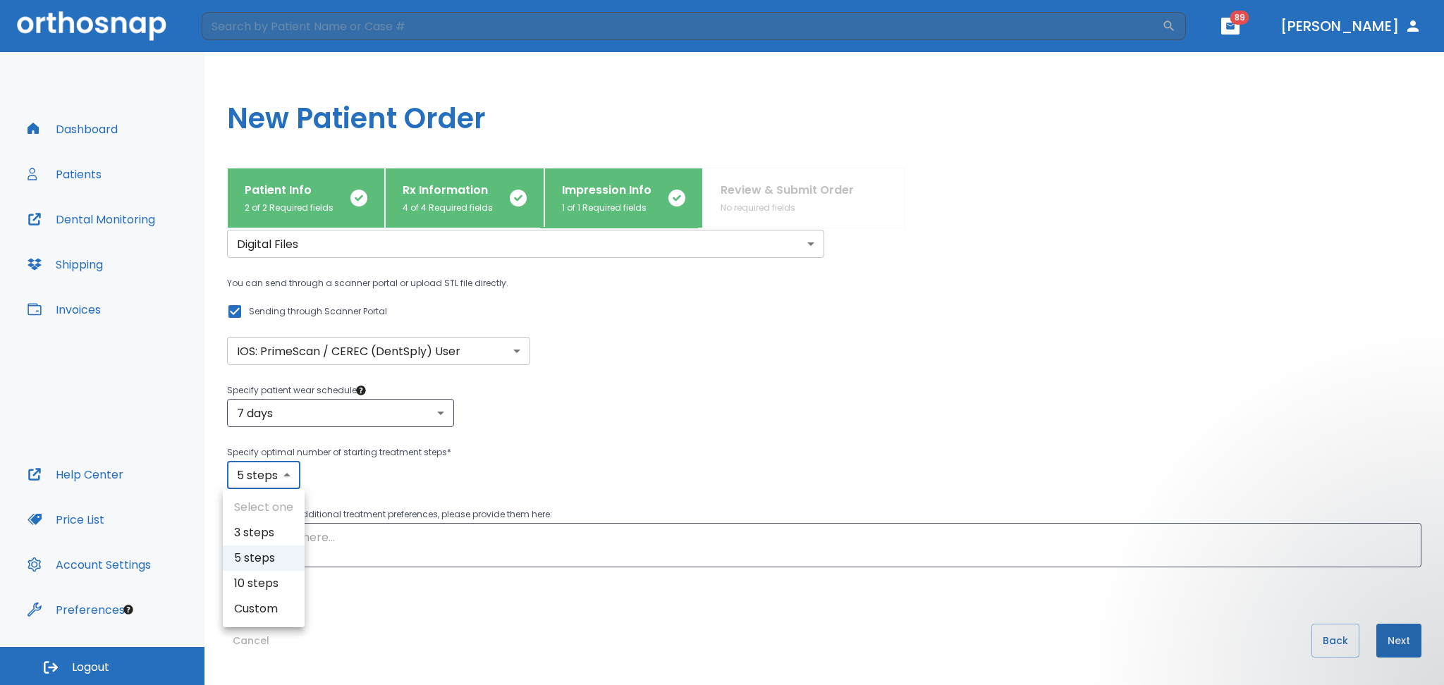
click at [258, 476] on body "​ 89 [PERSON_NAME] Dashboard Patients Dental Monitoring Shipping Invoices Help …" at bounding box center [722, 342] width 1444 height 685
click at [271, 563] on li "5 steps" at bounding box center [264, 558] width 82 height 25
click at [274, 490] on div "Digital Files digital ​ You can send through a scanner portal or upload STL fil…" at bounding box center [807, 376] width 1228 height 383
click at [269, 481] on body "​ 89 [PERSON_NAME] Dashboard Patients Dental Monitoring Shipping Invoices Help …" at bounding box center [722, 342] width 1444 height 685
click at [268, 584] on li "10 steps" at bounding box center [264, 583] width 82 height 25
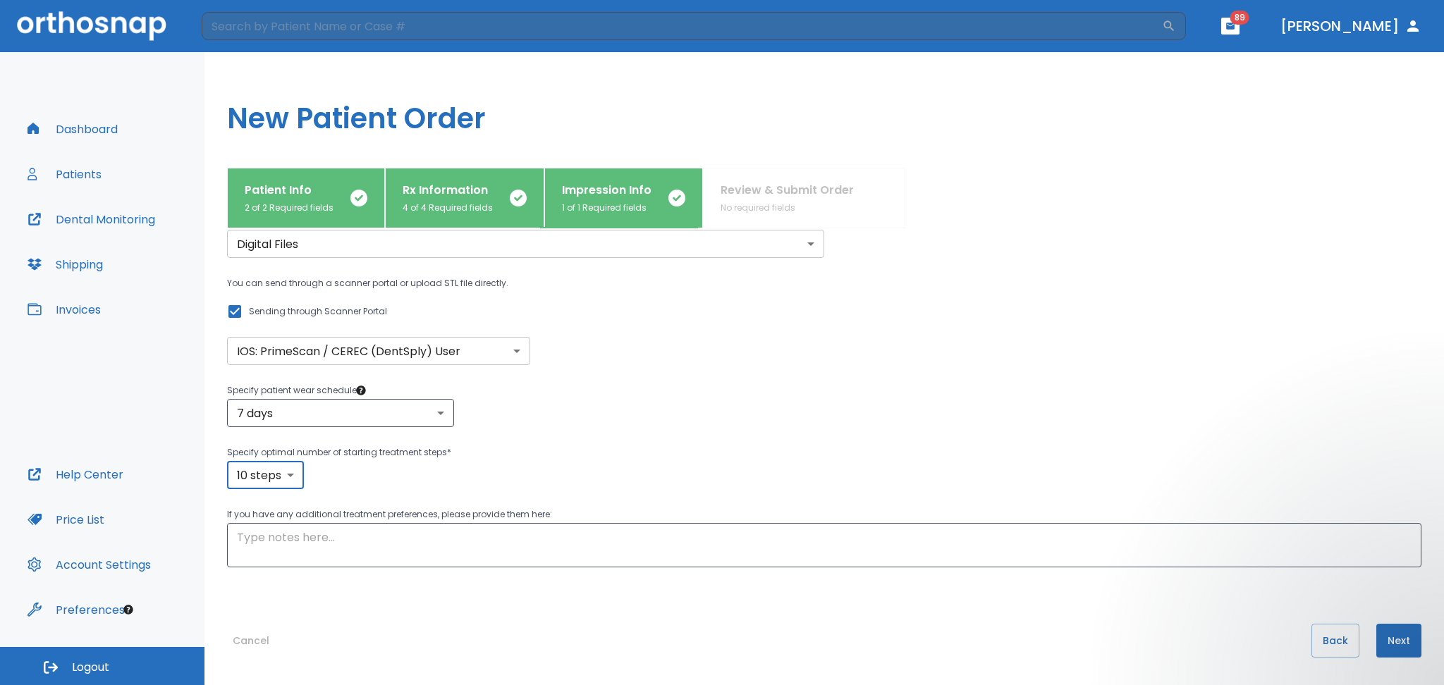
click at [269, 478] on body "​ 89 [PERSON_NAME] Dashboard Patients Dental Monitoring Shipping Invoices Help …" at bounding box center [722, 342] width 1444 height 685
click at [268, 546] on li "5 steps" at bounding box center [266, 558] width 82 height 25
type input "5"
click at [268, 545] on textarea at bounding box center [824, 545] width 1174 height 32
type textarea "jjsdfjoisjfoisjdfosidjfodisfjsdiojfsdfiojadja"
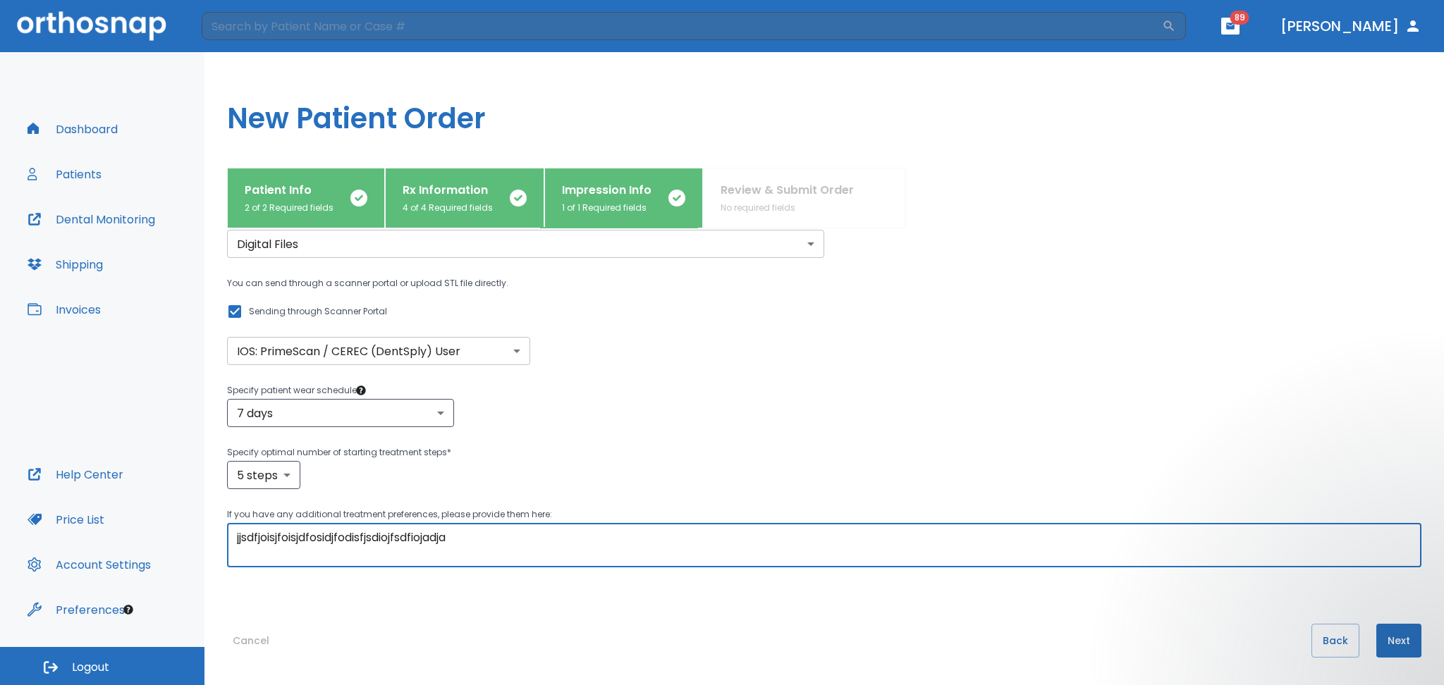
click at [1390, 641] on button "Next" at bounding box center [1398, 641] width 45 height 34
